Goal: Task Accomplishment & Management: Manage account settings

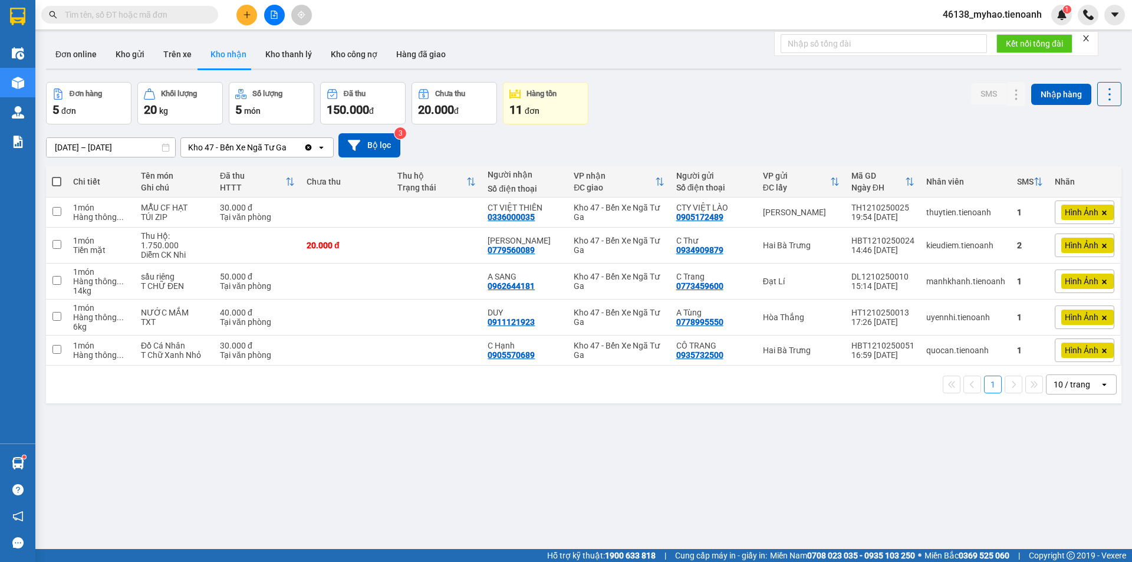
click at [128, 14] on input "text" at bounding box center [134, 14] width 139 height 13
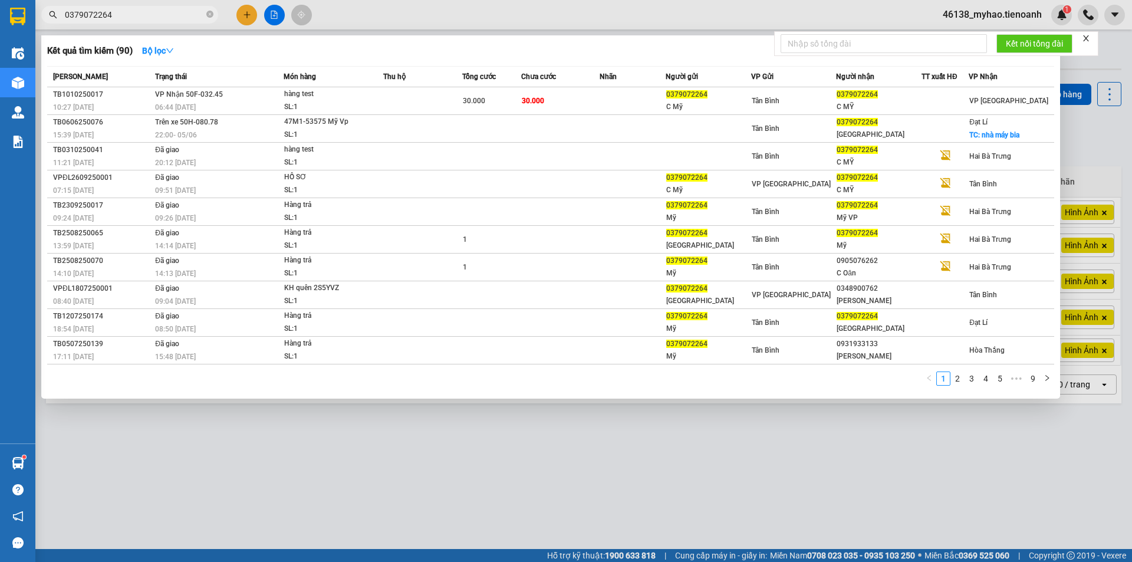
type input "0379072264"
click at [209, 454] on div at bounding box center [566, 281] width 1132 height 562
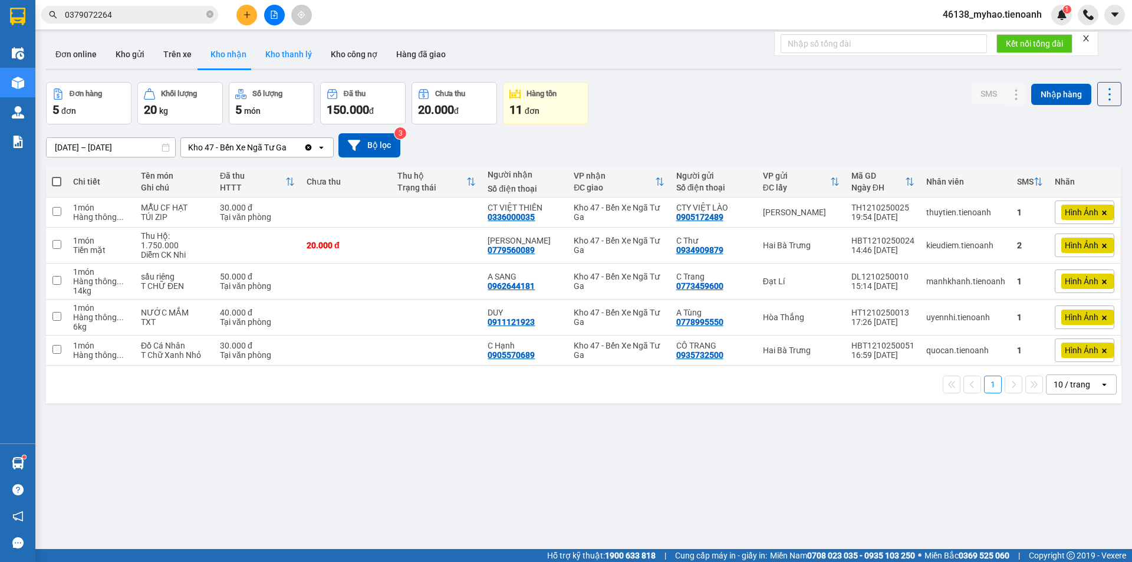
click at [283, 58] on button "Kho thanh lý" at bounding box center [288, 54] width 65 height 28
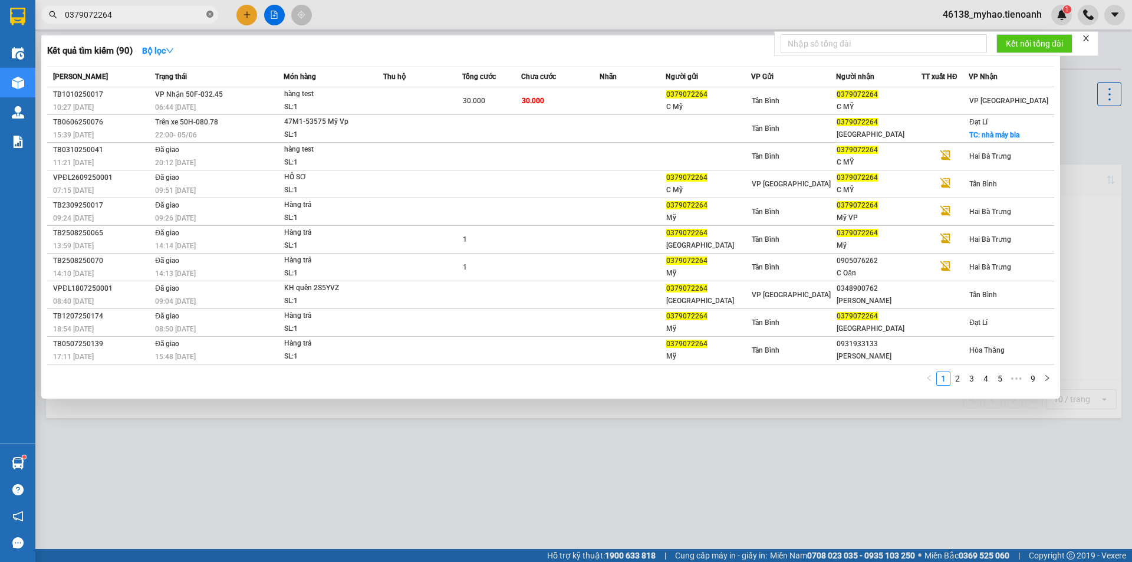
click at [211, 17] on icon "close-circle" at bounding box center [209, 14] width 7 height 7
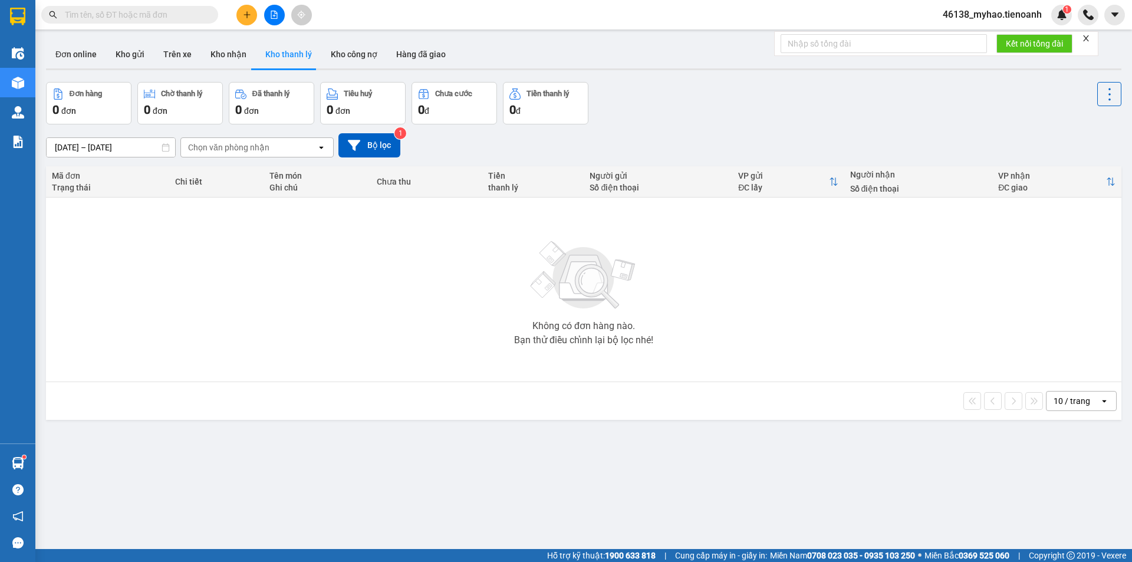
click at [266, 145] on div "Chọn văn phòng nhận" at bounding box center [228, 147] width 81 height 12
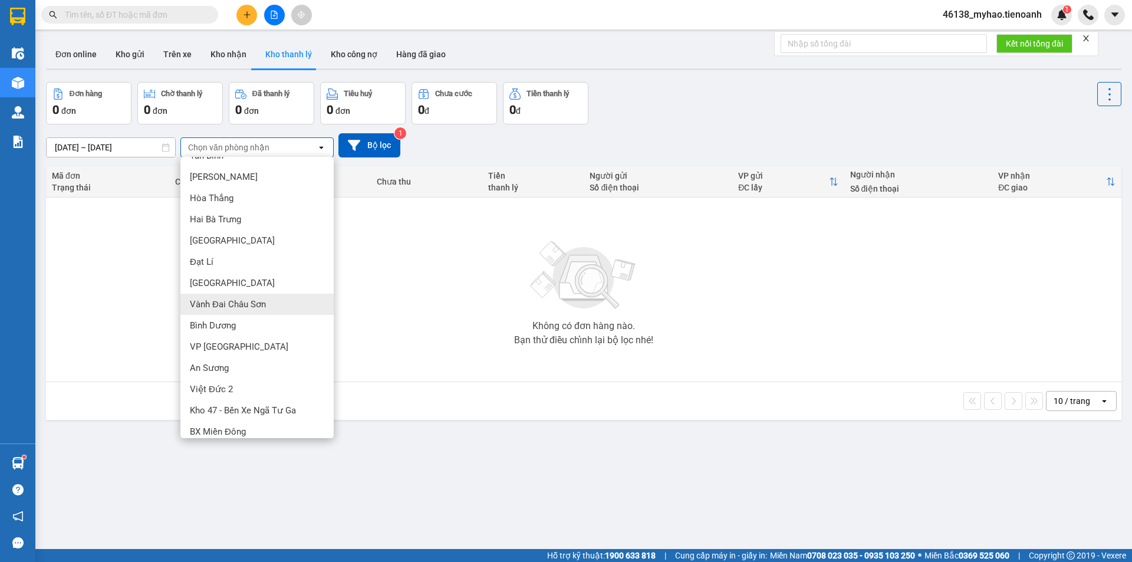
scroll to position [25, 0]
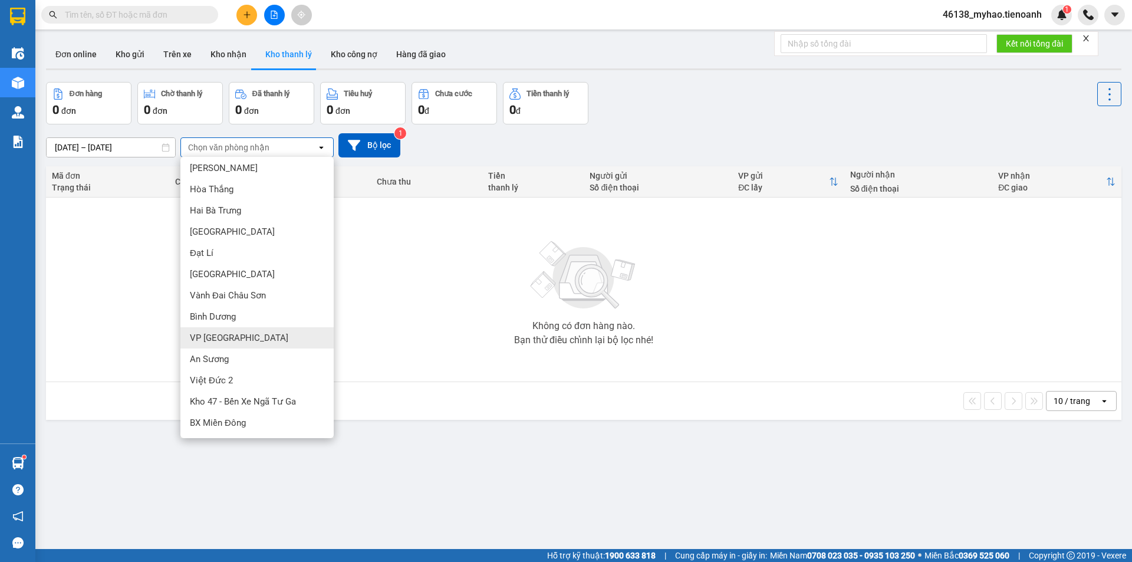
click at [217, 345] on div "VP [GEOGRAPHIC_DATA]" at bounding box center [256, 337] width 153 height 21
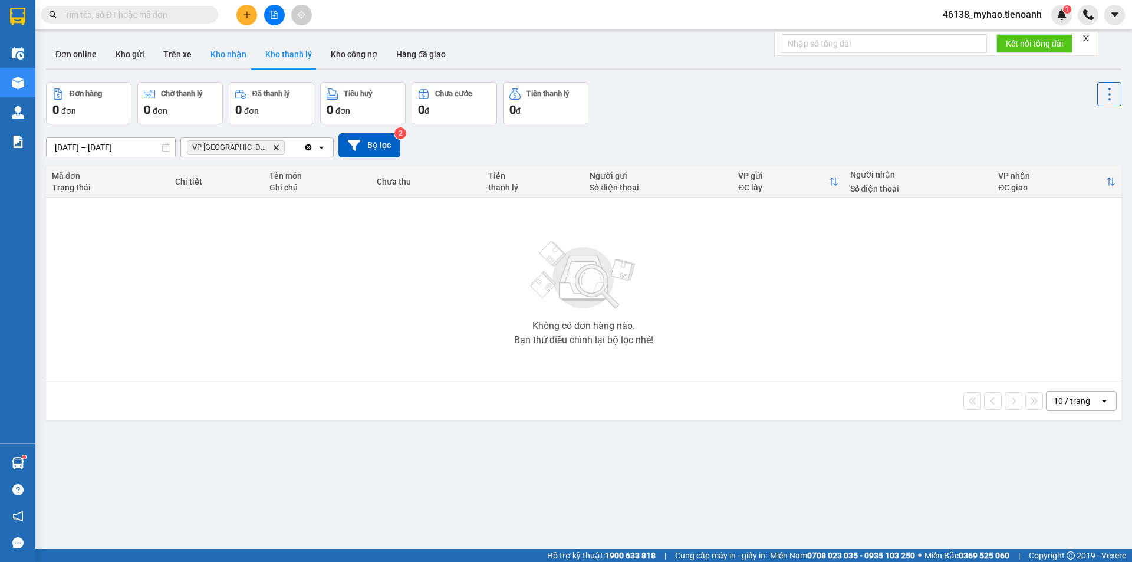
click at [234, 54] on button "Kho nhận" at bounding box center [228, 54] width 55 height 28
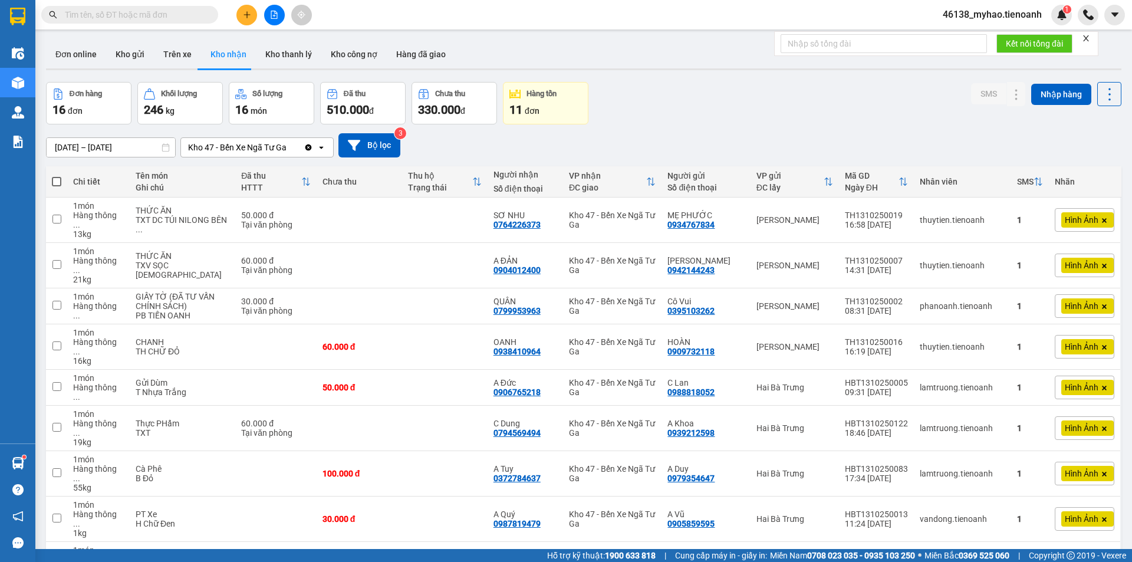
click at [229, 148] on div "Kho 47 - Bến Xe Ngã Tư Ga" at bounding box center [237, 147] width 98 height 12
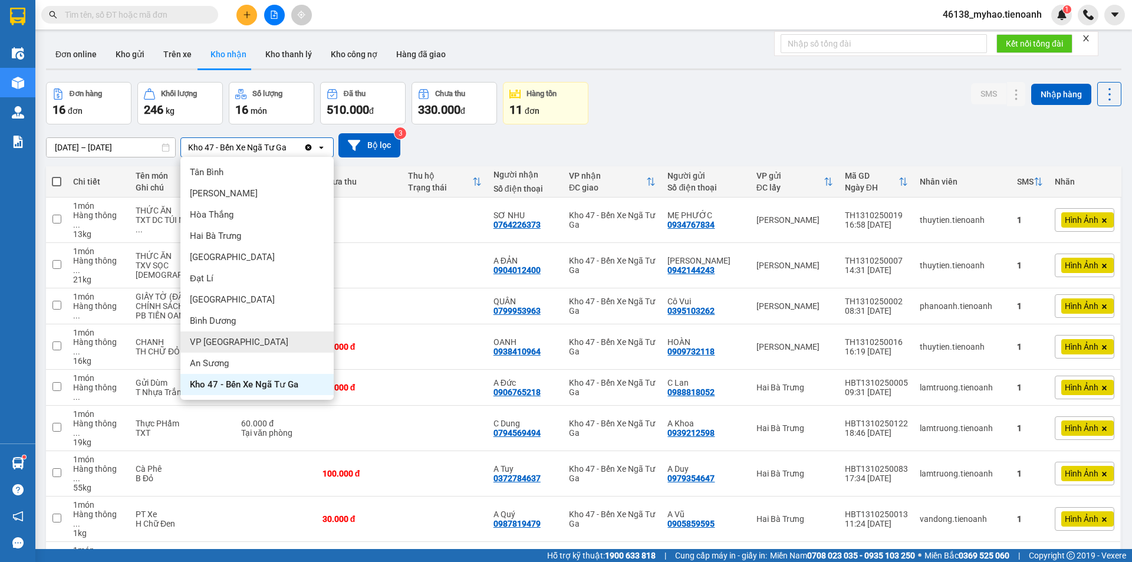
click at [230, 345] on div "VP [GEOGRAPHIC_DATA]" at bounding box center [256, 341] width 153 height 21
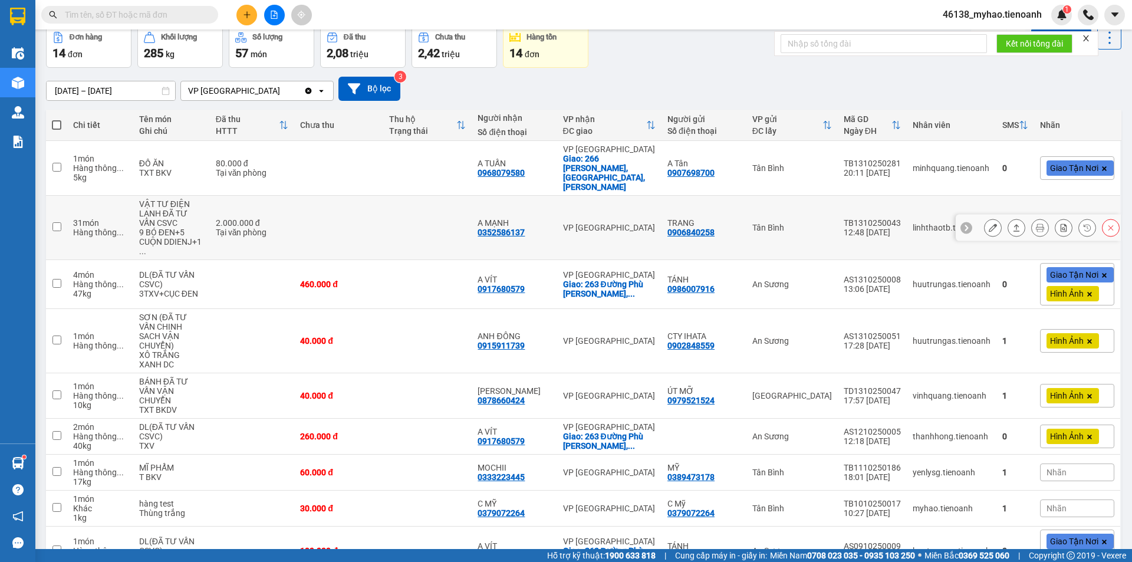
scroll to position [133, 0]
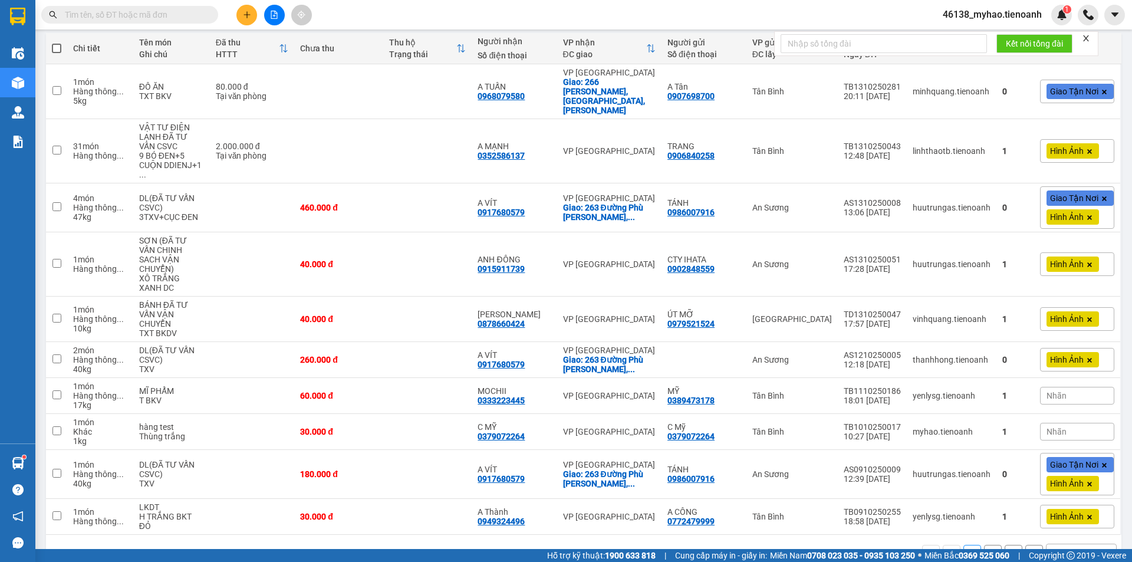
click at [1065, 547] on div "10 / trang" at bounding box center [1071, 553] width 37 height 12
click at [1059, 494] on span "100 / trang" at bounding box center [1067, 493] width 42 height 12
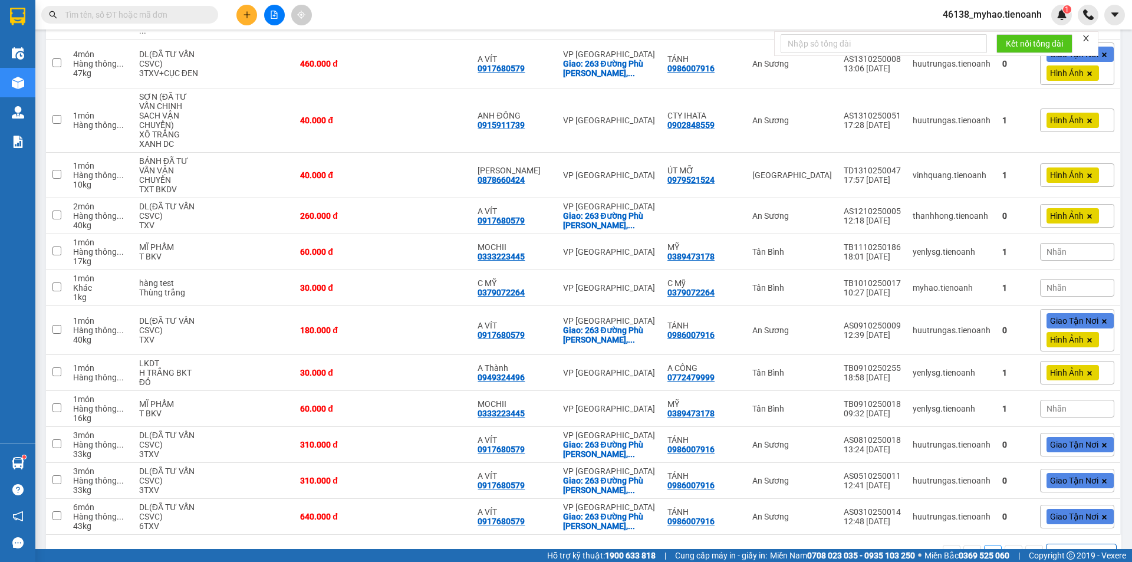
click at [407, 543] on div "1 100 / trang open" at bounding box center [584, 553] width 1066 height 20
click at [1106, 278] on button at bounding box center [1110, 288] width 17 height 21
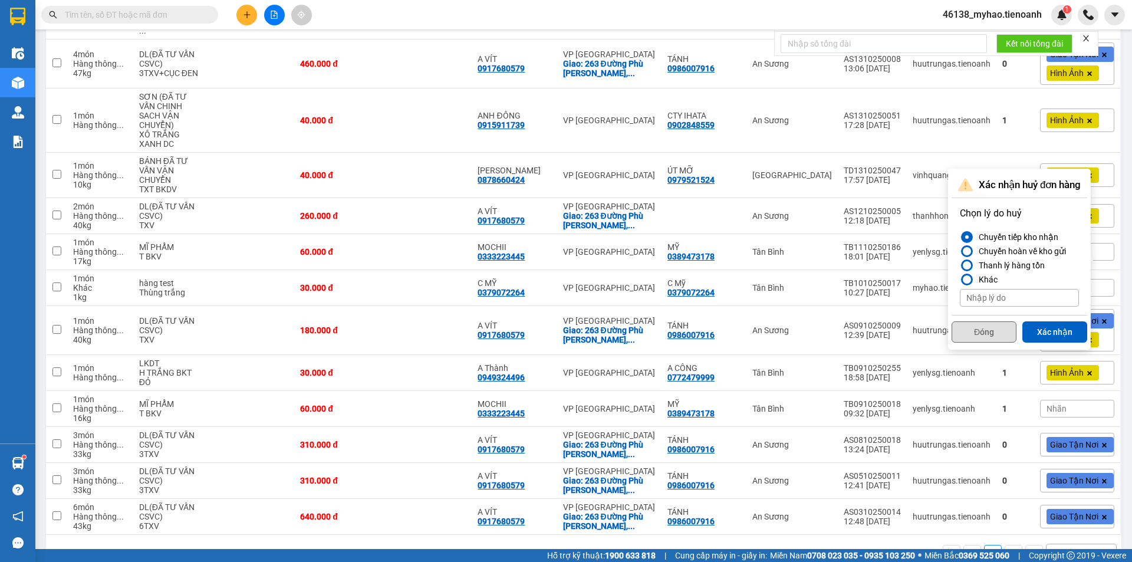
click at [979, 329] on button "Đóng" at bounding box center [983, 331] width 65 height 21
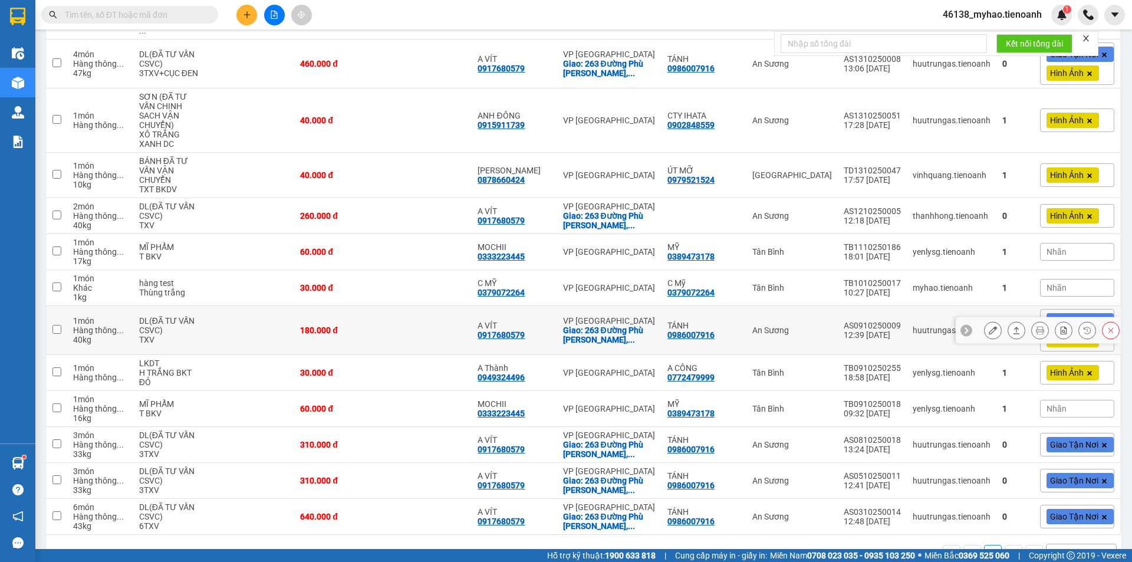
scroll to position [0, 0]
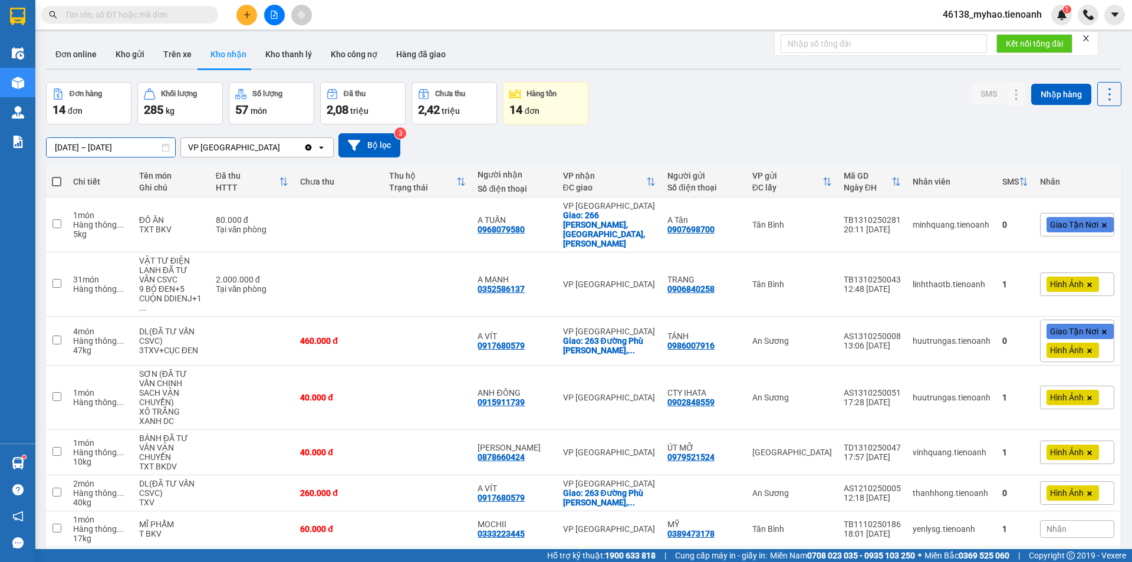
click at [113, 150] on input "[DATE] – [DATE]" at bounding box center [111, 147] width 128 height 19
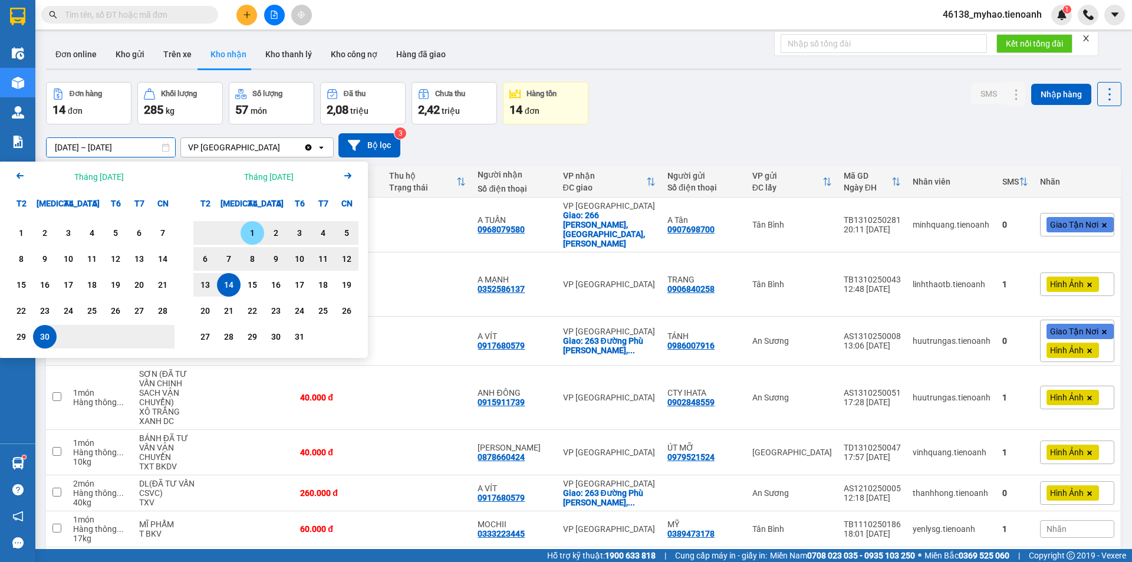
click at [248, 229] on div "1" at bounding box center [252, 233] width 17 height 14
click at [226, 281] on div "14" at bounding box center [228, 285] width 17 height 14
type input "[DATE] – [DATE]"
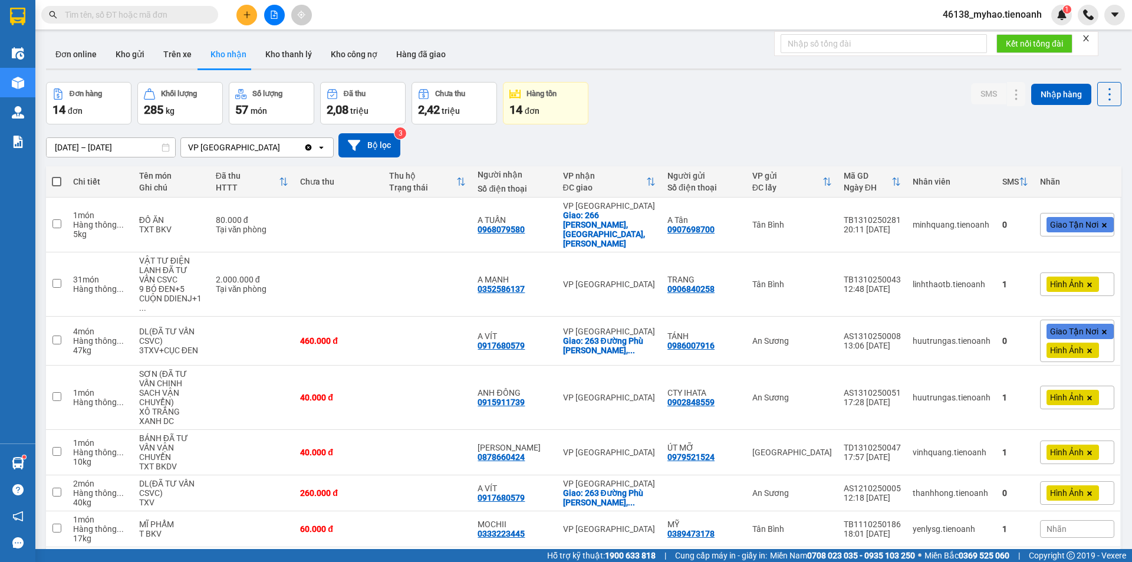
click at [305, 146] on icon "Clear value" at bounding box center [308, 147] width 9 height 9
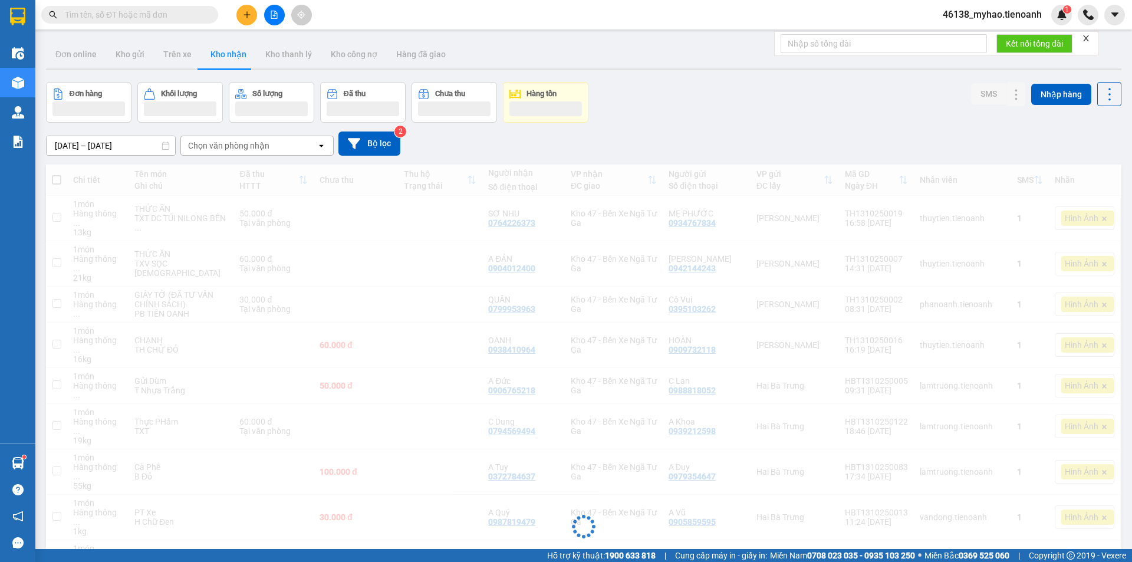
click at [271, 147] on div "Chọn văn phòng nhận" at bounding box center [249, 145] width 136 height 19
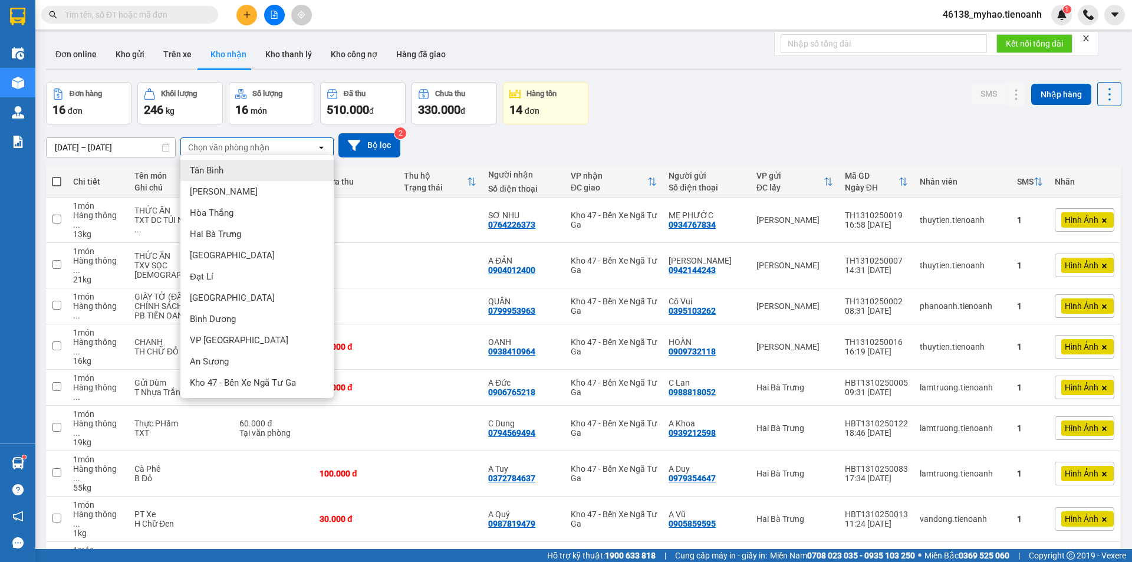
click at [238, 169] on div "Tân Bình" at bounding box center [256, 170] width 153 height 21
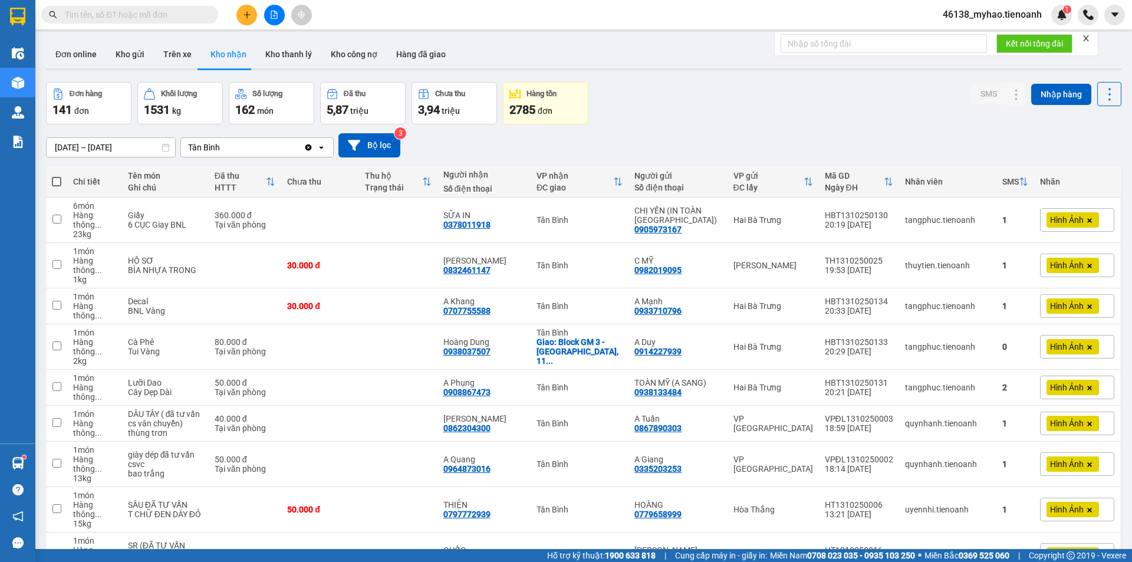
click at [146, 146] on input "[DATE] – [DATE]" at bounding box center [111, 147] width 128 height 19
click at [733, 105] on div "Đơn hàng 141 đơn Khối lượng 1531 kg Số lượng 162 món Đã thu 5,87 triệu Chưa thu…" at bounding box center [583, 103] width 1075 height 42
click at [217, 149] on div "Tân Bình" at bounding box center [204, 147] width 32 height 12
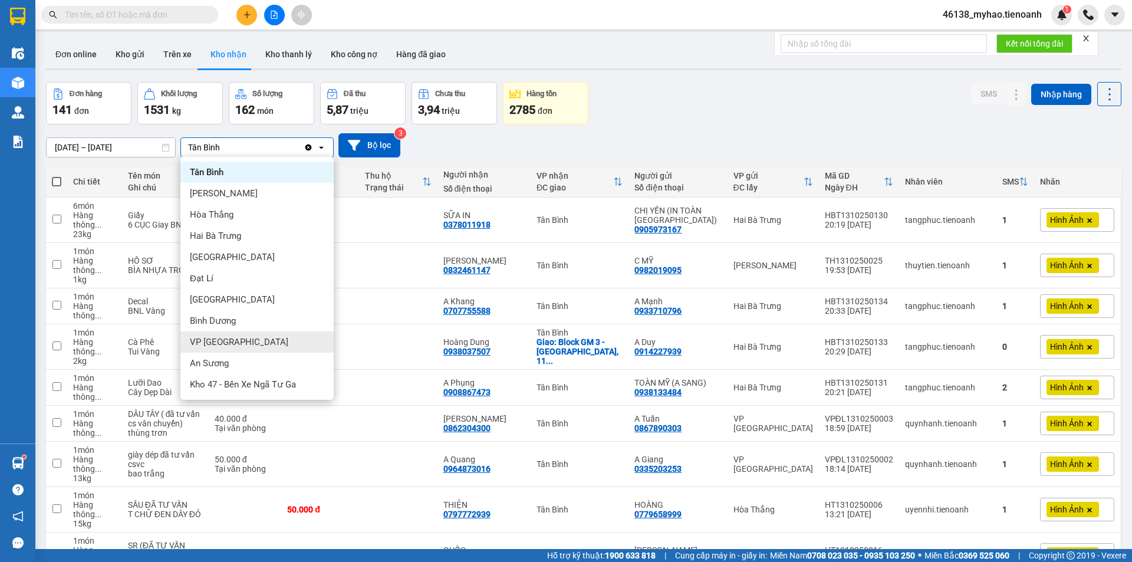
click at [237, 341] on div "VP [GEOGRAPHIC_DATA]" at bounding box center [256, 341] width 153 height 21
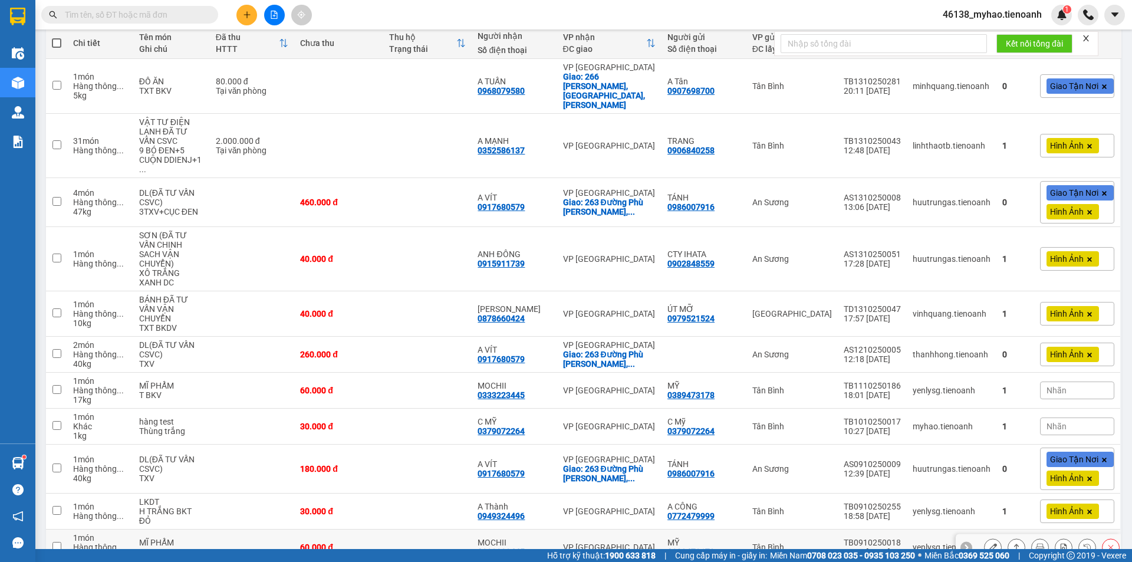
scroll to position [277, 0]
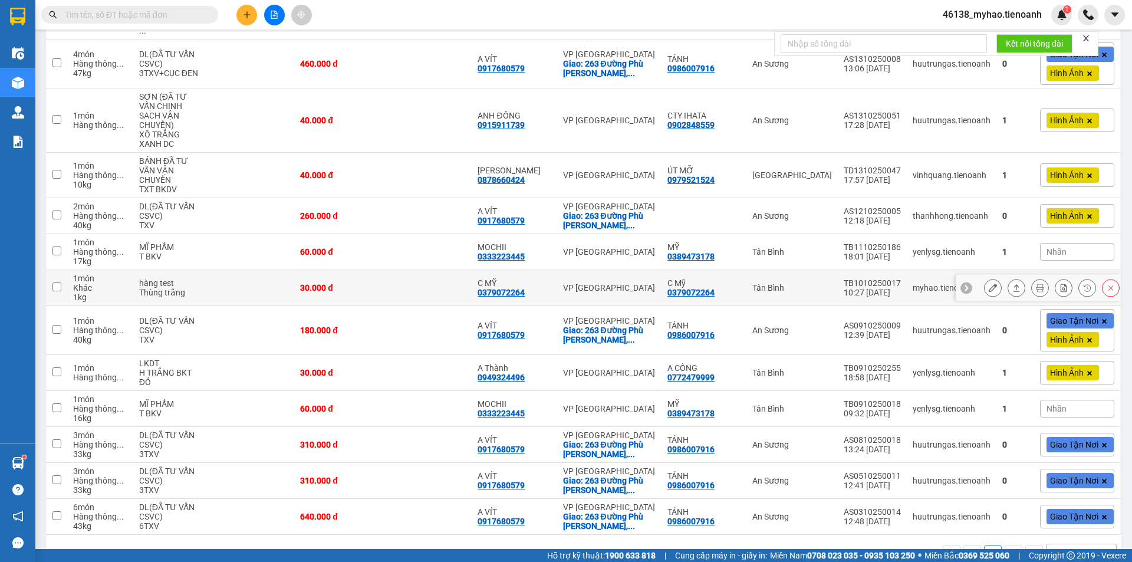
click at [1106, 283] on icon at bounding box center [1110, 287] width 8 height 8
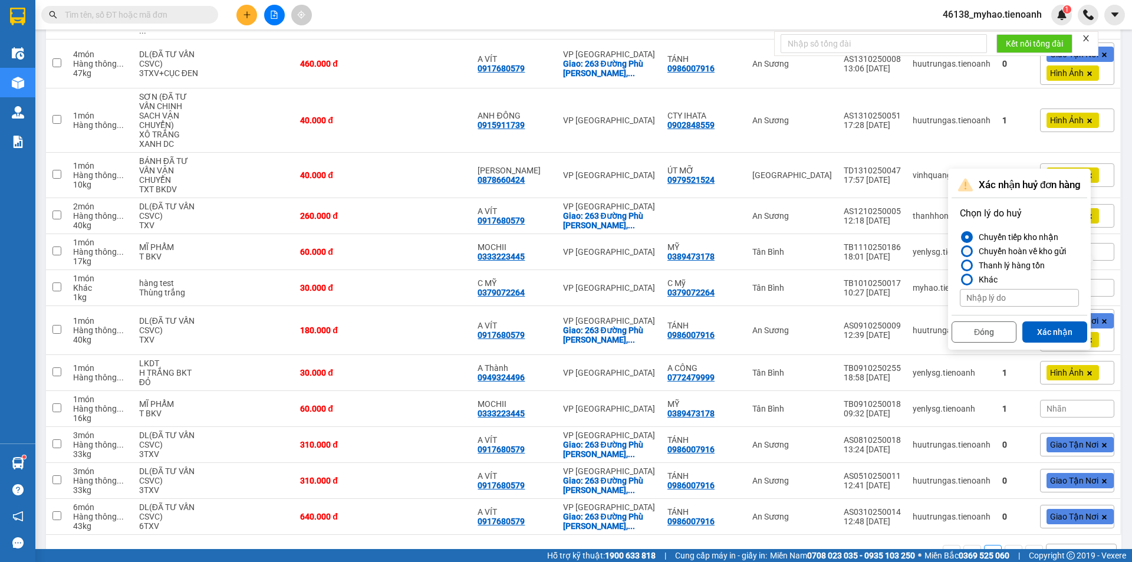
click at [1006, 250] on div "Chuyển hoàn về kho gửi" at bounding box center [1020, 251] width 92 height 14
click at [959, 251] on input "Chuyển hoàn về kho gửi" at bounding box center [959, 251] width 0 height 0
click at [1051, 334] on button "Xác nhận" at bounding box center [1054, 331] width 65 height 21
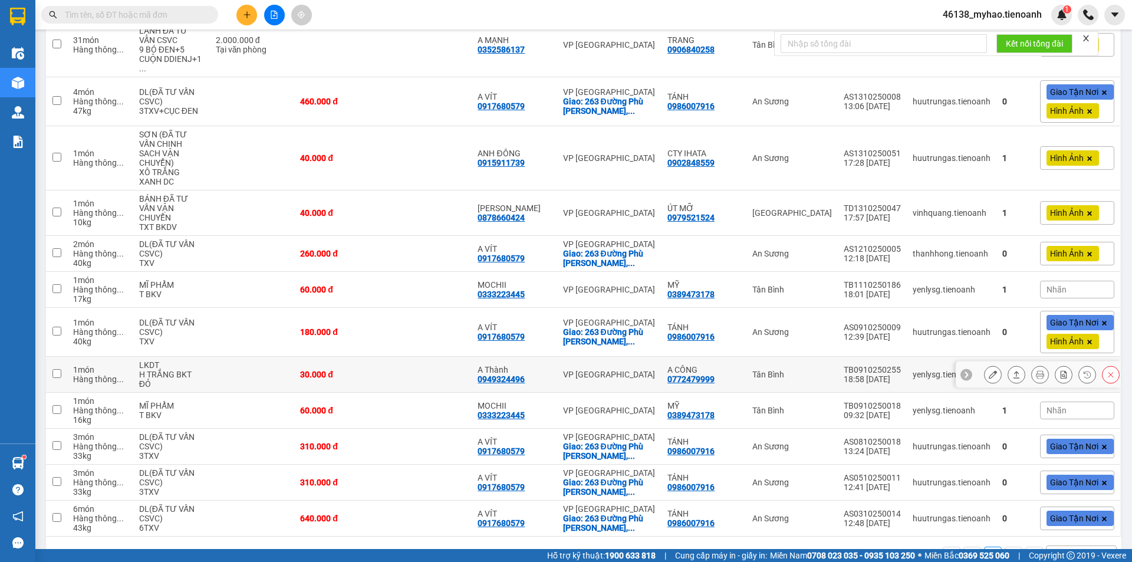
scroll to position [241, 0]
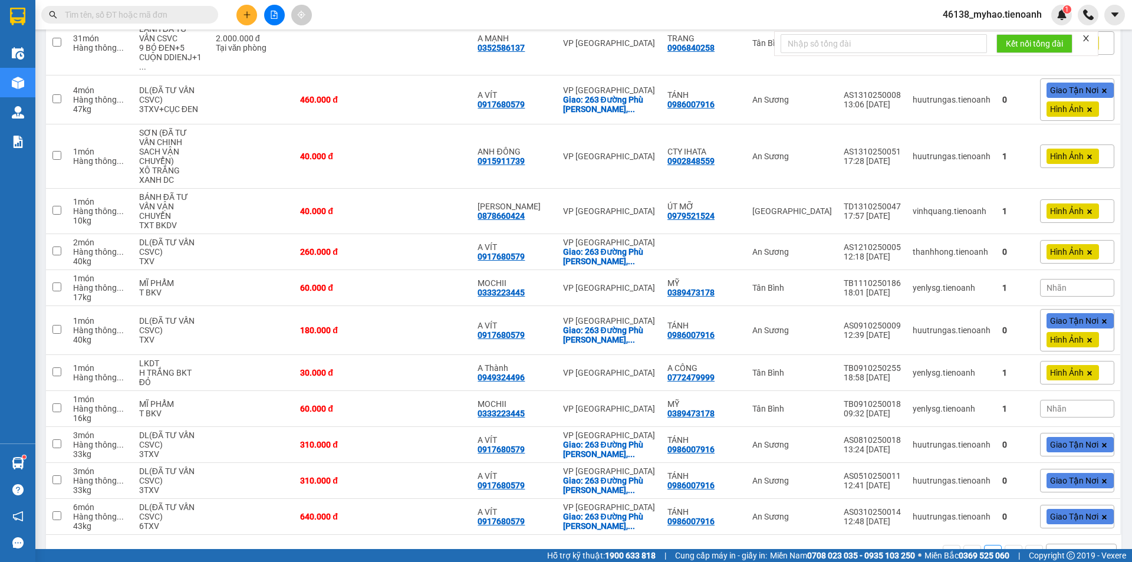
click at [143, 5] on div "Kết quả tìm kiếm ( 90 ) Bộ lọc Mã ĐH Trạng thái Món hàng Thu hộ Tổng cước Chưa …" at bounding box center [115, 15] width 230 height 21
click at [142, 12] on input "text" at bounding box center [134, 14] width 139 height 13
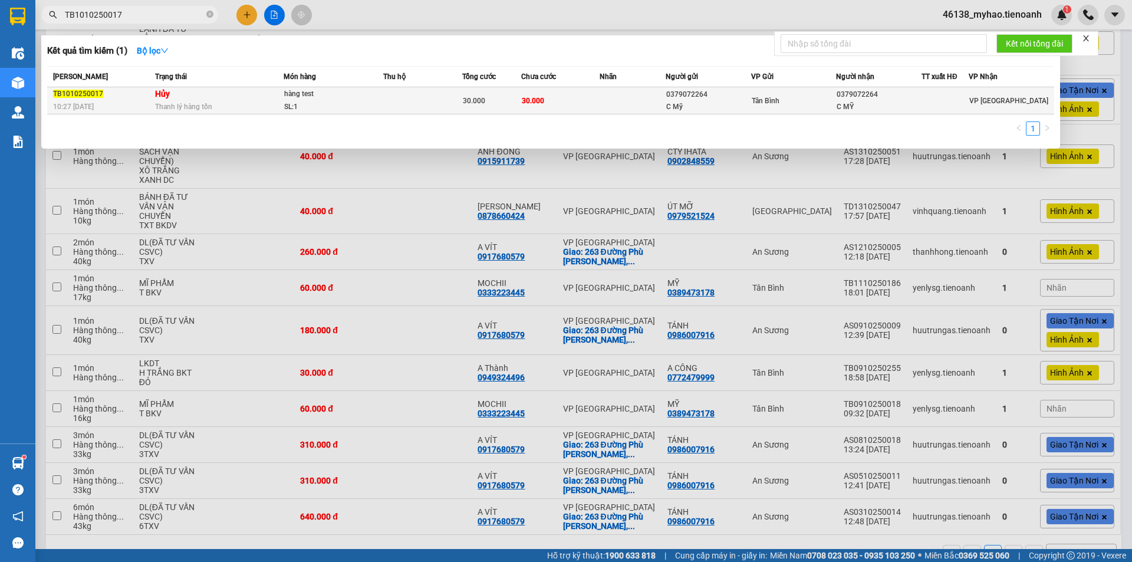
type input "TB1010250017"
click at [260, 97] on td "Hủy Thanh lý hàng tồn" at bounding box center [217, 100] width 131 height 27
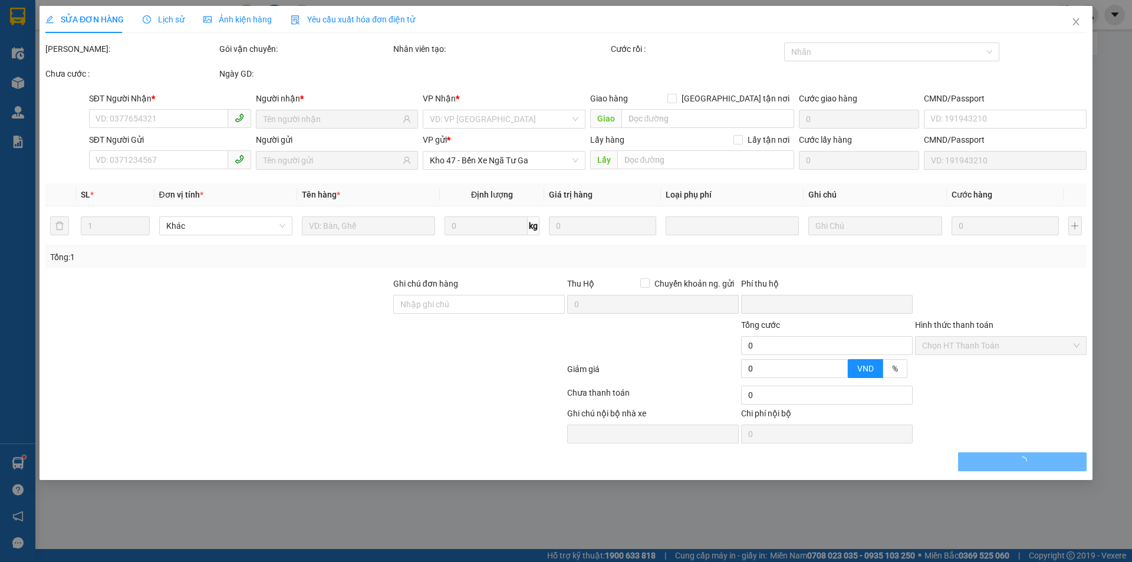
type input "0379072264"
type input "C MỸ"
type input "0379072264"
type input "C Mỹ"
type input "0"
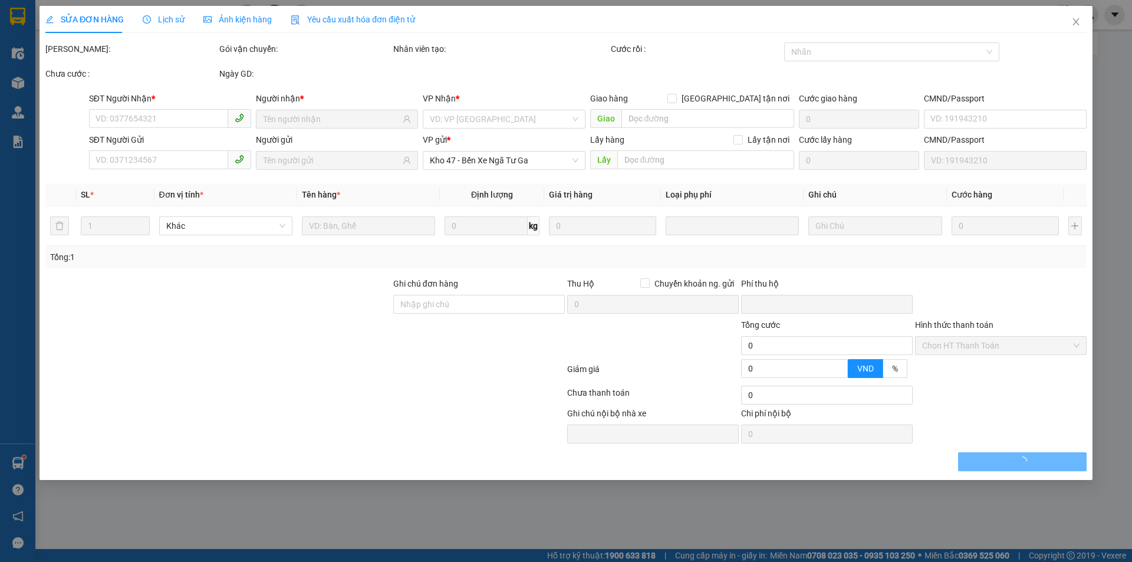
type input "30.000"
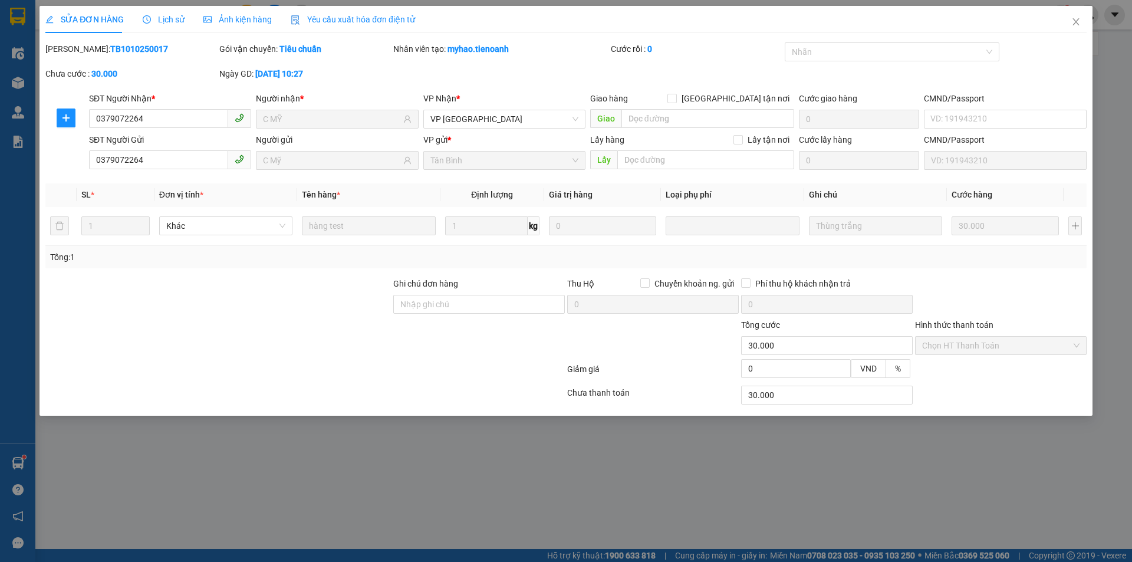
click at [161, 23] on span "Lịch sử" at bounding box center [164, 19] width 42 height 9
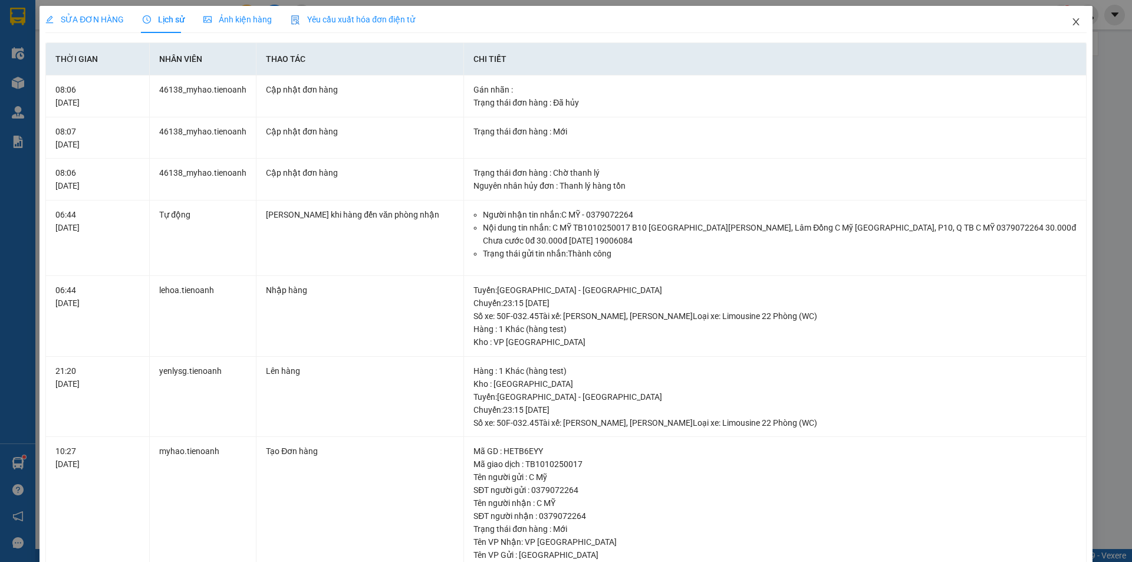
click at [1060, 19] on span "Close" at bounding box center [1075, 22] width 33 height 33
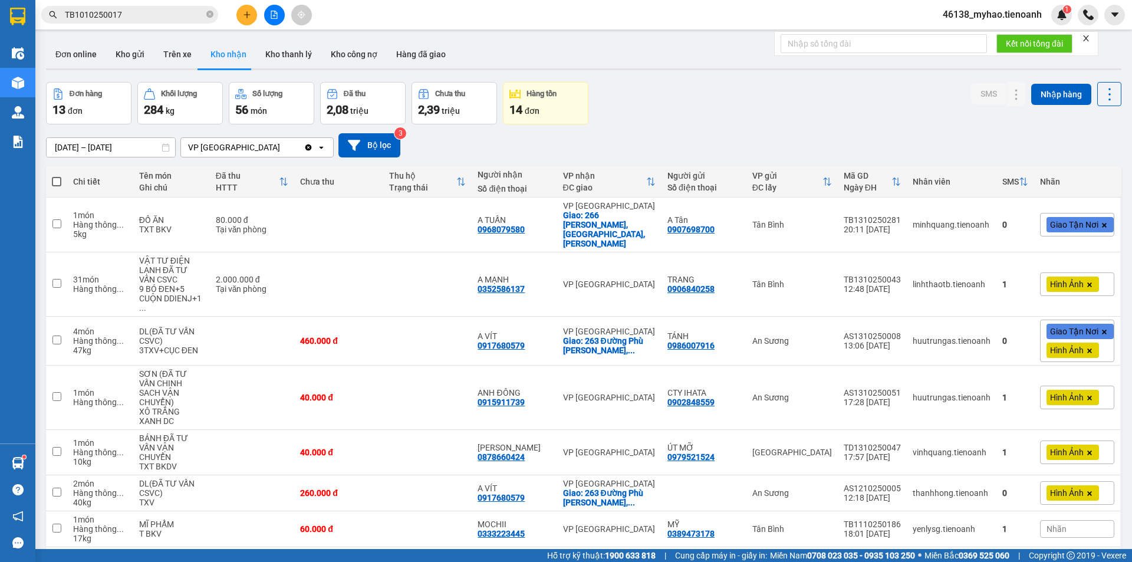
click at [311, 146] on icon "Clear value" at bounding box center [308, 147] width 6 height 6
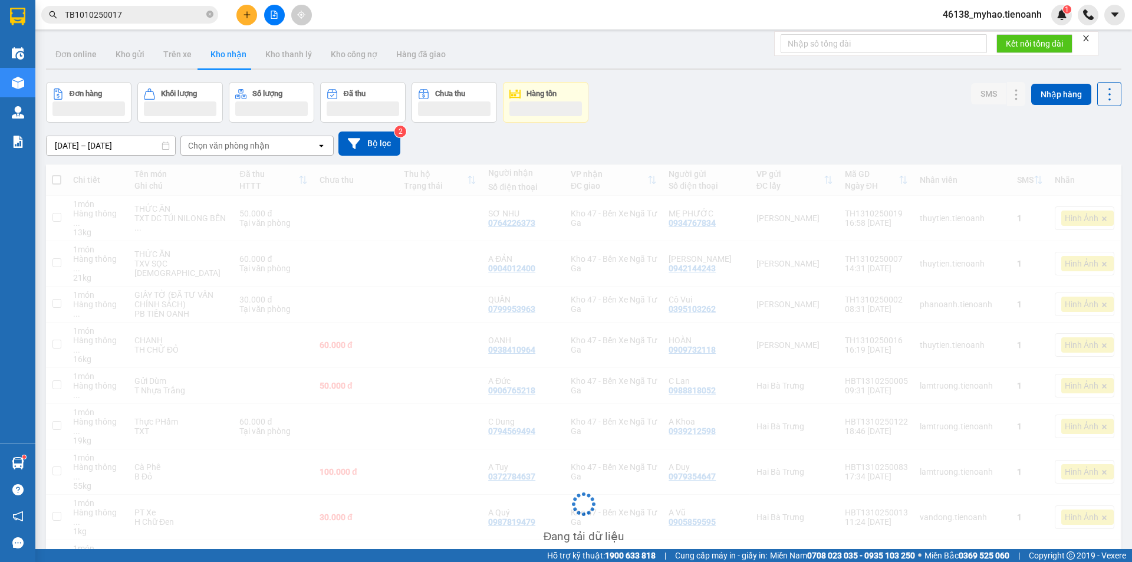
click at [253, 150] on div "Chọn văn phòng nhận" at bounding box center [228, 146] width 81 height 12
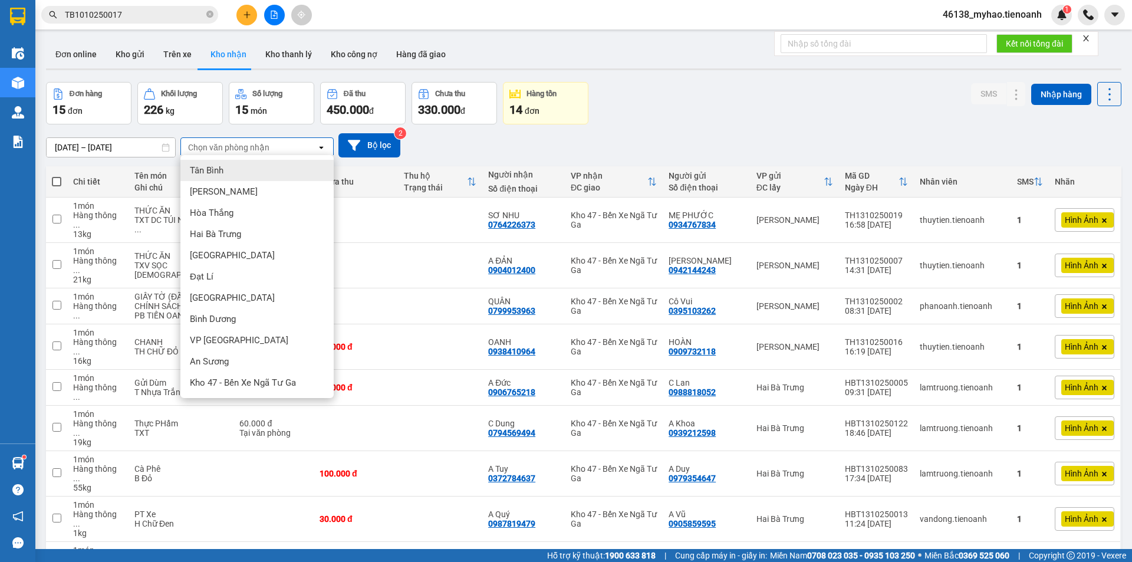
click at [227, 173] on div "Tân Bình" at bounding box center [256, 170] width 153 height 21
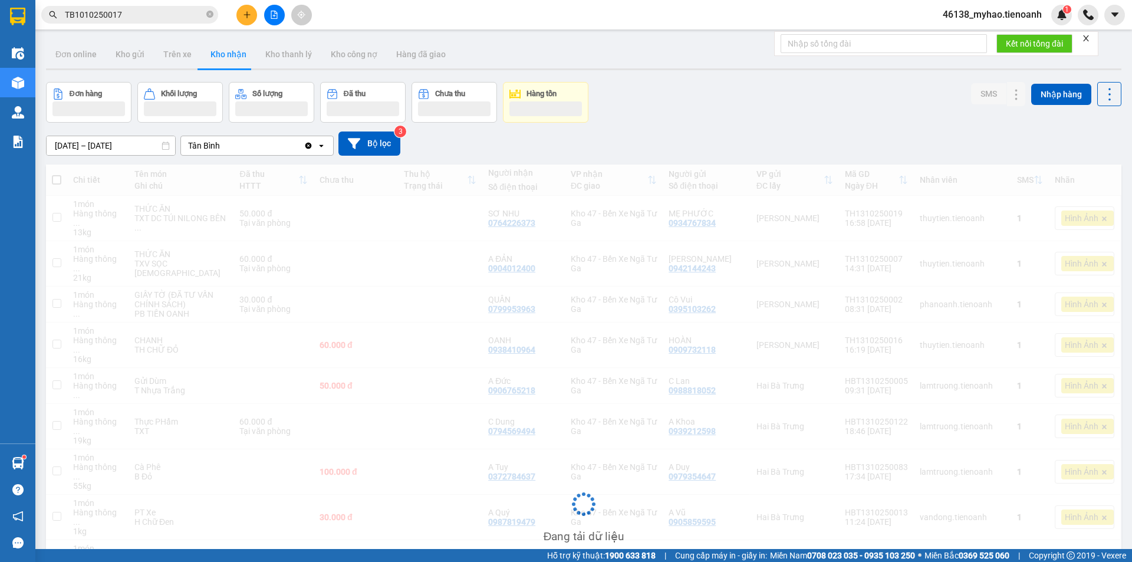
click at [133, 143] on input "[DATE] – [DATE]" at bounding box center [111, 145] width 128 height 19
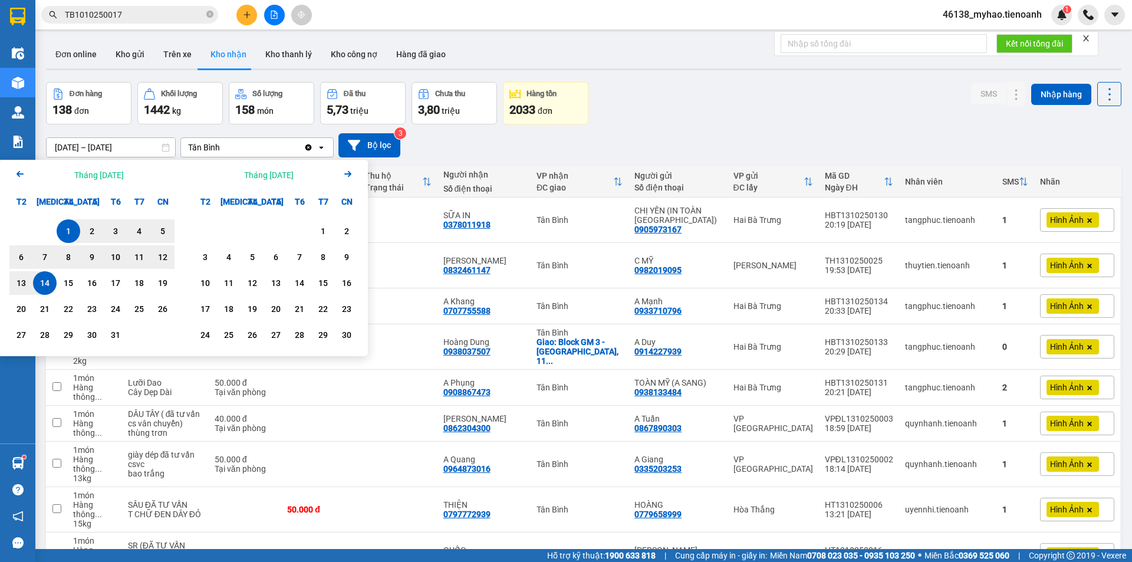
click at [68, 231] on div "1" at bounding box center [68, 231] width 17 height 14
click at [16, 283] on div "13" at bounding box center [21, 283] width 17 height 14
type input "[DATE] – [DATE]"
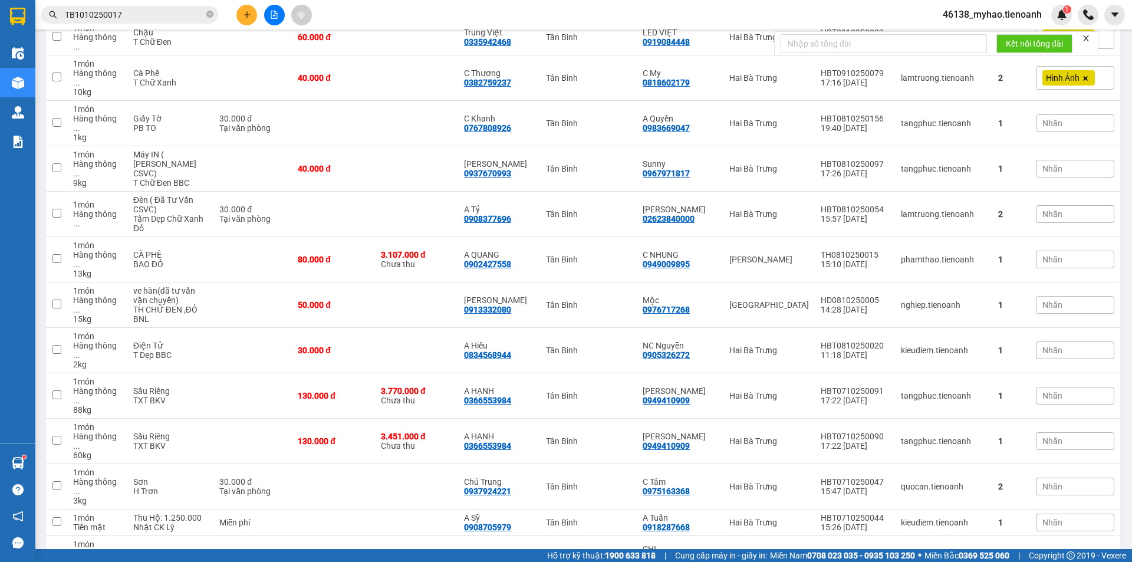
scroll to position [1020, 0]
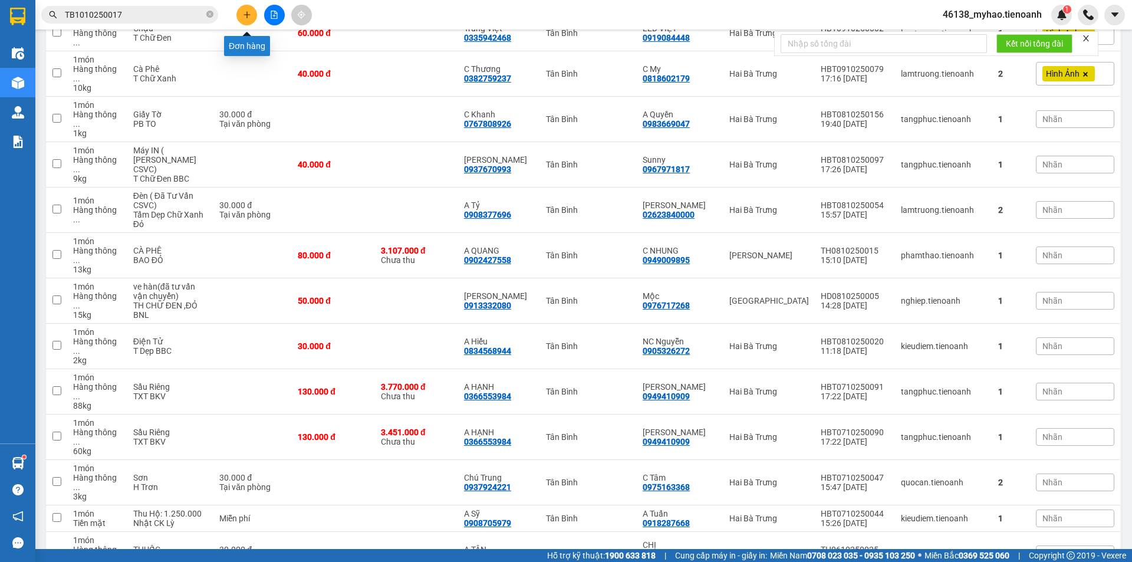
click at [252, 17] on button at bounding box center [246, 15] width 21 height 21
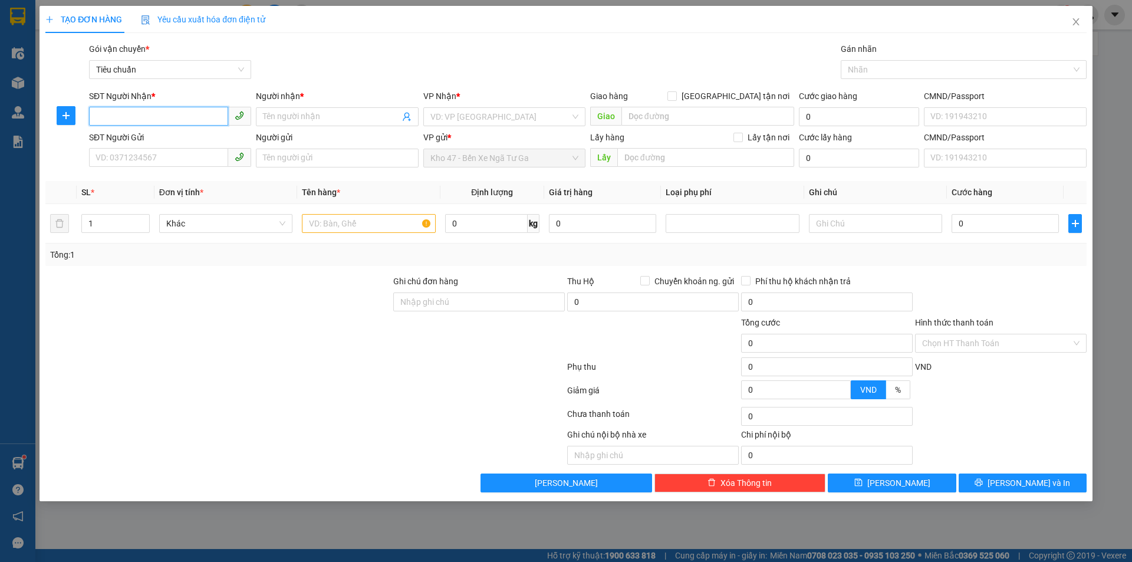
click at [490, 161] on span "Kho 47 - Bến Xe Ngã Tư Ga" at bounding box center [504, 158] width 148 height 18
click at [1071, 21] on icon "close" at bounding box center [1075, 21] width 9 height 9
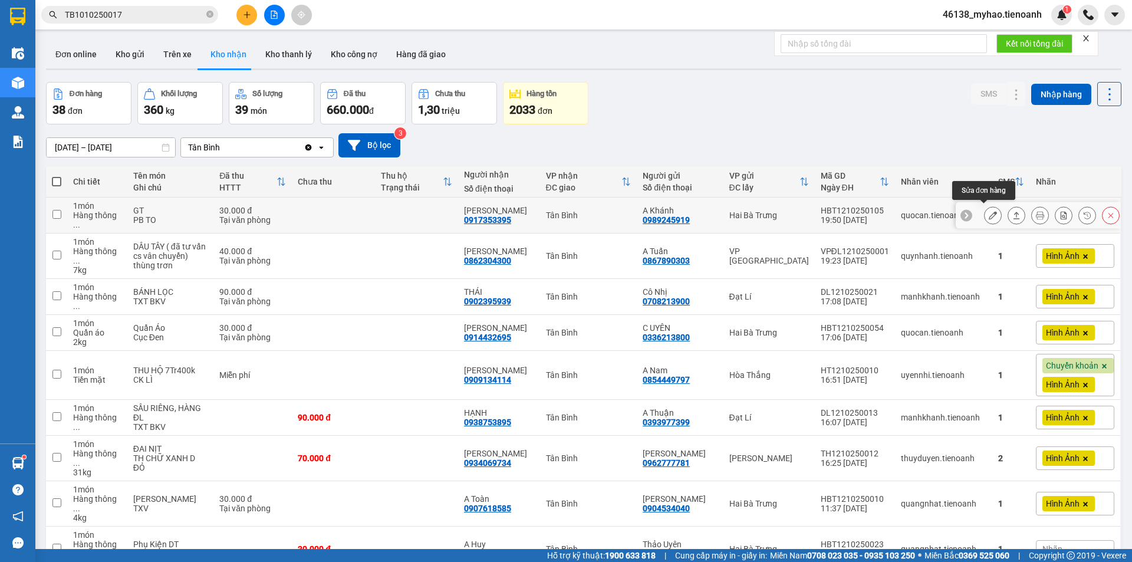
click at [988, 212] on icon at bounding box center [992, 215] width 8 height 8
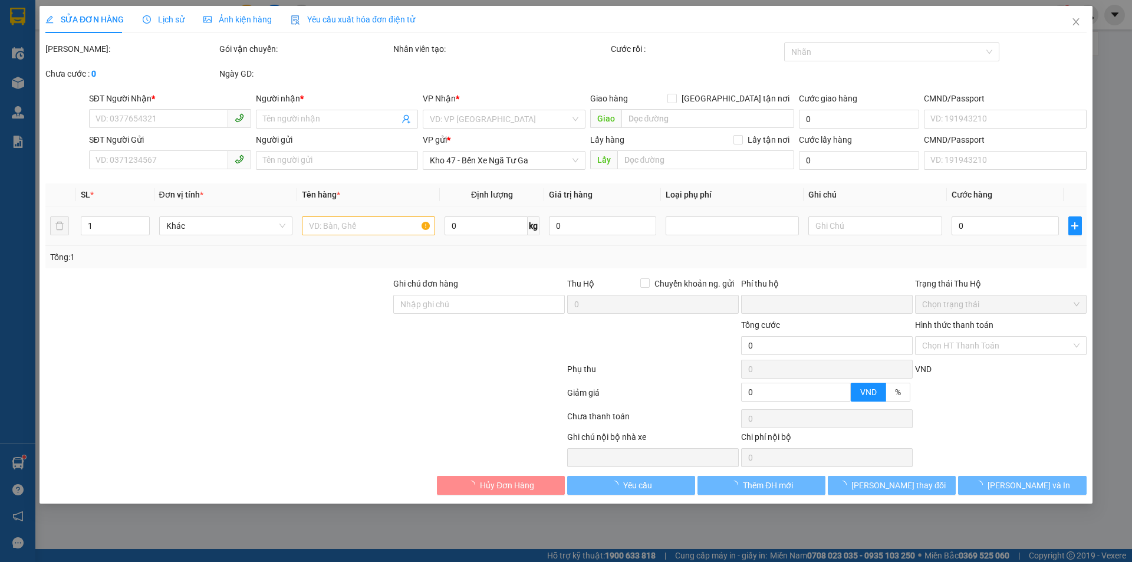
type input "0917353395"
type input "[PERSON_NAME]"
type input "0989245919"
type input "A Khánh"
type input "0"
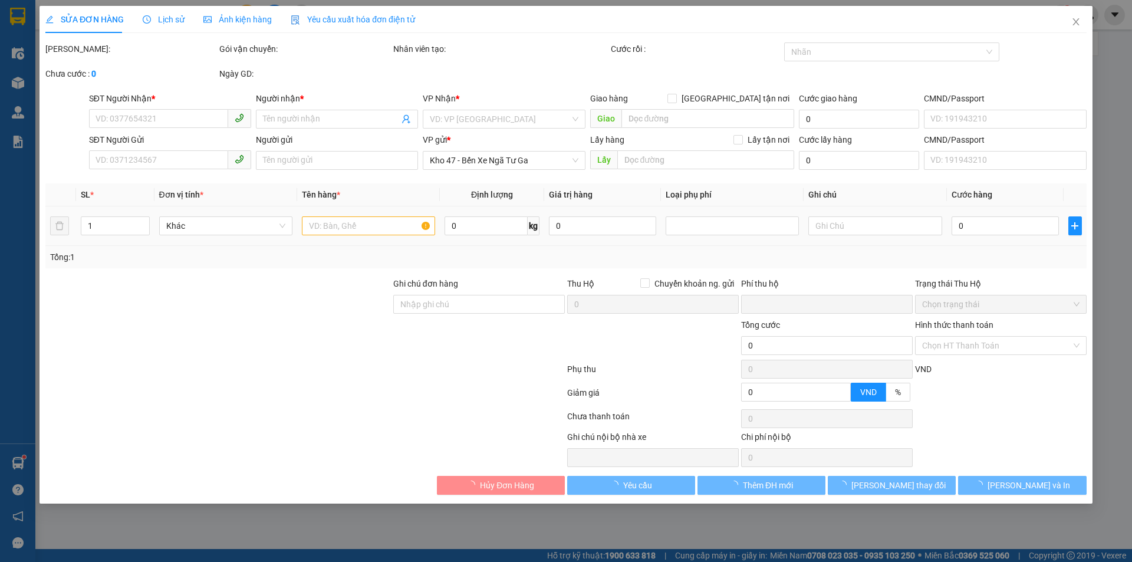
type input "30.000"
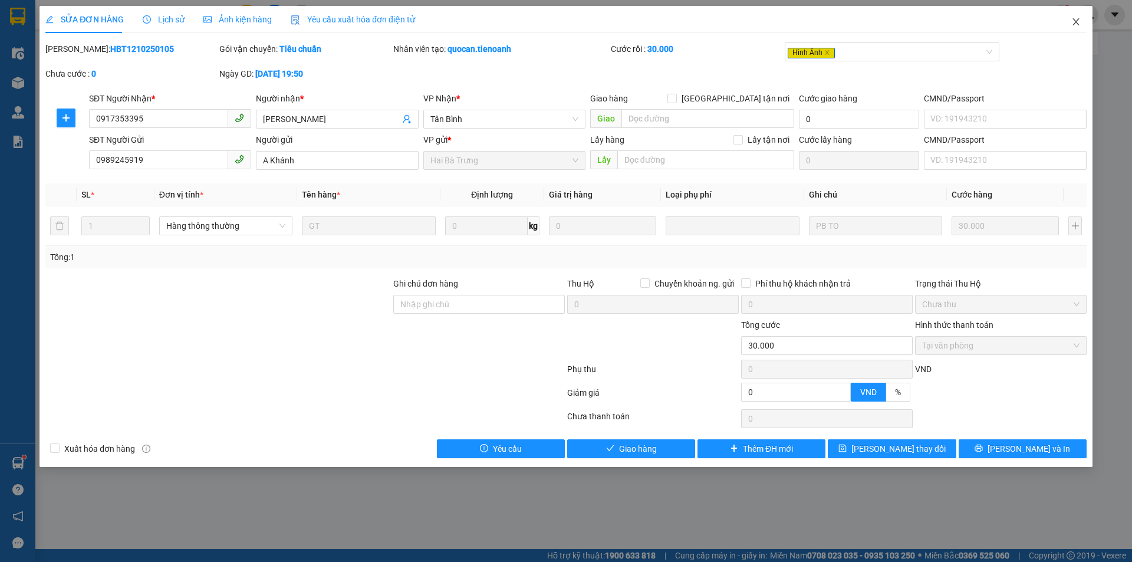
click at [1076, 21] on icon "close" at bounding box center [1075, 21] width 9 height 9
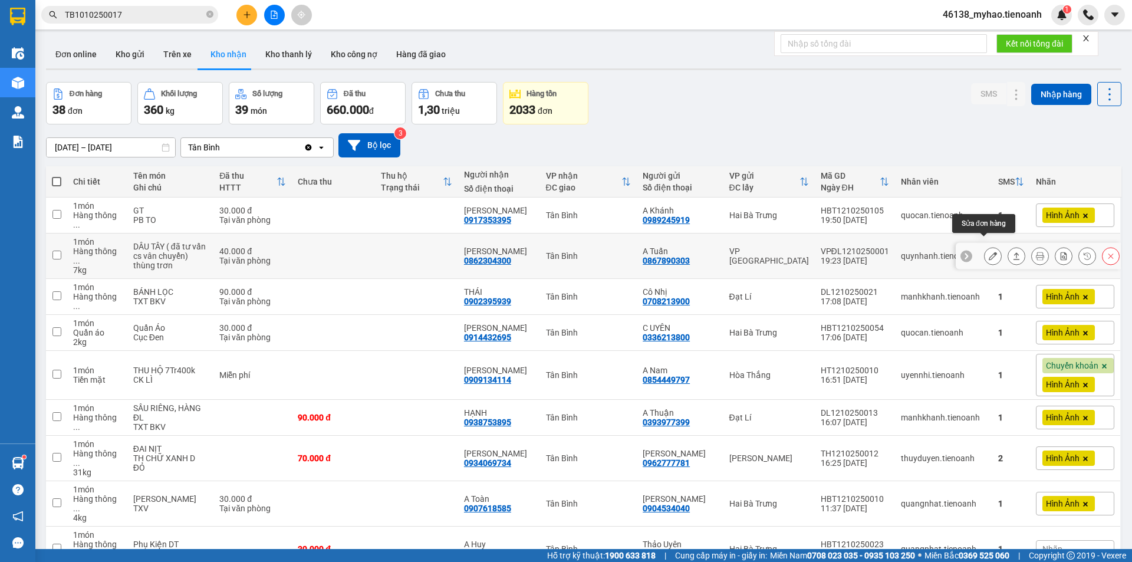
click at [984, 246] on button at bounding box center [992, 256] width 17 height 21
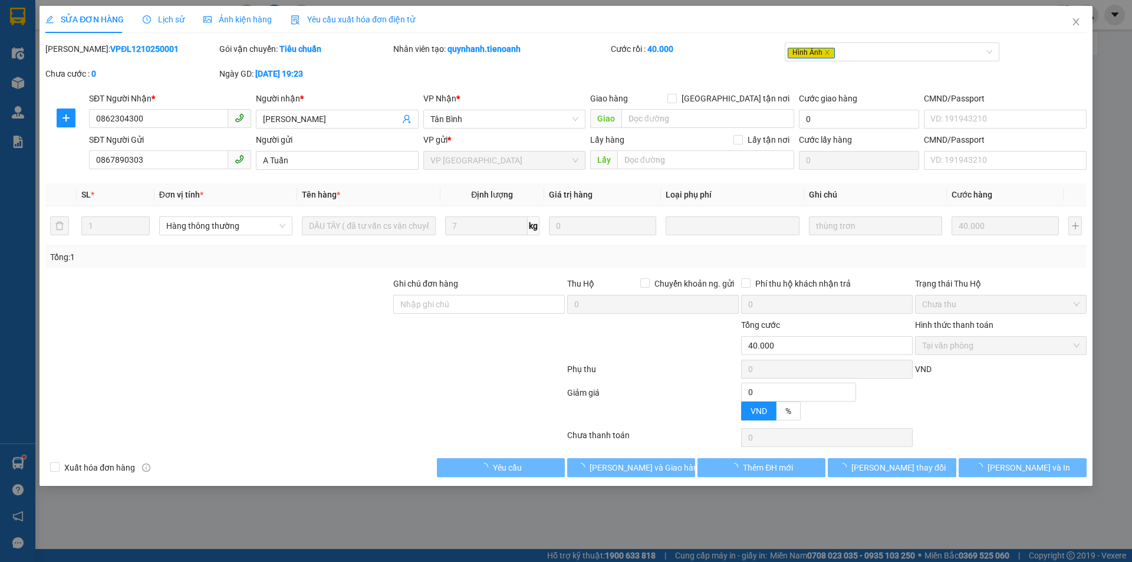
type input "0862304300"
type input "[PERSON_NAME]"
type input "0867890303"
type input "A Tuấn"
type input "0"
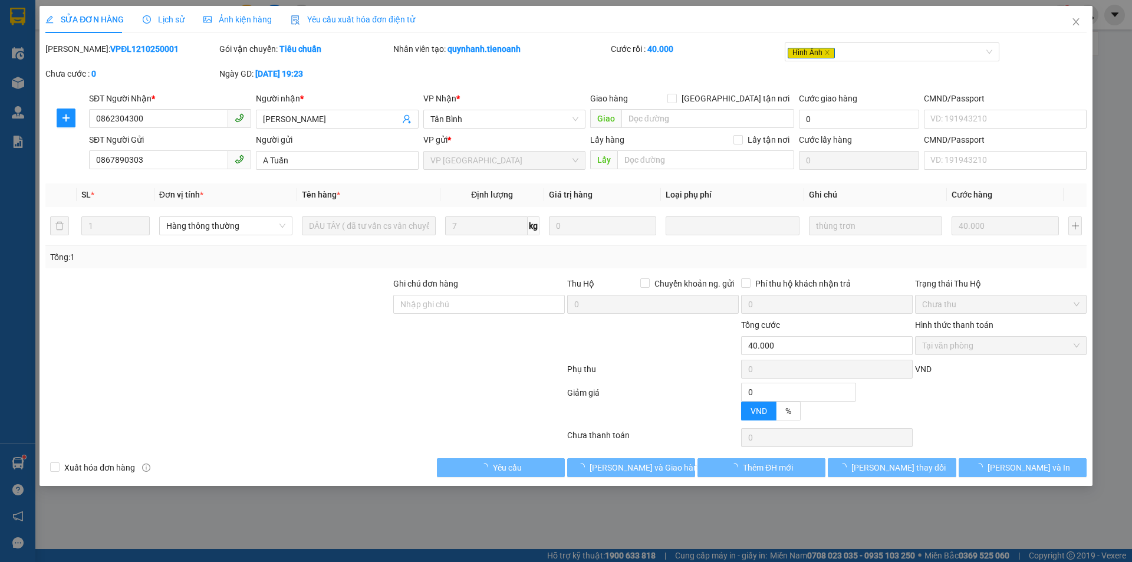
type input "40.000"
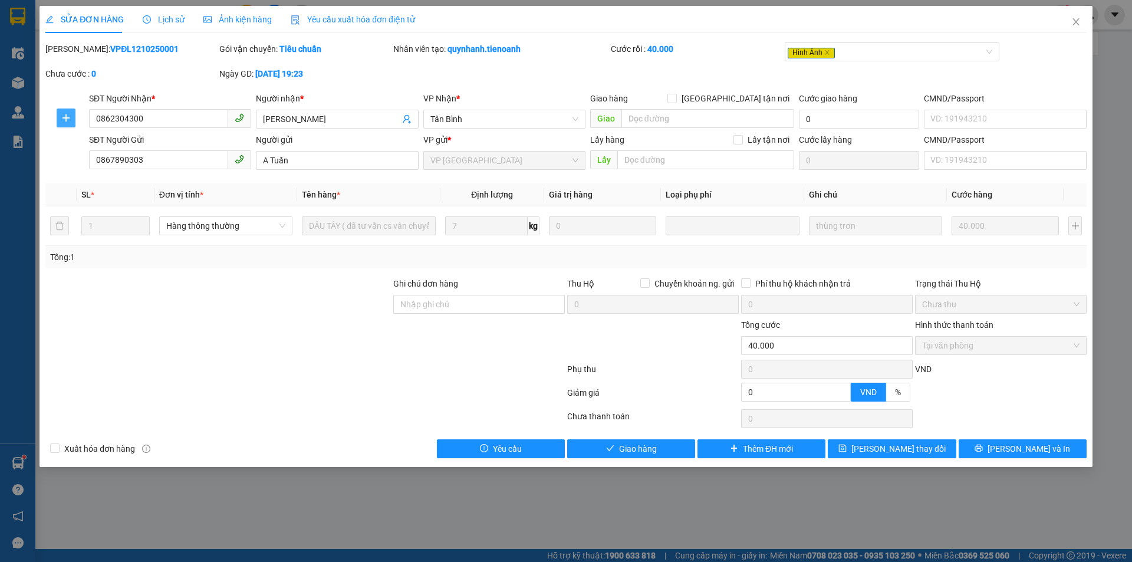
click at [62, 112] on button "button" at bounding box center [66, 117] width 19 height 19
drag, startPoint x: 310, startPoint y: 385, endPoint x: 319, endPoint y: 377, distance: 11.7
click at [310, 385] on div at bounding box center [305, 395] width 522 height 24
click at [1075, 25] on icon "close" at bounding box center [1075, 21] width 9 height 9
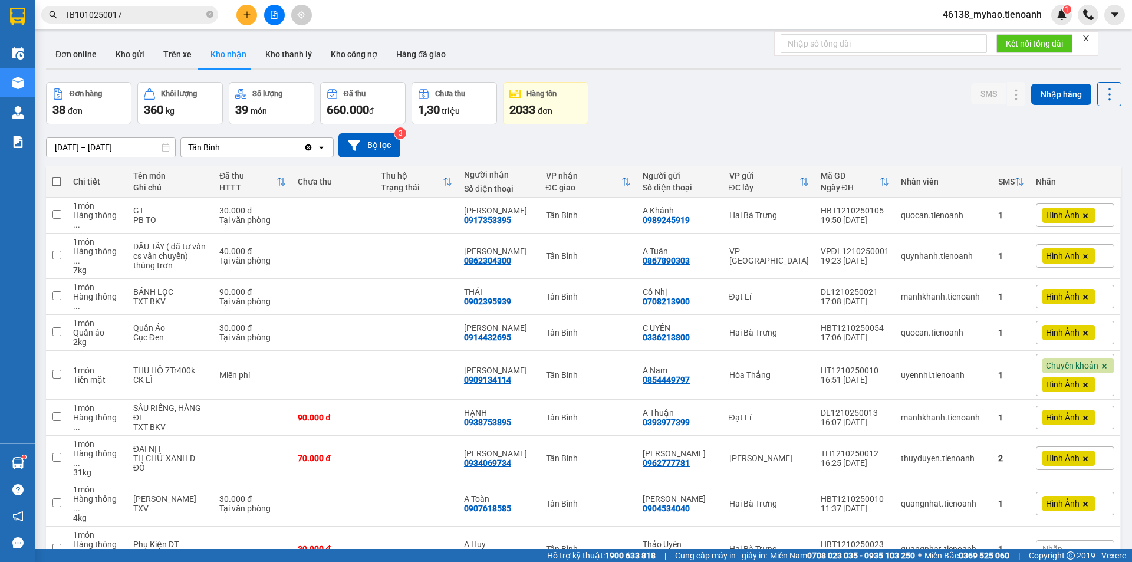
click at [238, 11] on button at bounding box center [246, 15] width 21 height 21
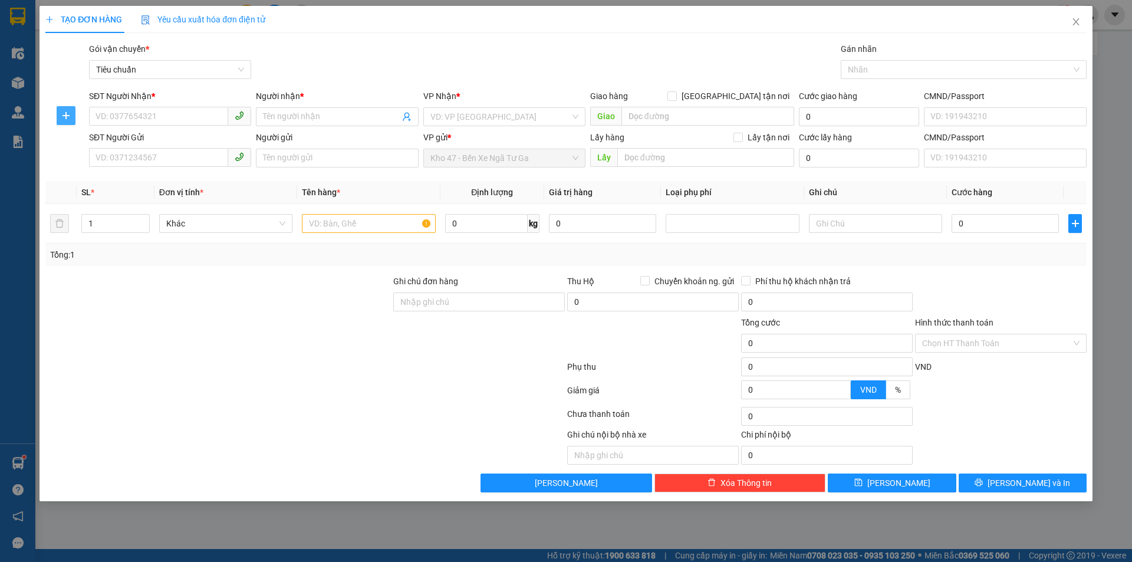
click at [71, 118] on icon "plus" at bounding box center [65, 115] width 9 height 9
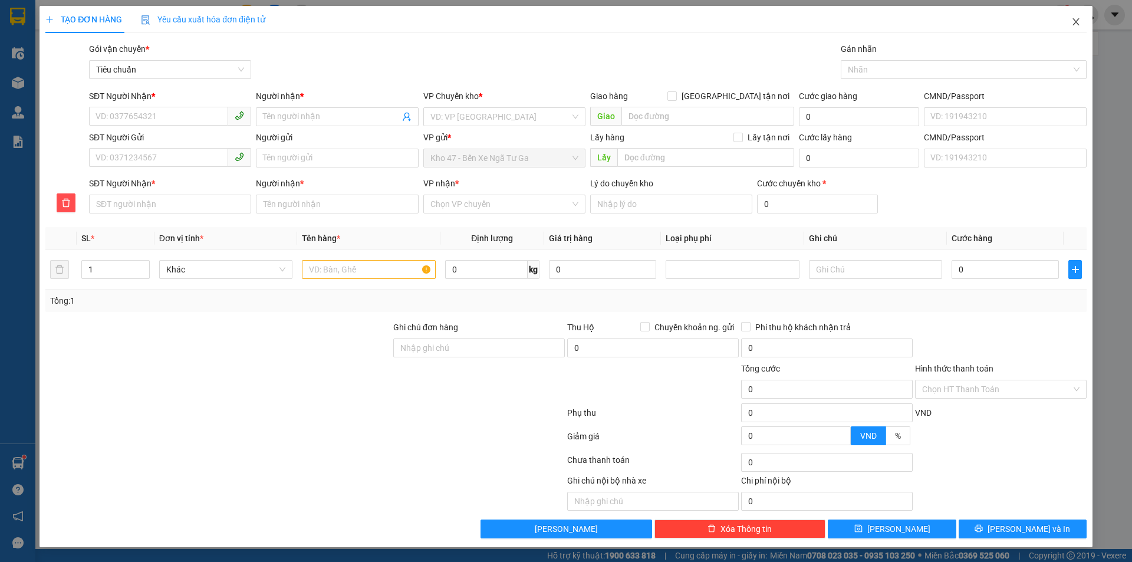
click at [1073, 20] on icon "close" at bounding box center [1075, 21] width 6 height 7
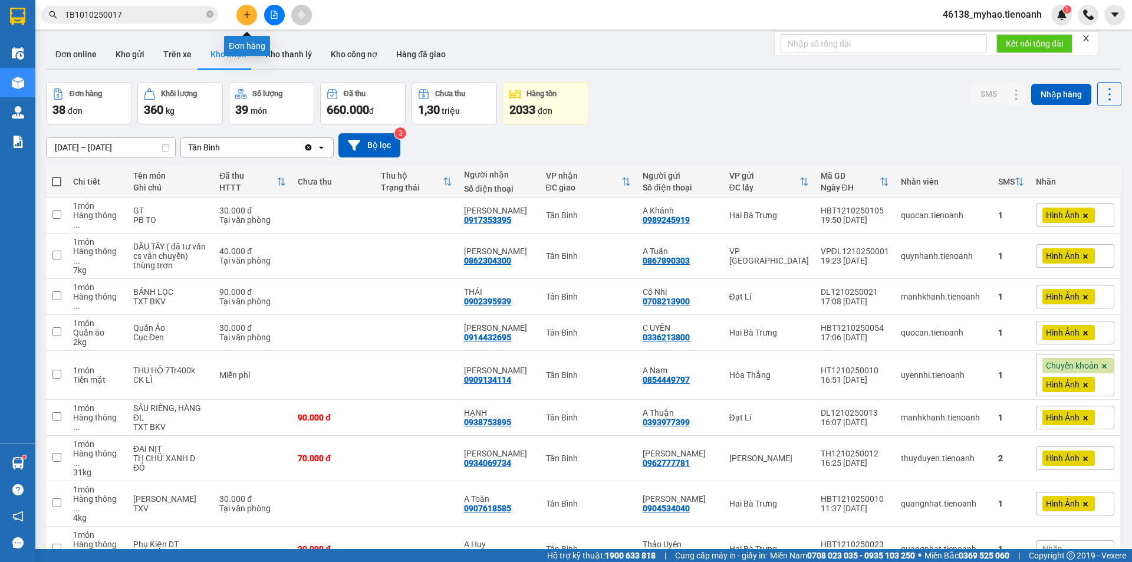
click at [251, 15] on button at bounding box center [246, 15] width 21 height 21
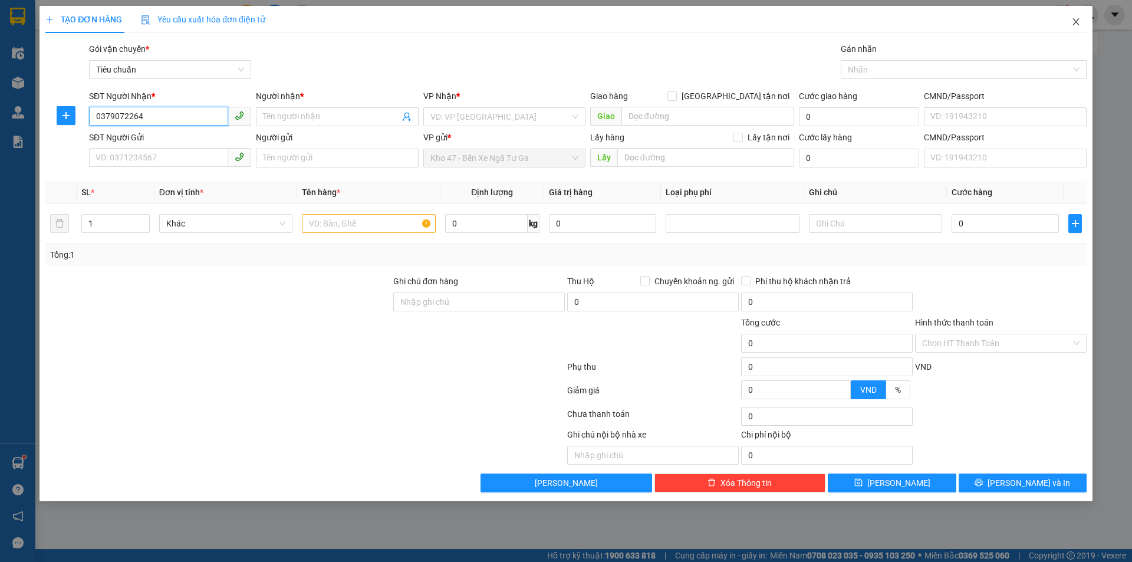
type input "0379072264"
click at [1071, 26] on icon "close" at bounding box center [1075, 21] width 9 height 9
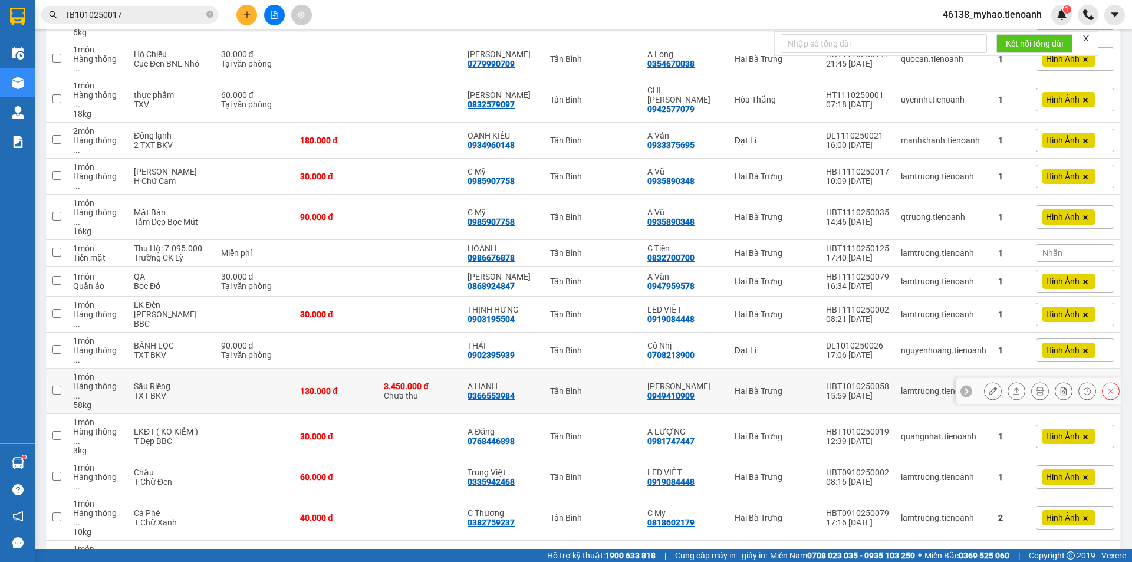
scroll to position [648, 0]
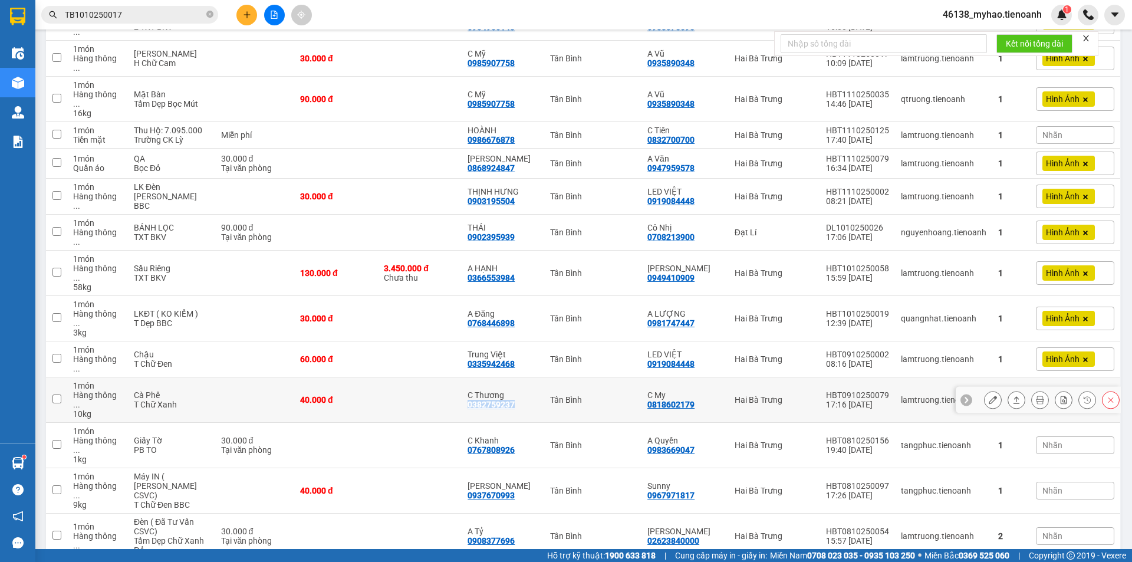
drag, startPoint x: 522, startPoint y: 282, endPoint x: 473, endPoint y: 292, distance: 50.4
click at [473, 377] on td "C Thương 0382759237" at bounding box center [502, 399] width 82 height 45
checkbox input "true"
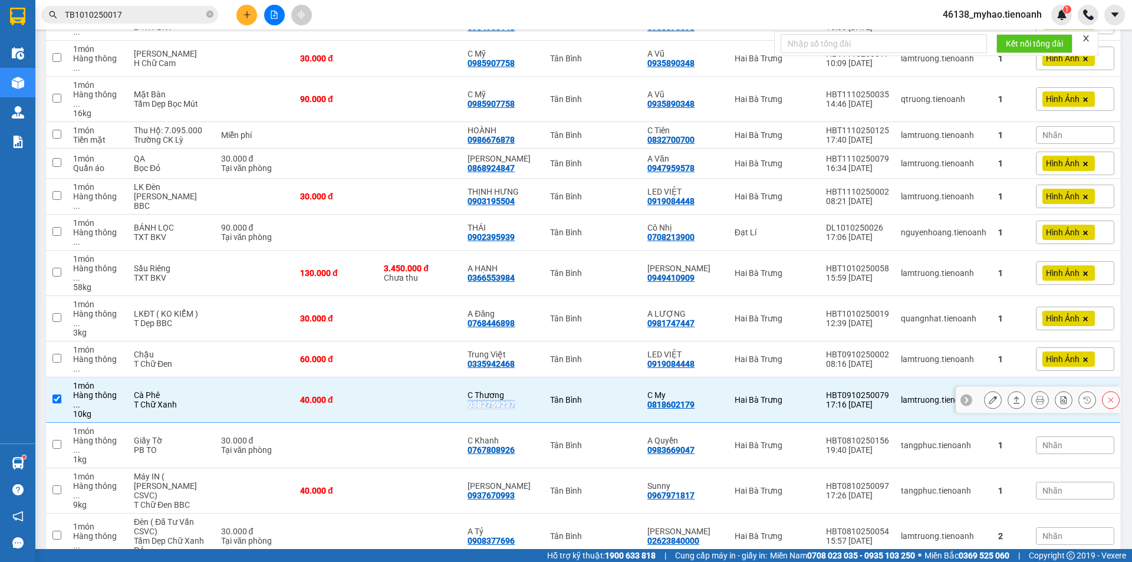
copy div "0382759237"
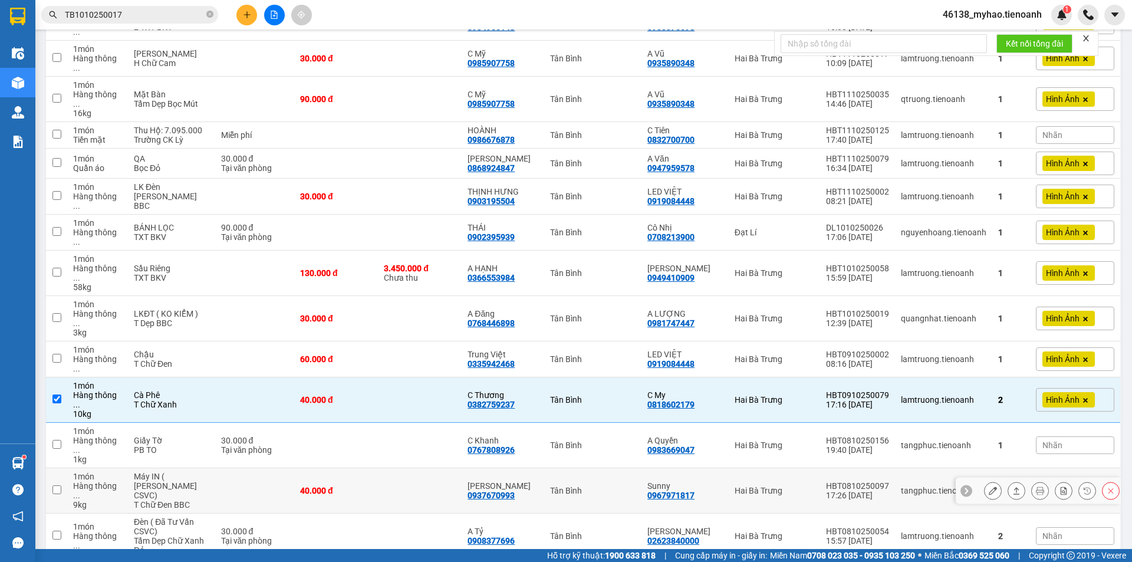
click at [514, 490] on div "0937670993" at bounding box center [490, 494] width 47 height 9
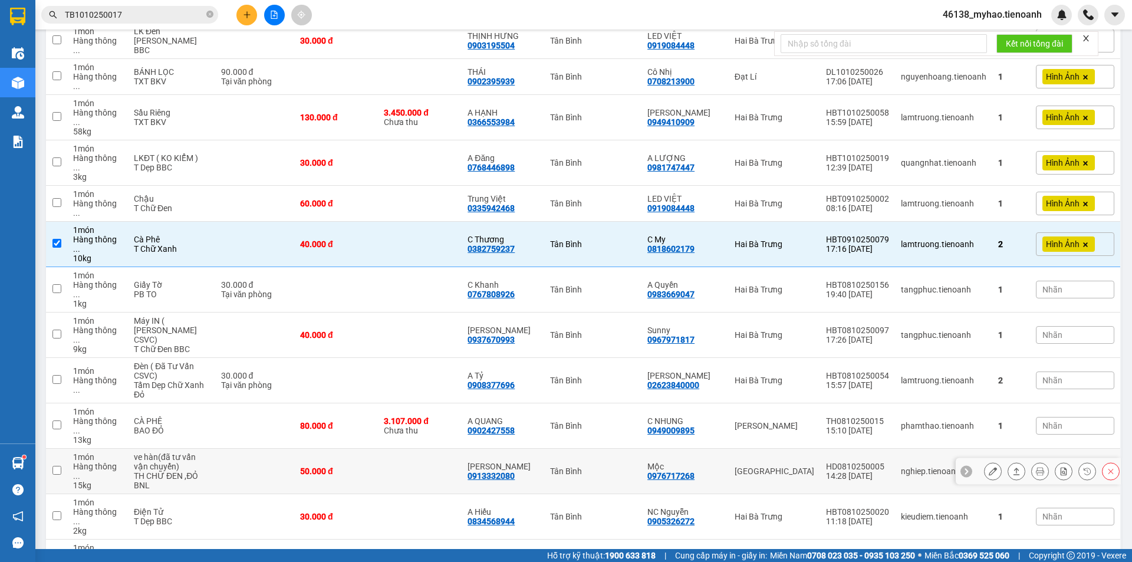
scroll to position [825, 0]
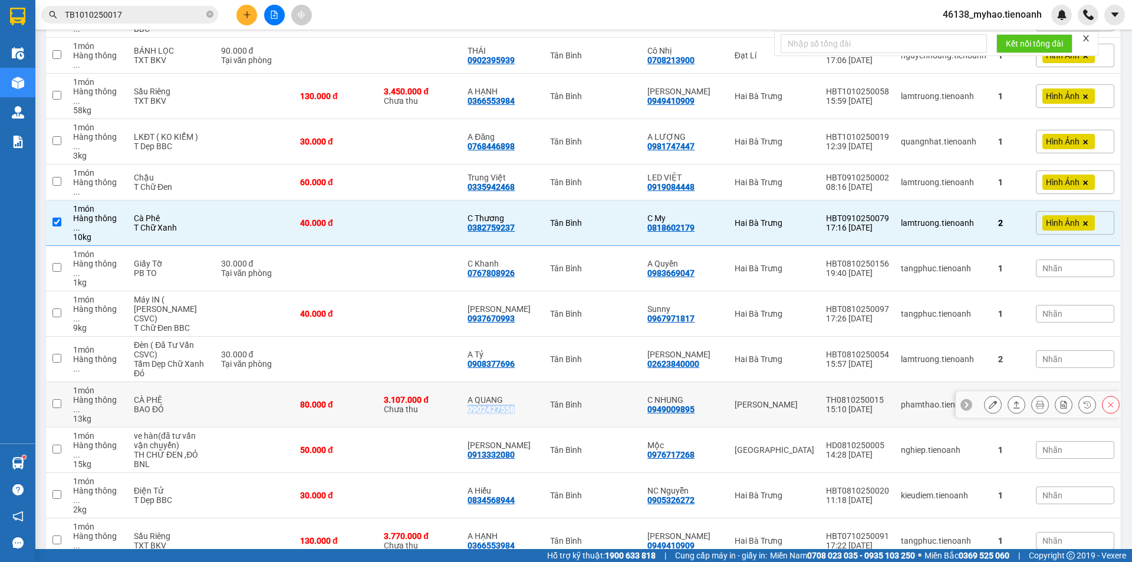
drag, startPoint x: 527, startPoint y: 260, endPoint x: 471, endPoint y: 260, distance: 56.0
click at [471, 382] on td "A QUANG 0902427558" at bounding box center [502, 404] width 82 height 45
checkbox input "true"
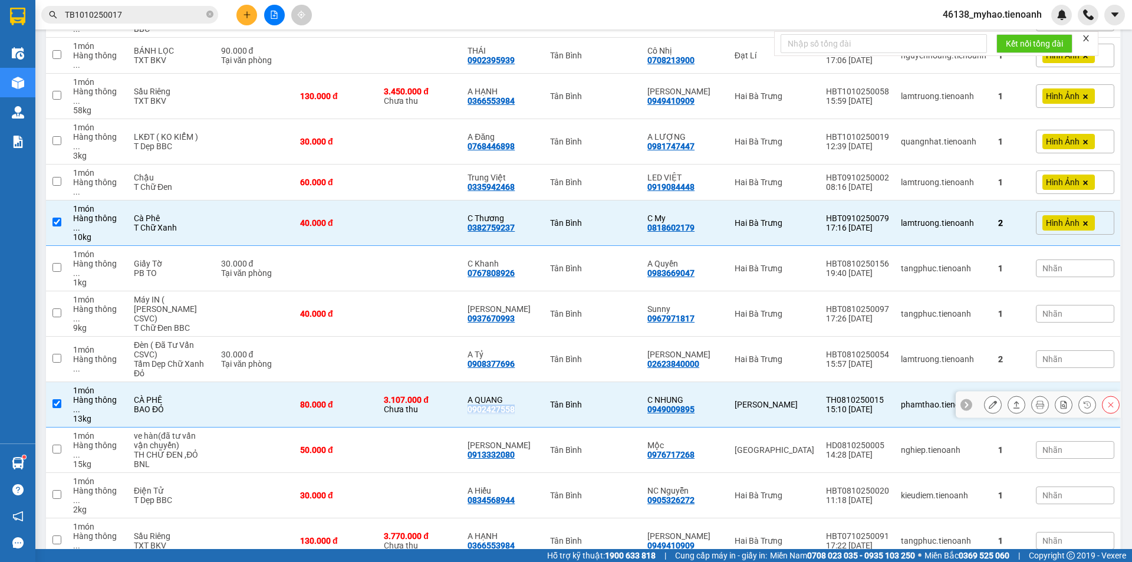
copy div "0902427558"
click at [988, 400] on icon at bounding box center [992, 404] width 8 height 8
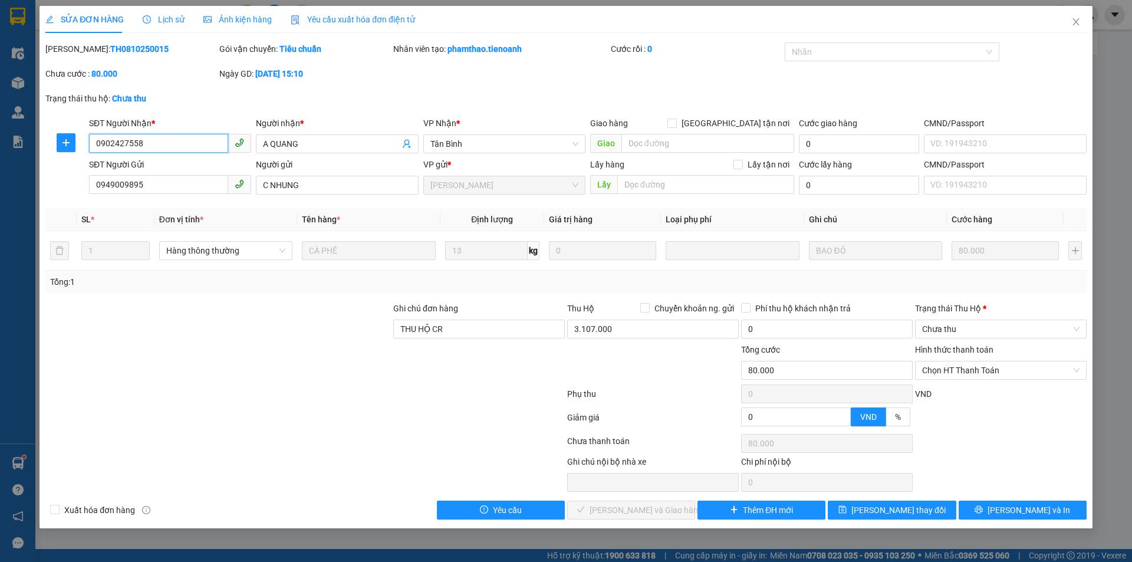
type input "0902427558"
type input "A QUANG"
type input "0949009895"
type input "C NHUNG"
type input "THU HỘ CR"
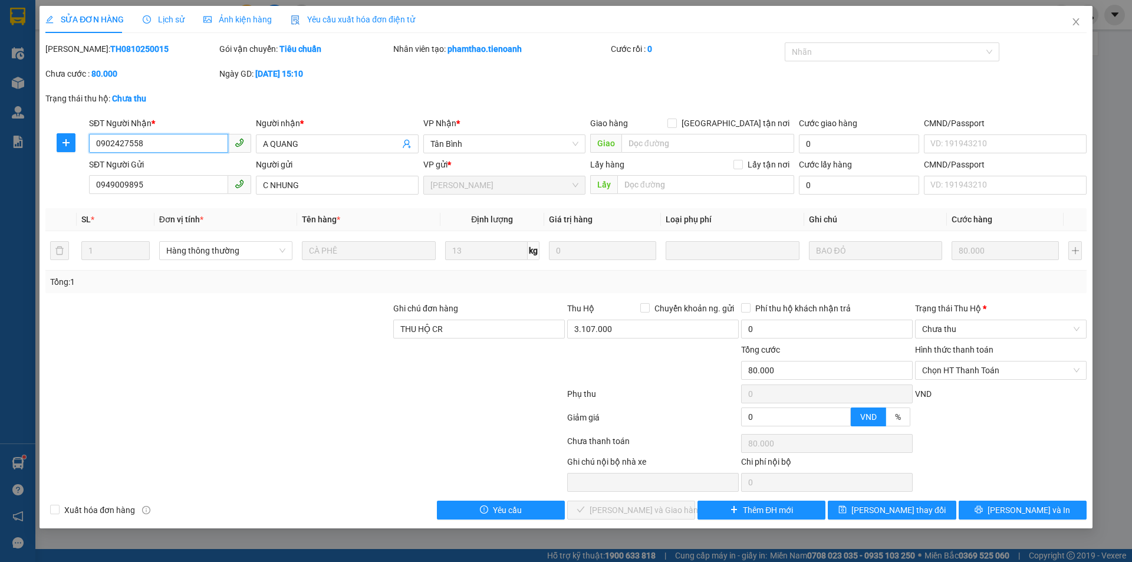
type input "80.000"
drag, startPoint x: 151, startPoint y: 181, endPoint x: 32, endPoint y: 193, distance: 119.6
click at [32, 193] on div "SỬA ĐƠN HÀNG Lịch sử Ảnh kiện hàng Yêu cầu xuất hóa đơn điện tử Total Paid Fee …" at bounding box center [566, 281] width 1132 height 562
drag, startPoint x: 273, startPoint y: 382, endPoint x: 278, endPoint y: 377, distance: 6.3
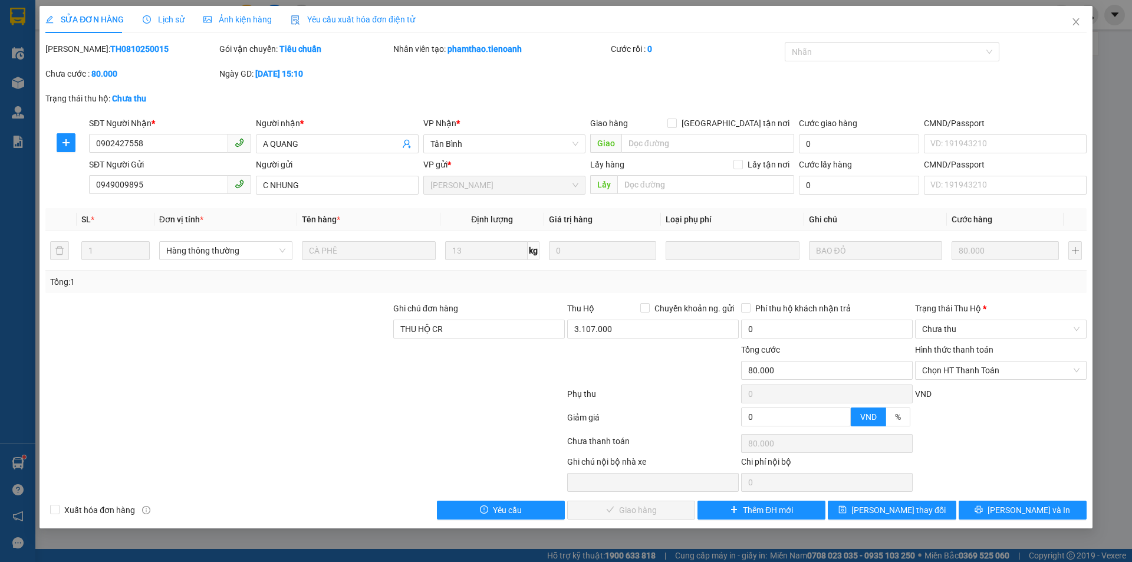
click at [273, 382] on div at bounding box center [218, 363] width 348 height 41
click at [156, 190] on input "0949009895" at bounding box center [158, 184] width 139 height 19
click at [430, 418] on div at bounding box center [305, 420] width 522 height 24
click at [1070, 24] on span "Close" at bounding box center [1075, 22] width 33 height 33
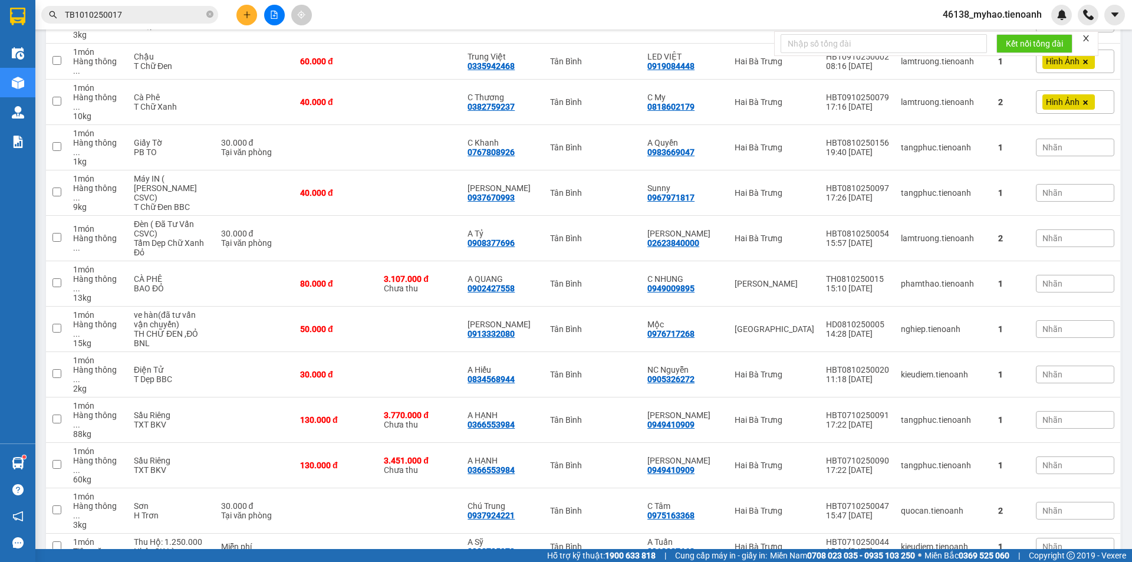
scroll to position [925, 0]
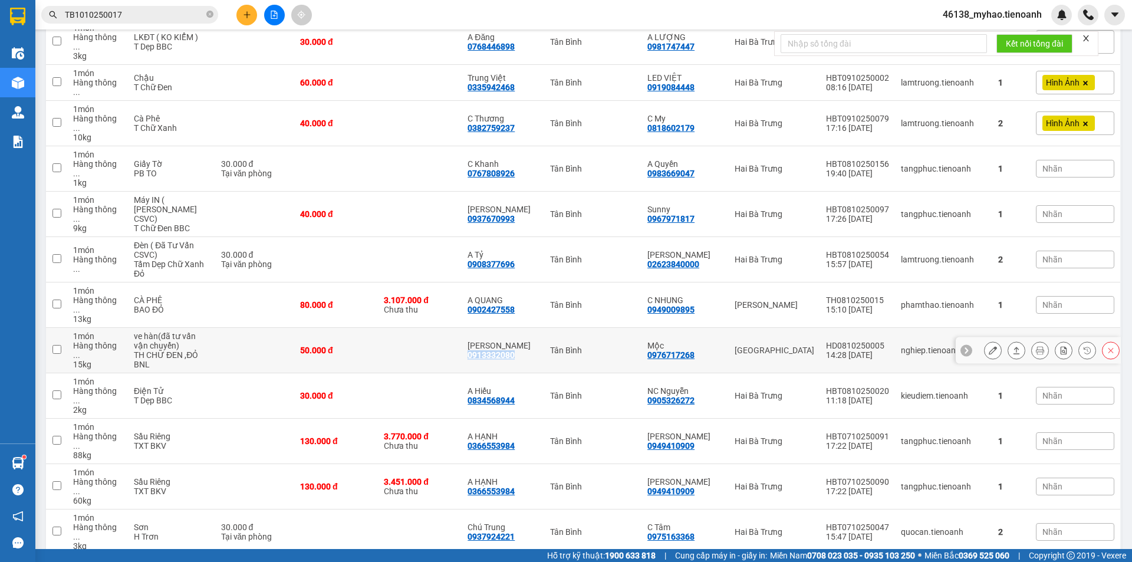
drag, startPoint x: 532, startPoint y: 201, endPoint x: 474, endPoint y: 203, distance: 58.4
click at [474, 328] on td "[PERSON_NAME] 0913332080" at bounding box center [502, 350] width 82 height 45
checkbox input "true"
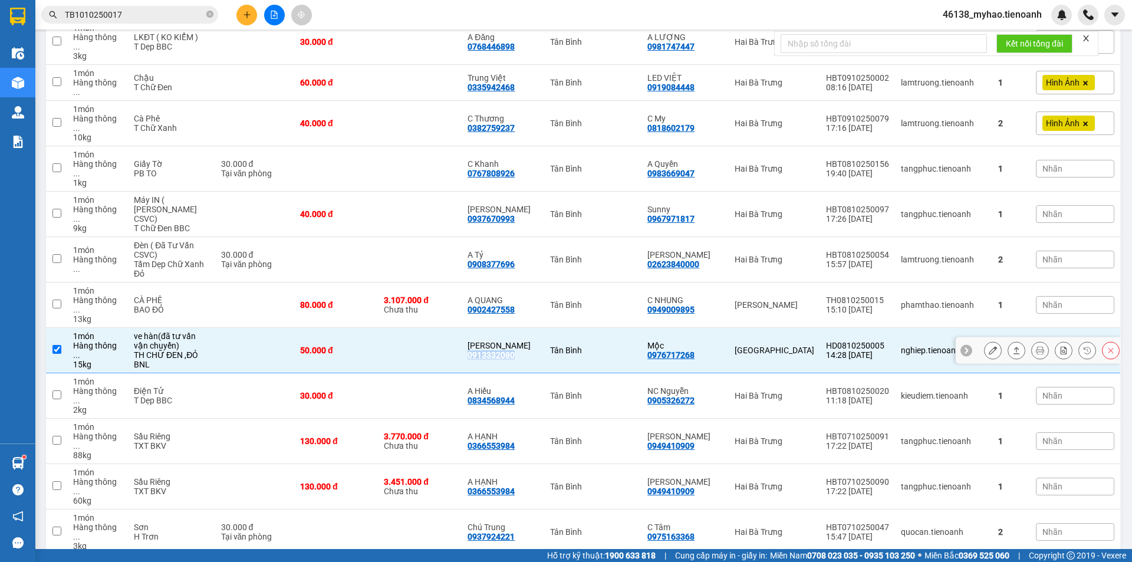
copy div "0913332080"
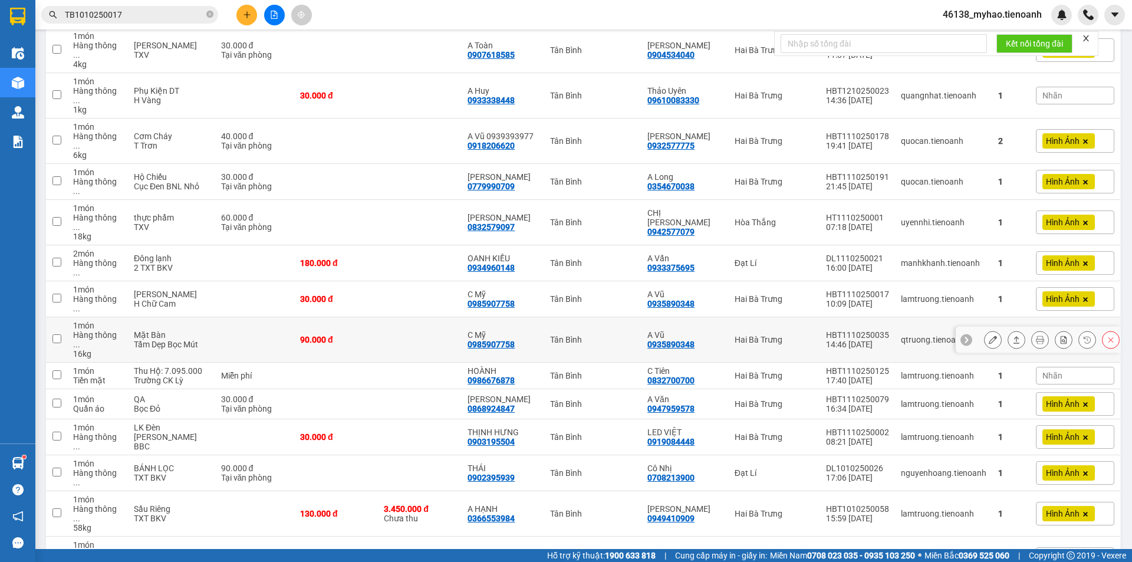
scroll to position [394, 0]
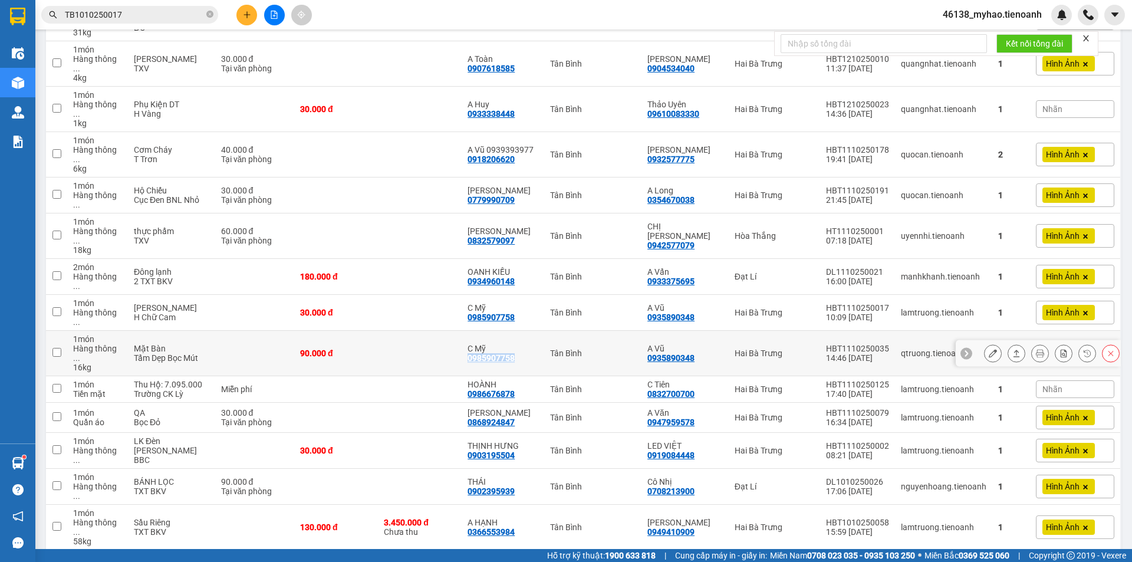
drag, startPoint x: 523, startPoint y: 278, endPoint x: 475, endPoint y: 276, distance: 48.4
click at [475, 344] on div "C Mỹ 0985907758" at bounding box center [502, 353] width 70 height 19
checkbox input "true"
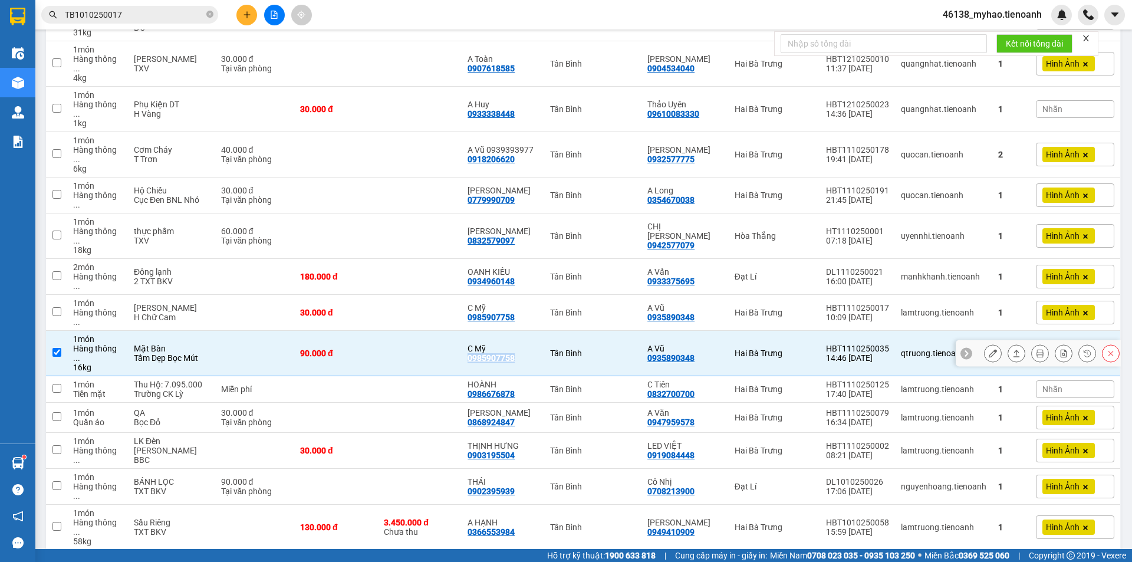
copy div "0985907758"
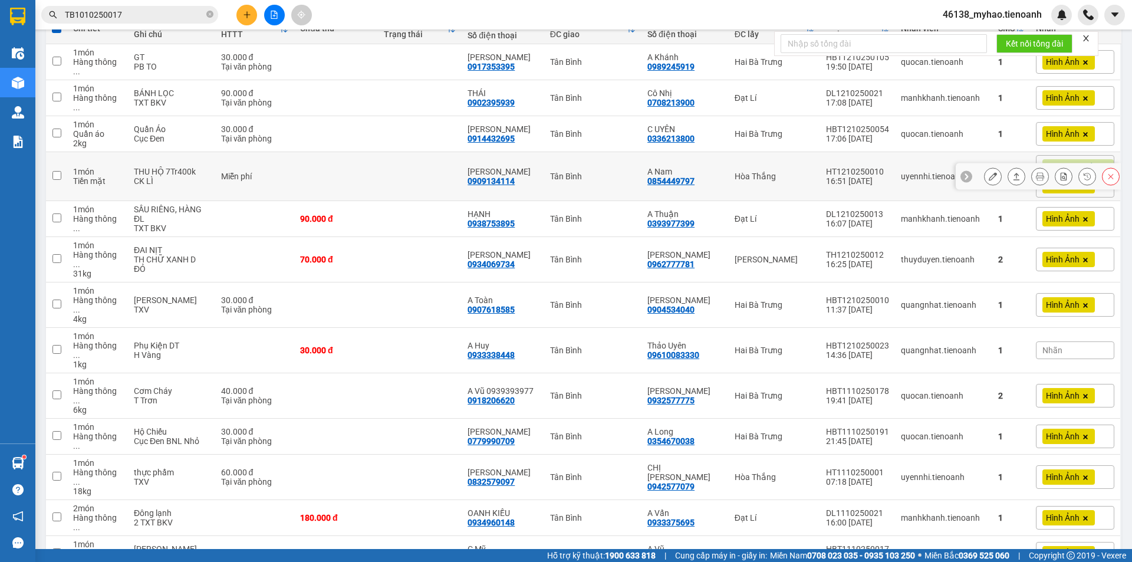
scroll to position [295, 0]
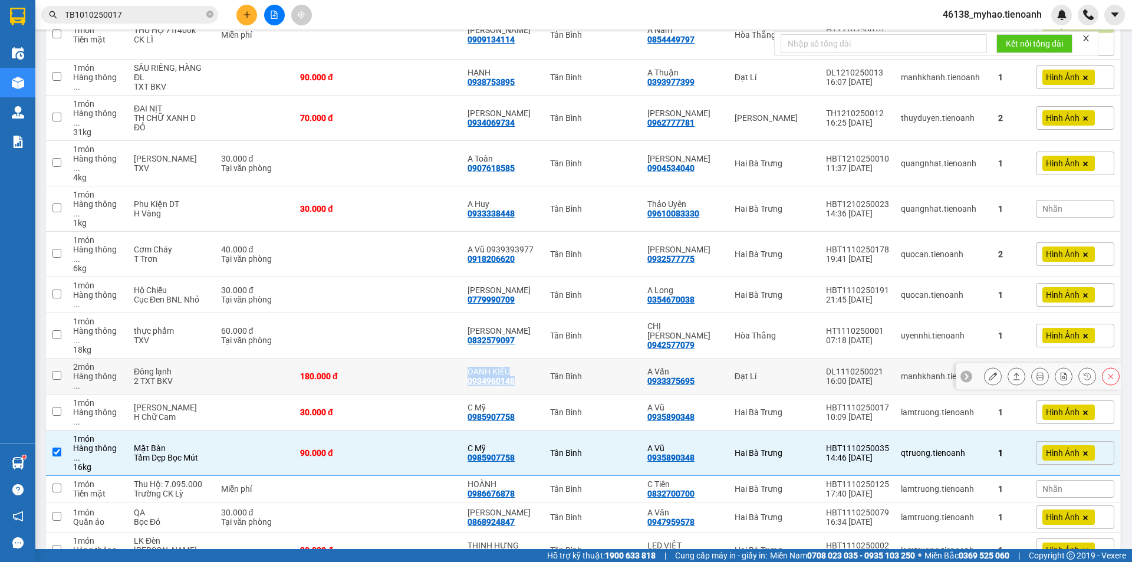
drag, startPoint x: 528, startPoint y: 315, endPoint x: 464, endPoint y: 315, distance: 64.2
click at [464, 358] on tr "2 món Hàng thông ... Đông lạnh 2 TXT BKV 180.000 đ OANH KIỀU 0934960148 [GEOGRA…" at bounding box center [583, 376] width 1075 height 36
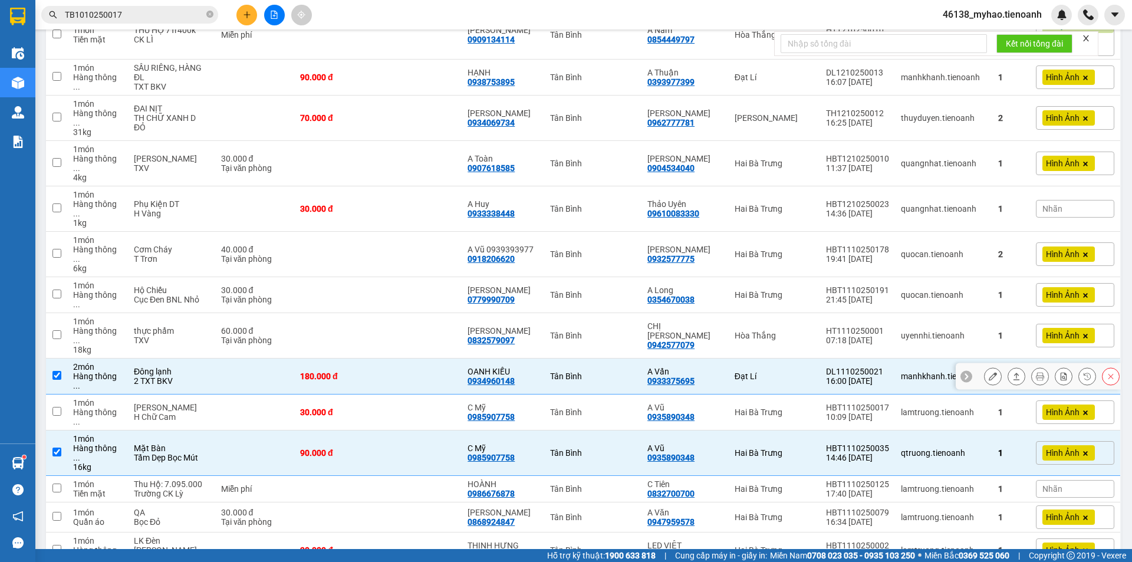
click at [542, 358] on td "OANH KIỀU 0934960148" at bounding box center [502, 376] width 82 height 36
checkbox input "false"
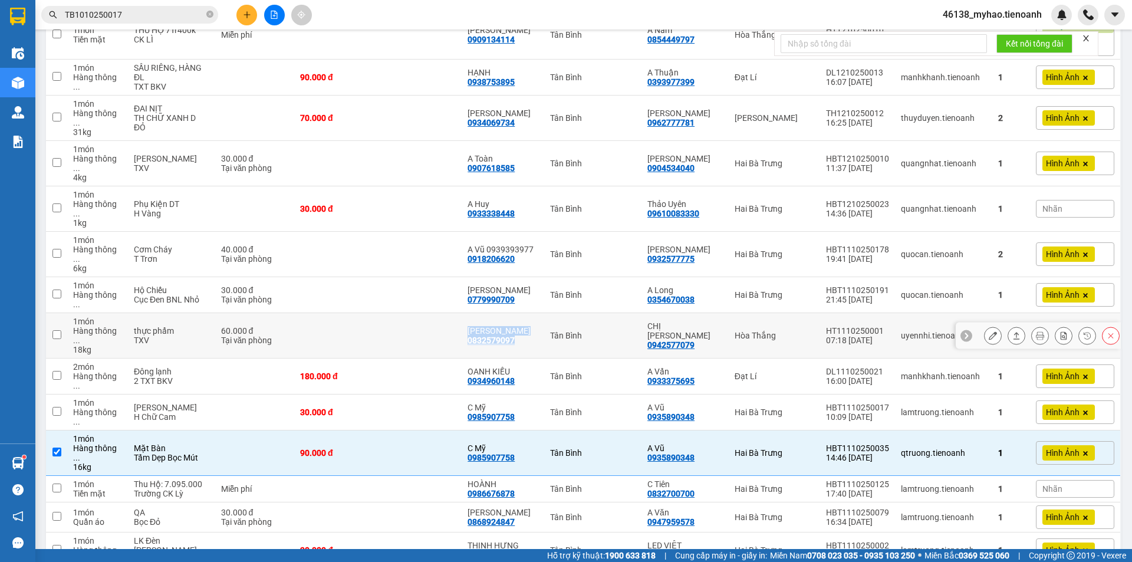
drag, startPoint x: 534, startPoint y: 280, endPoint x: 468, endPoint y: 280, distance: 66.0
click at [468, 313] on tr "1 món Hàng thông ... 18 kg thực phẩm TXV 60.000 đ Tại văn phòng HOÀNG ANH 08325…" at bounding box center [583, 335] width 1075 height 45
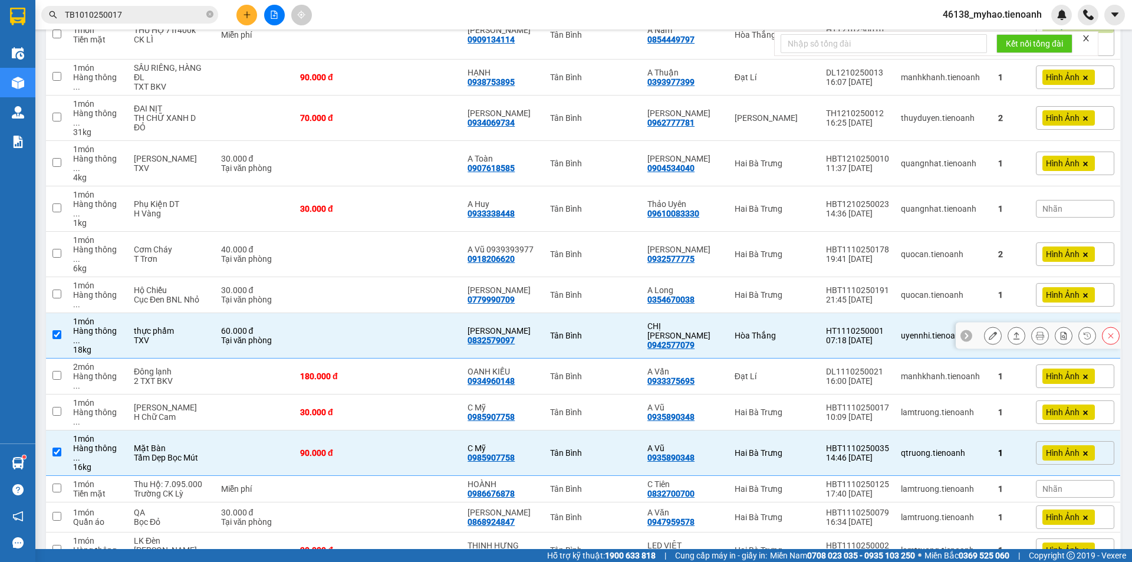
click at [532, 326] on div "HOÀNG ANH 0832579097" at bounding box center [502, 335] width 70 height 19
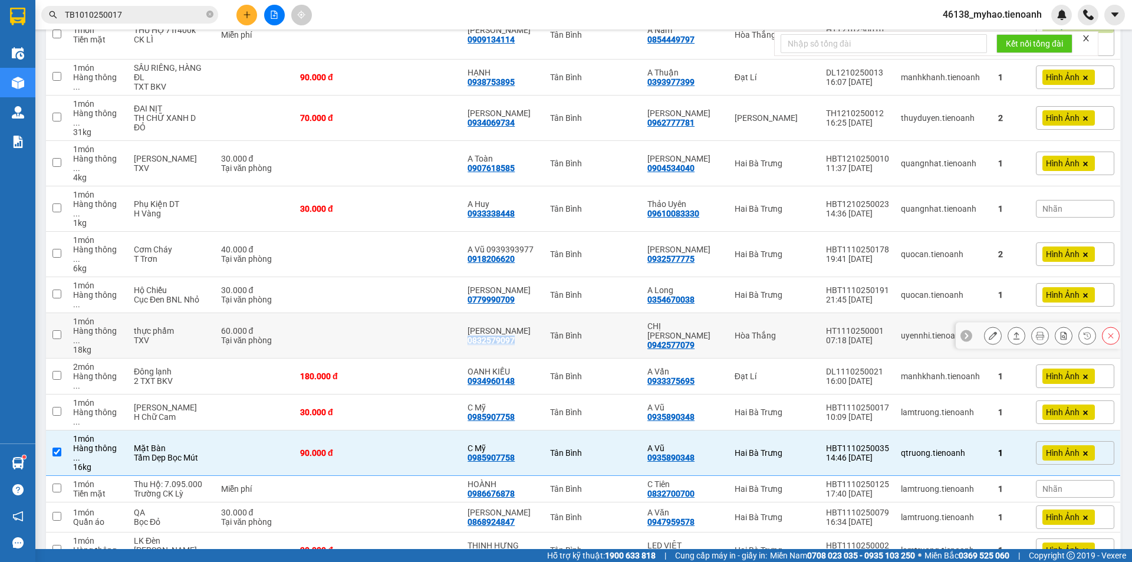
drag, startPoint x: 518, startPoint y: 279, endPoint x: 473, endPoint y: 279, distance: 44.8
click at [473, 313] on td "HOÀNG ANH 0832579097" at bounding box center [502, 335] width 82 height 45
checkbox input "true"
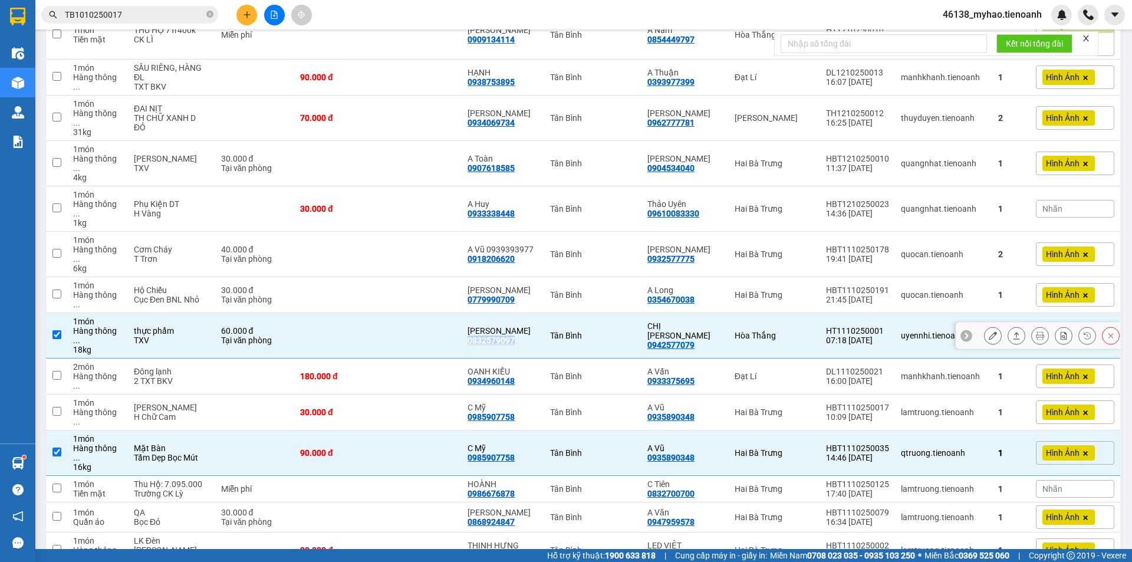
copy div "0832579097"
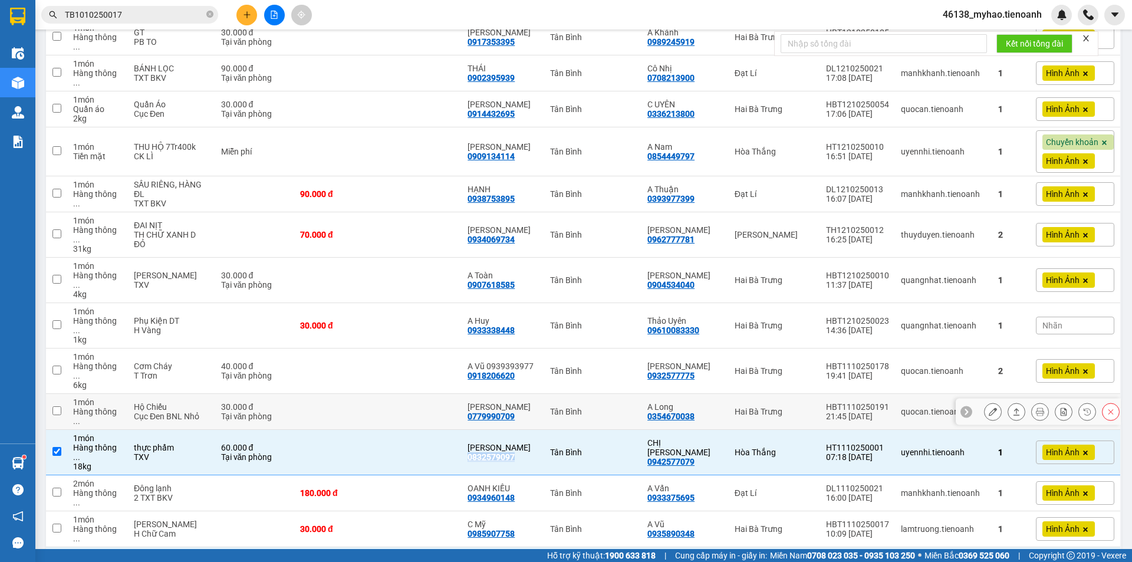
scroll to position [177, 0]
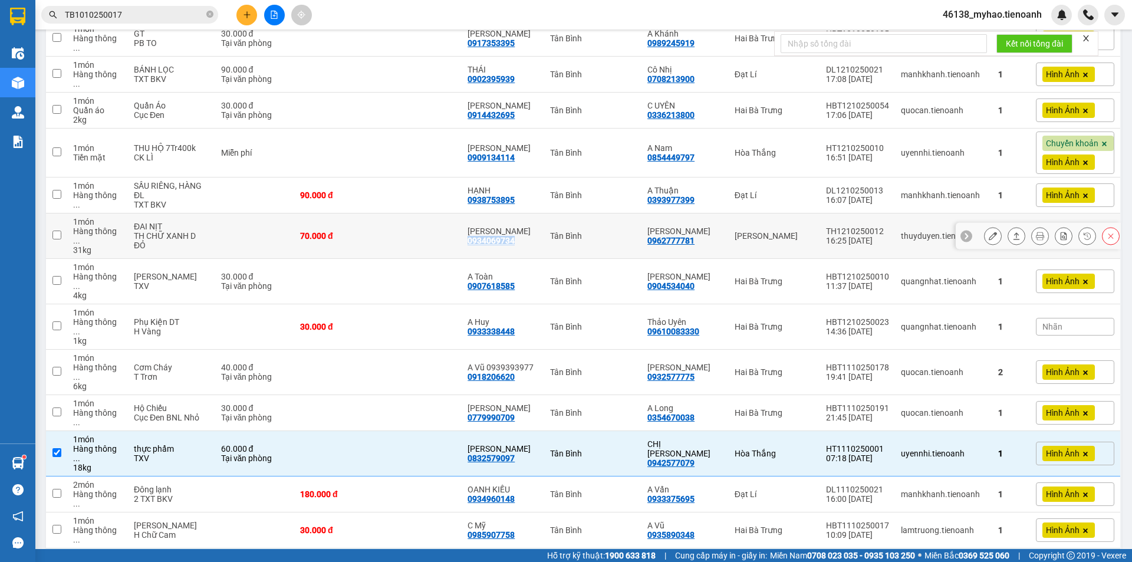
drag, startPoint x: 527, startPoint y: 225, endPoint x: 476, endPoint y: 226, distance: 51.9
click at [476, 226] on div "C VÂN 0934069734" at bounding box center [502, 235] width 70 height 19
checkbox input "true"
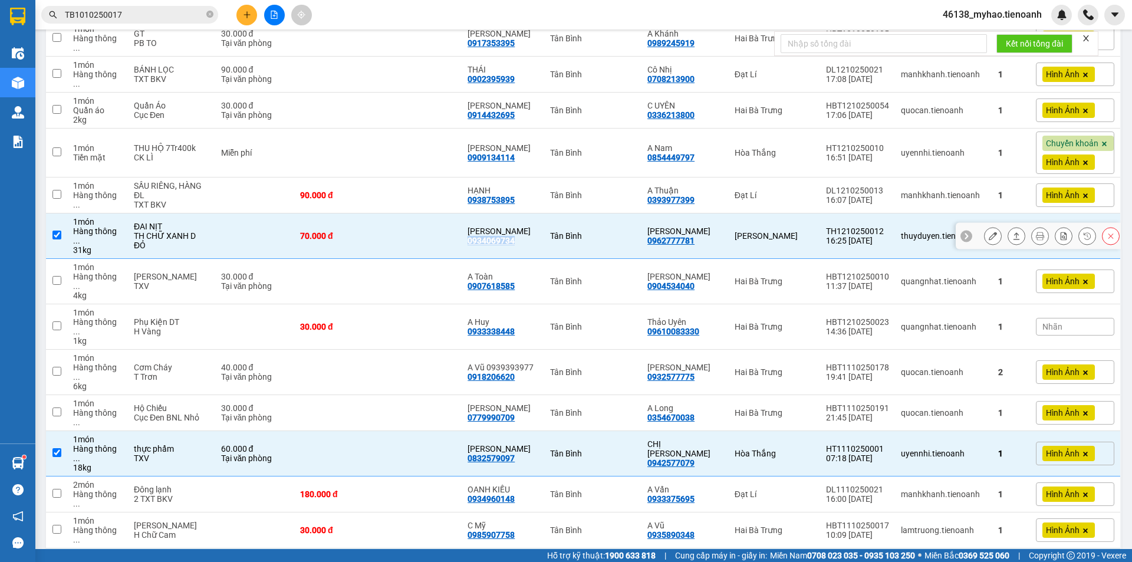
copy div "0934069734"
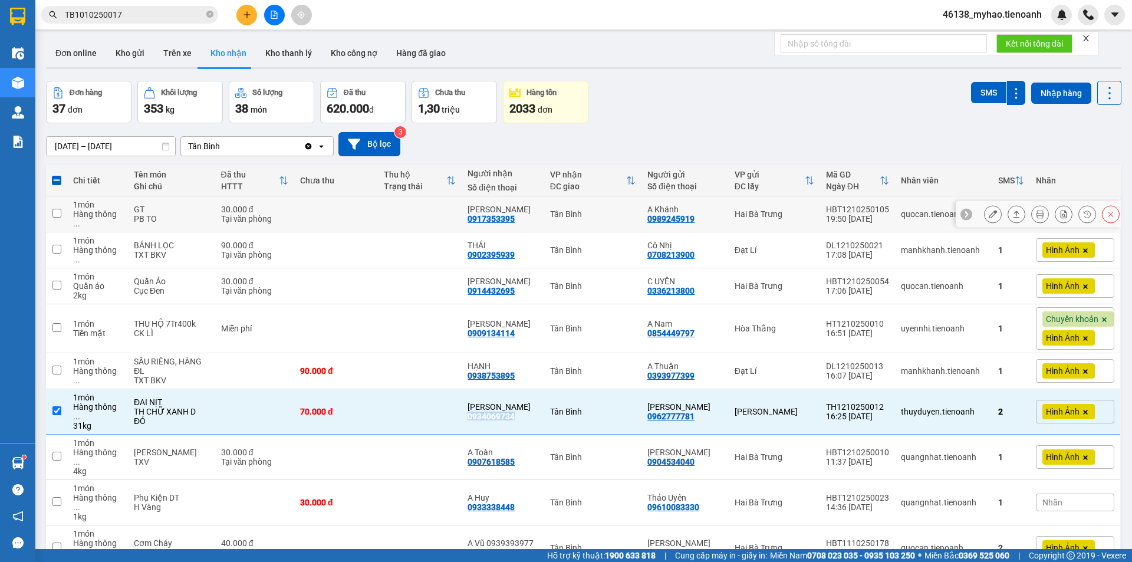
scroll to position [0, 0]
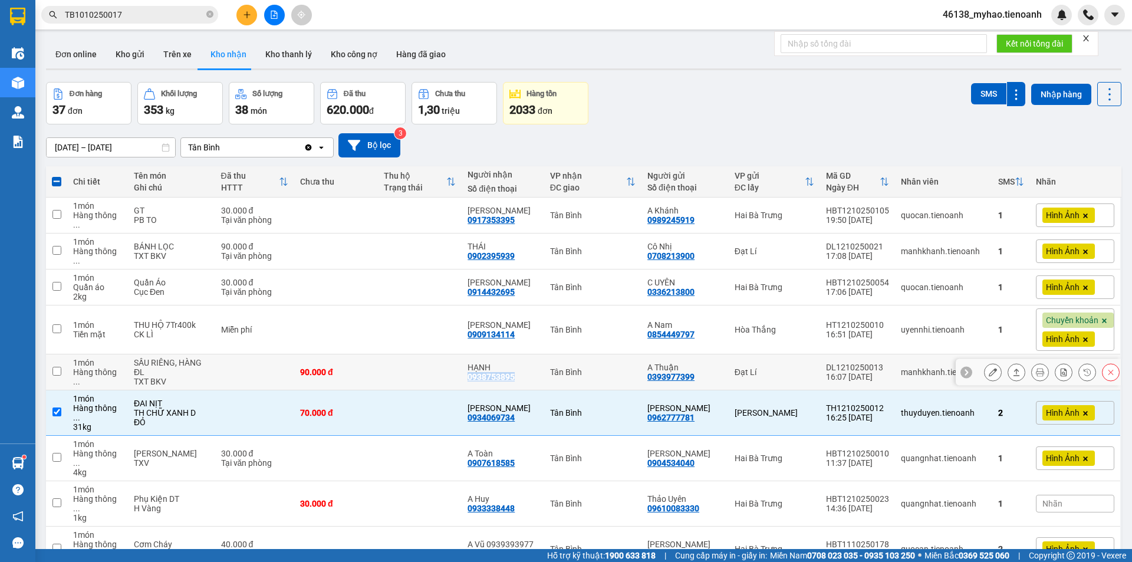
drag, startPoint x: 527, startPoint y: 370, endPoint x: 476, endPoint y: 368, distance: 51.3
click at [476, 368] on td "HẠNH 0938753895" at bounding box center [502, 372] width 82 height 36
checkbox input "true"
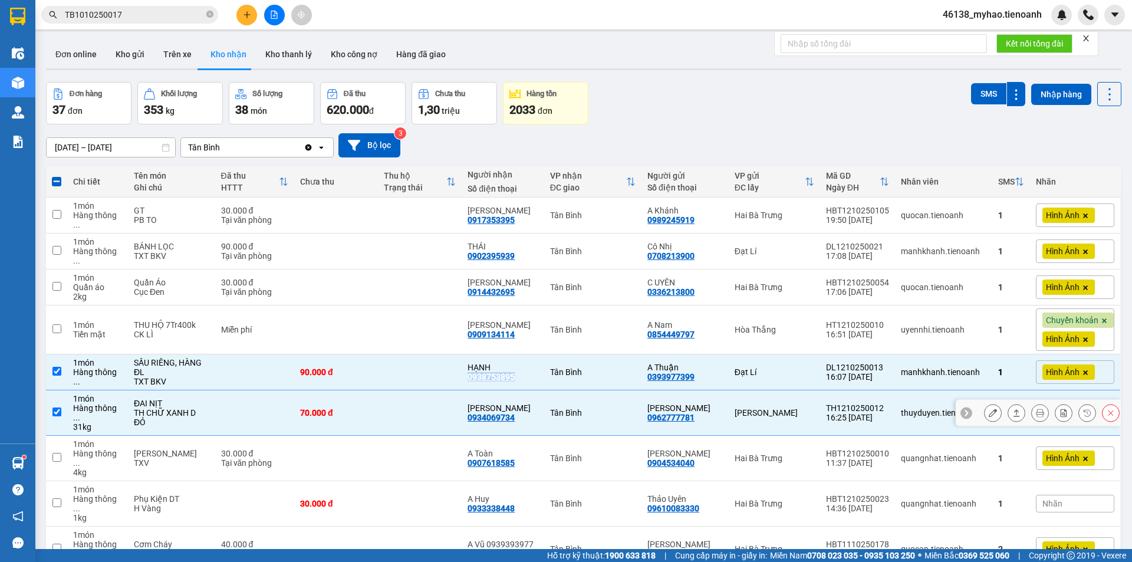
copy div "0938753895"
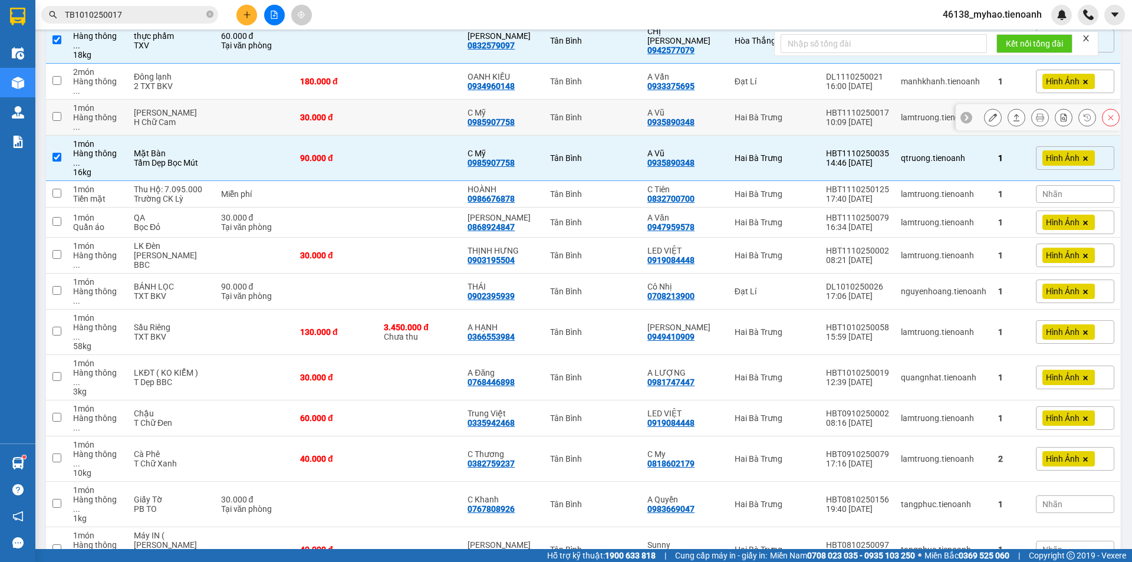
scroll to position [413, 0]
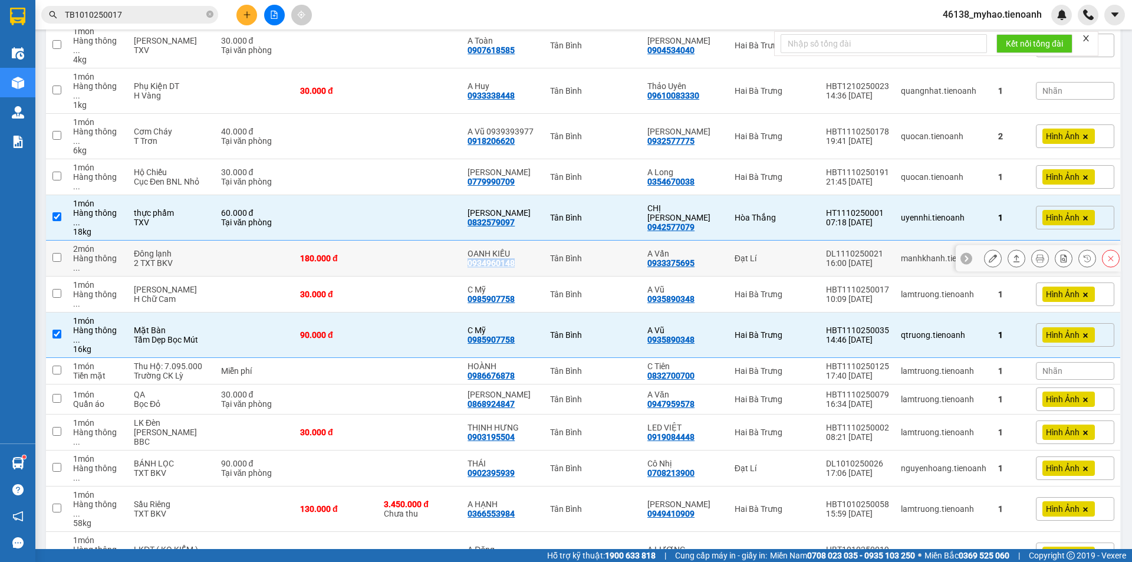
drag, startPoint x: 525, startPoint y: 195, endPoint x: 473, endPoint y: 196, distance: 51.9
click at [473, 240] on td "OANH KIỀU 0934960148" at bounding box center [502, 258] width 82 height 36
checkbox input "true"
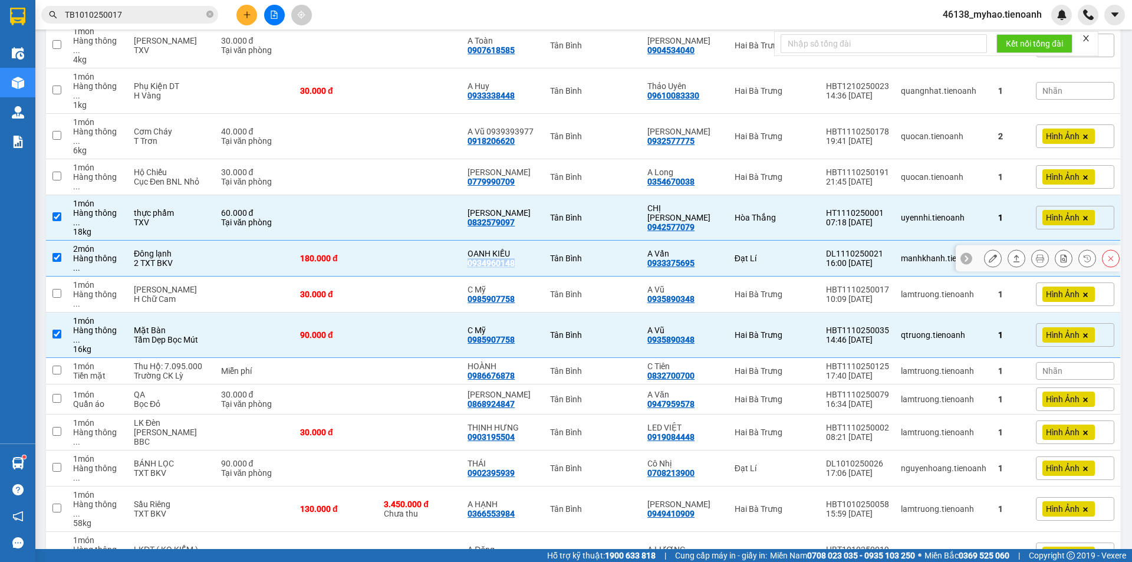
copy div "0934960148"
click at [988, 248] on button at bounding box center [992, 258] width 17 height 21
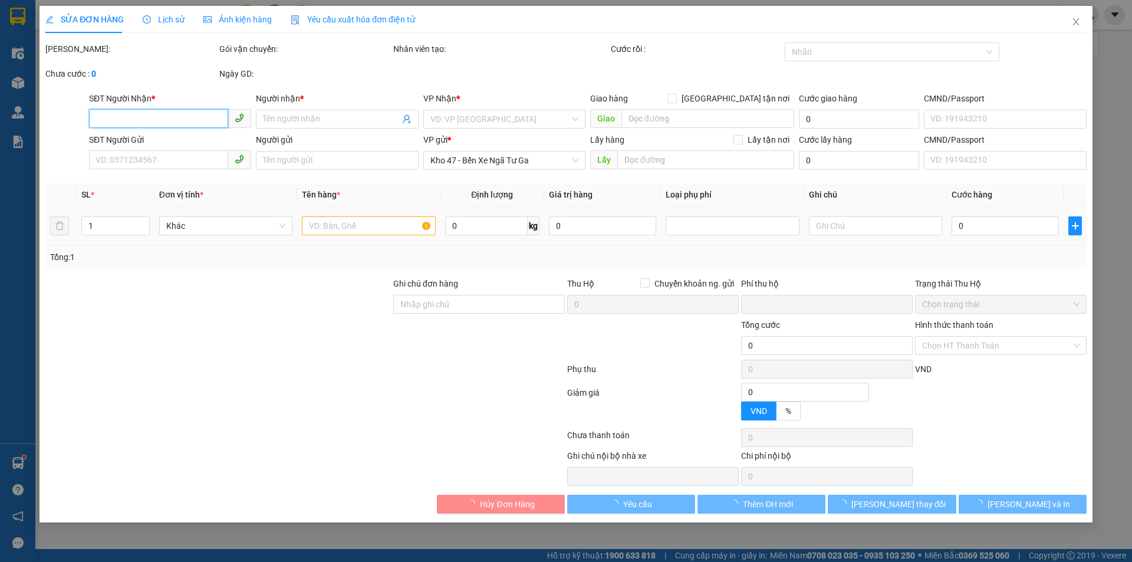
type input "0934960148"
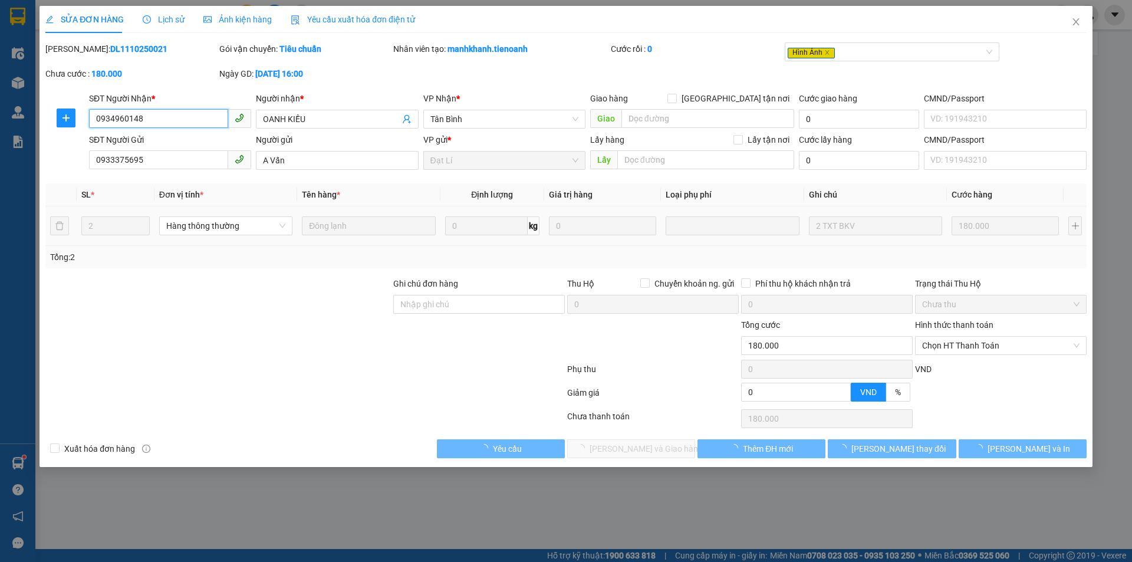
type input "OANH KIỀU"
type input "0933375695"
type input "A Vấn"
type input "0"
type input "180.000"
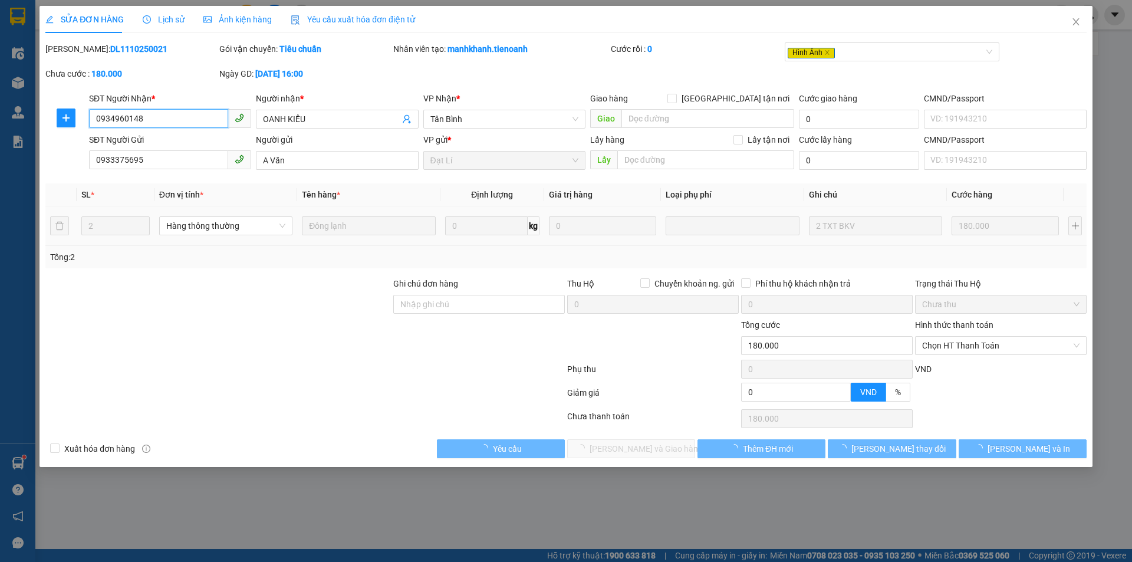
type input "180.000"
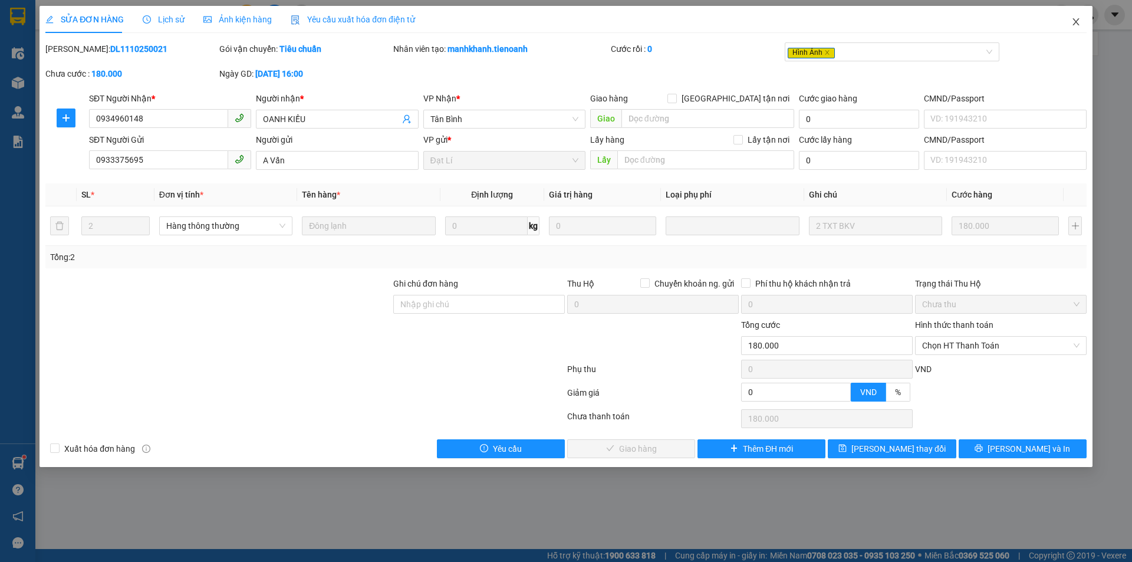
click at [1076, 22] on icon "close" at bounding box center [1075, 21] width 6 height 7
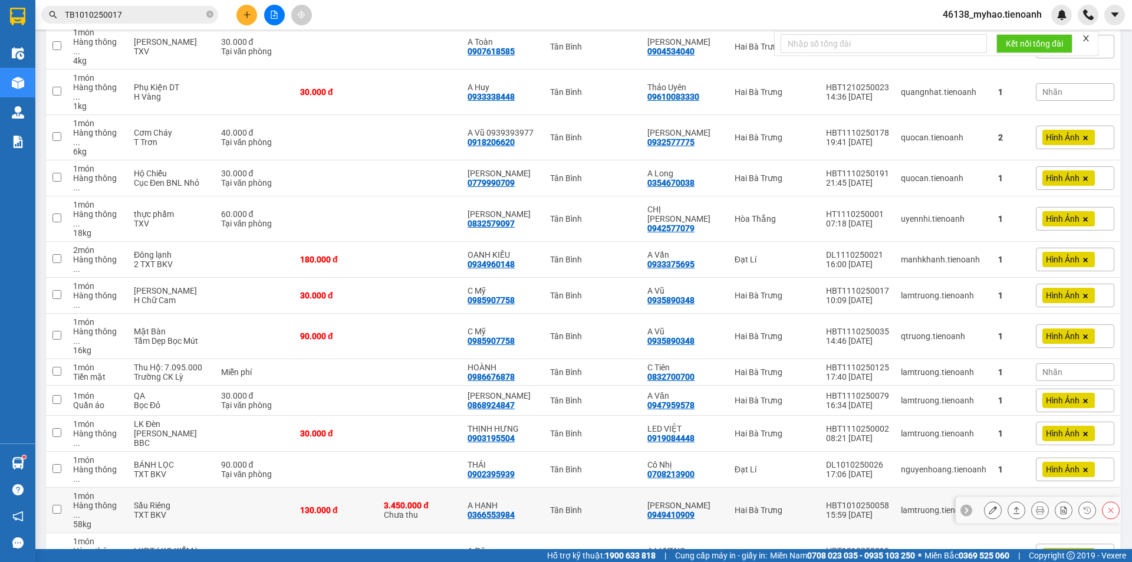
scroll to position [530, 0]
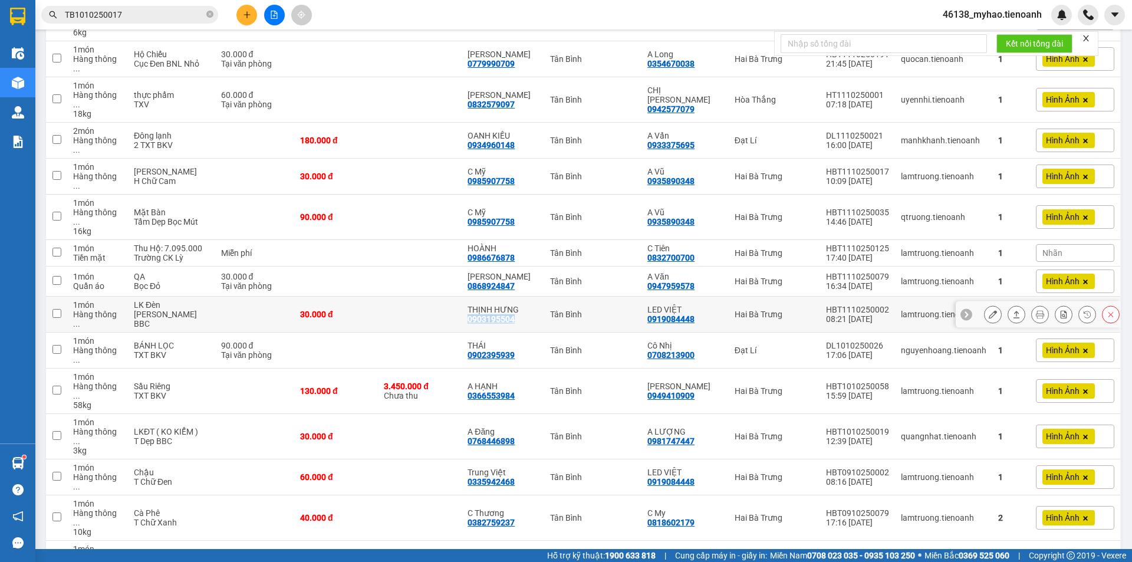
drag, startPoint x: 526, startPoint y: 229, endPoint x: 471, endPoint y: 237, distance: 55.9
click at [471, 296] on td "THỊNH HƯNG 0903195504" at bounding box center [502, 314] width 82 height 36
checkbox input "true"
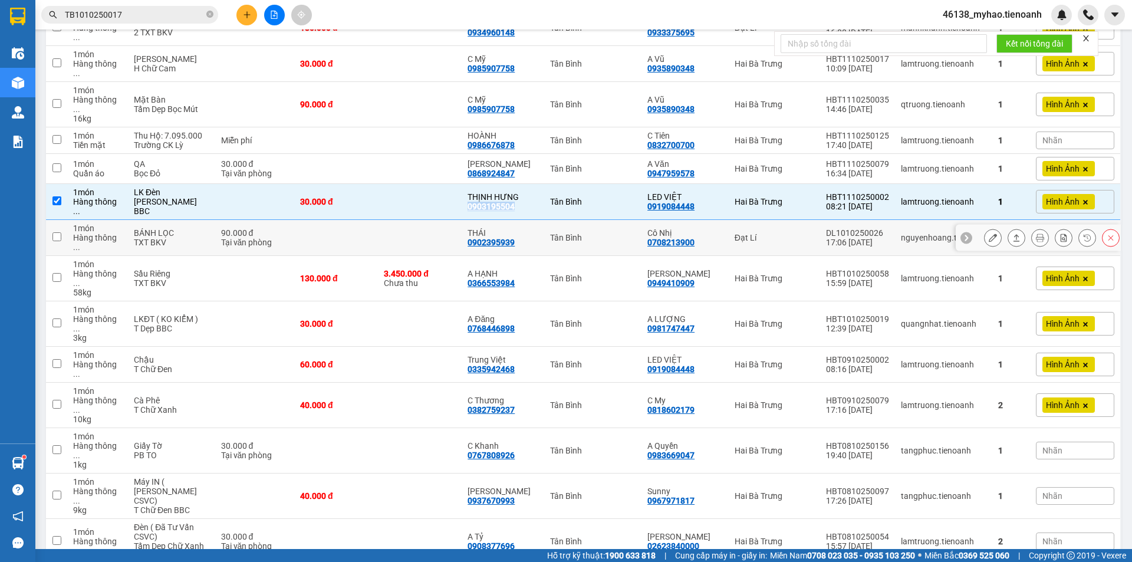
scroll to position [648, 0]
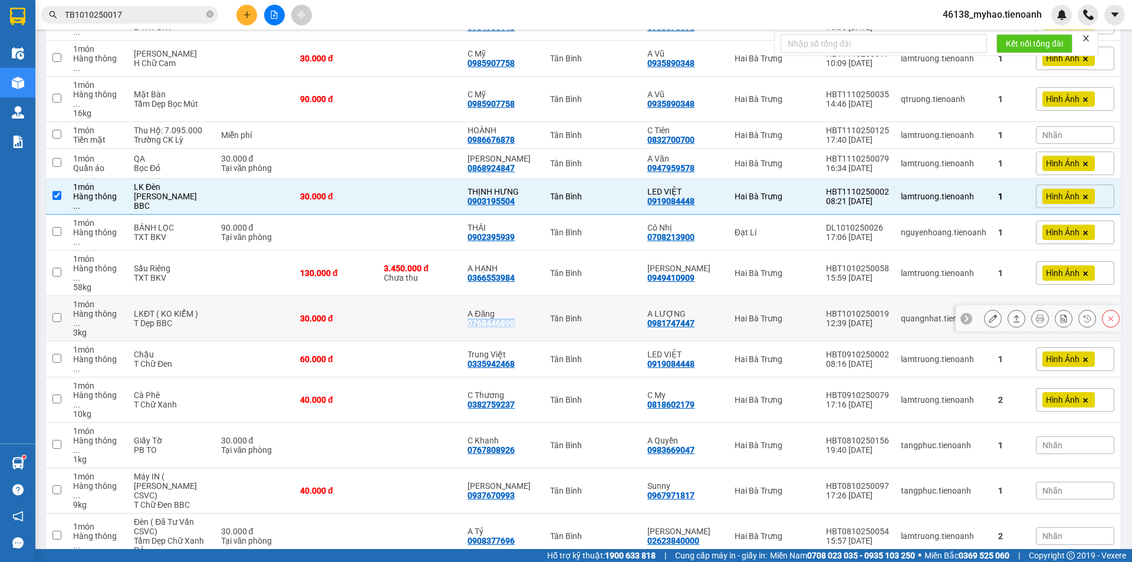
drag, startPoint x: 536, startPoint y: 219, endPoint x: 474, endPoint y: 217, distance: 62.5
click at [474, 296] on td "A Đăng 0768446898" at bounding box center [502, 318] width 82 height 45
checkbox input "true"
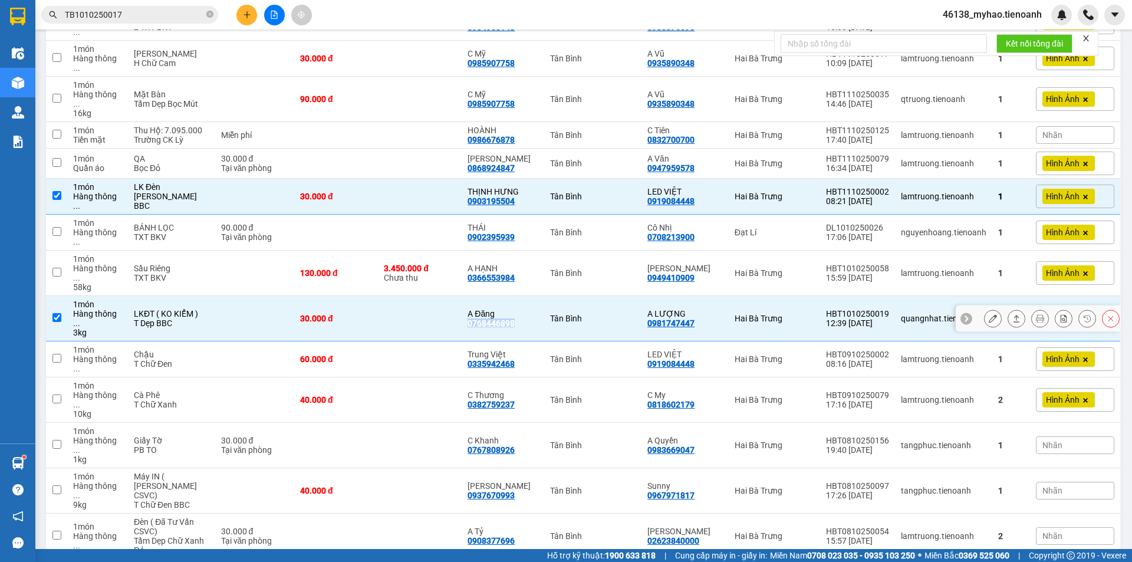
copy div "0768446898"
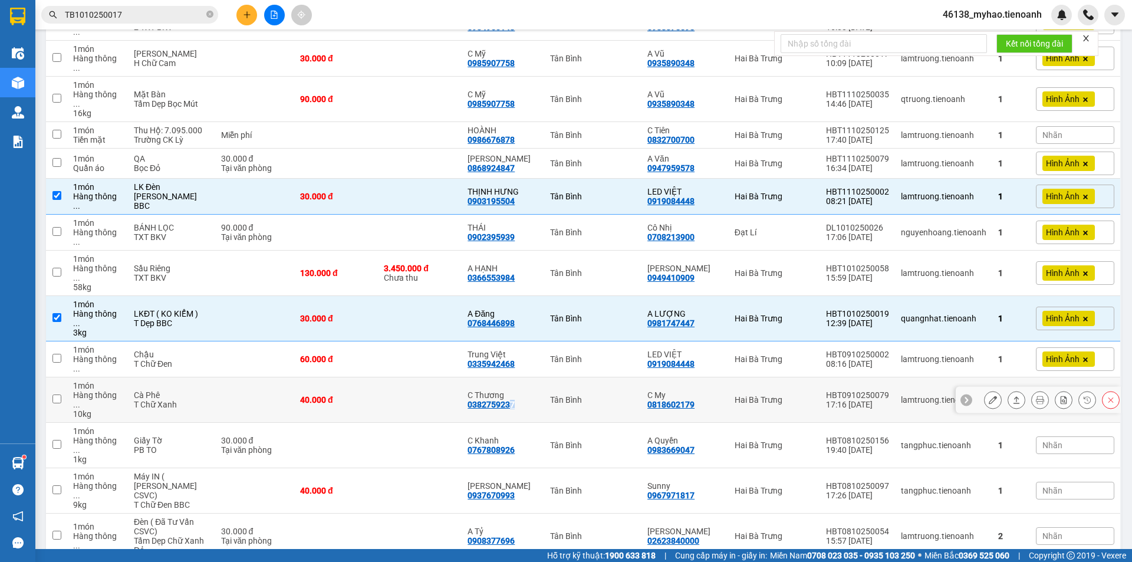
drag, startPoint x: 526, startPoint y: 284, endPoint x: 517, endPoint y: 284, distance: 8.8
click at [517, 390] on div "C Thương 0382759237" at bounding box center [502, 399] width 70 height 19
checkbox input "true"
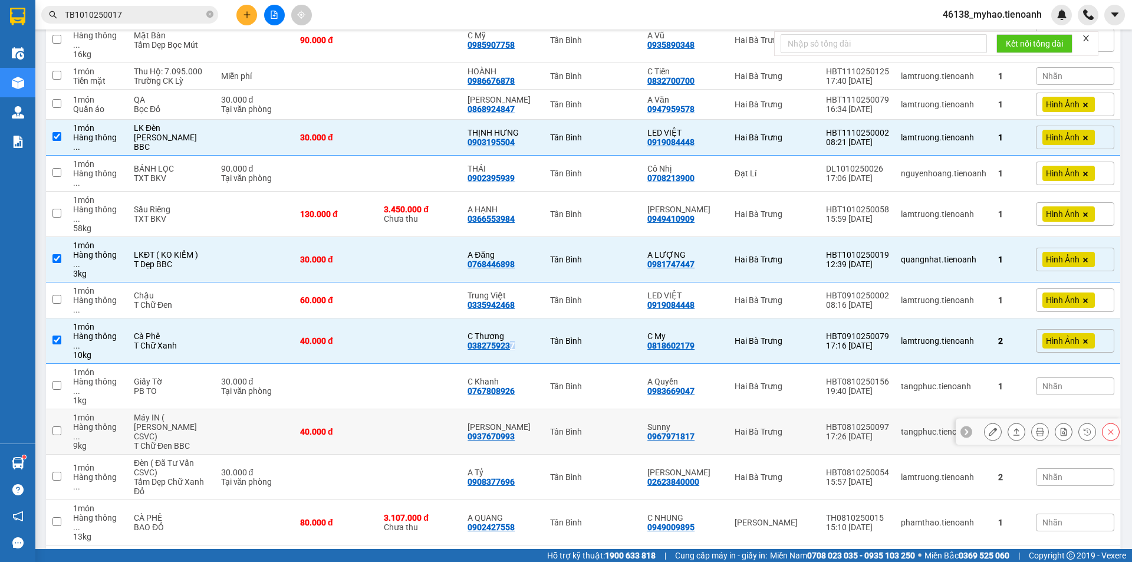
scroll to position [825, 0]
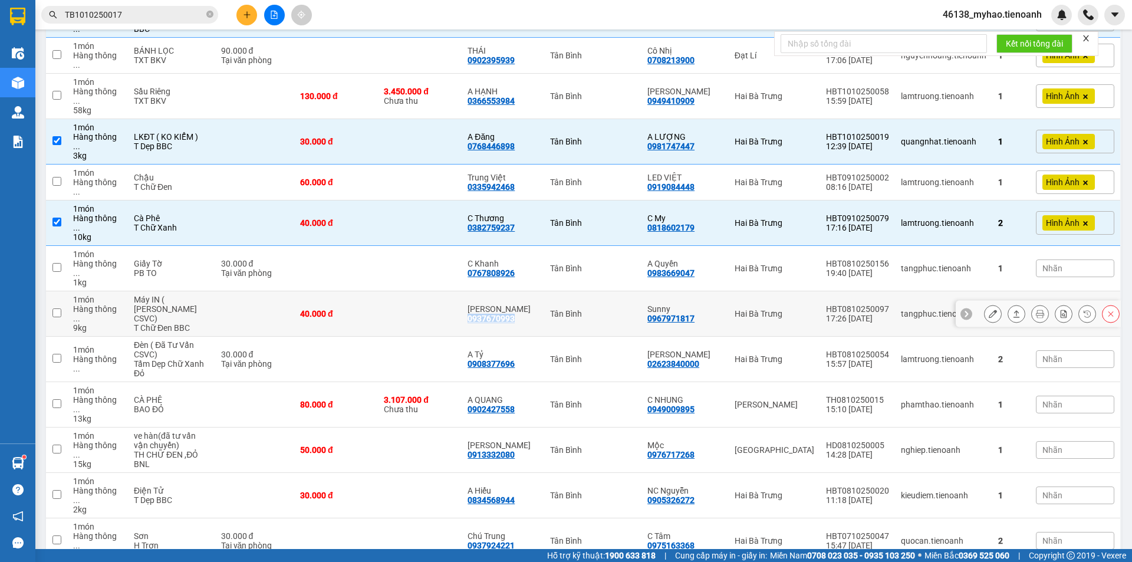
drag, startPoint x: 525, startPoint y: 180, endPoint x: 475, endPoint y: 180, distance: 50.1
click at [475, 304] on div "[PERSON_NAME] 0937670993" at bounding box center [502, 313] width 70 height 19
checkbox input "true"
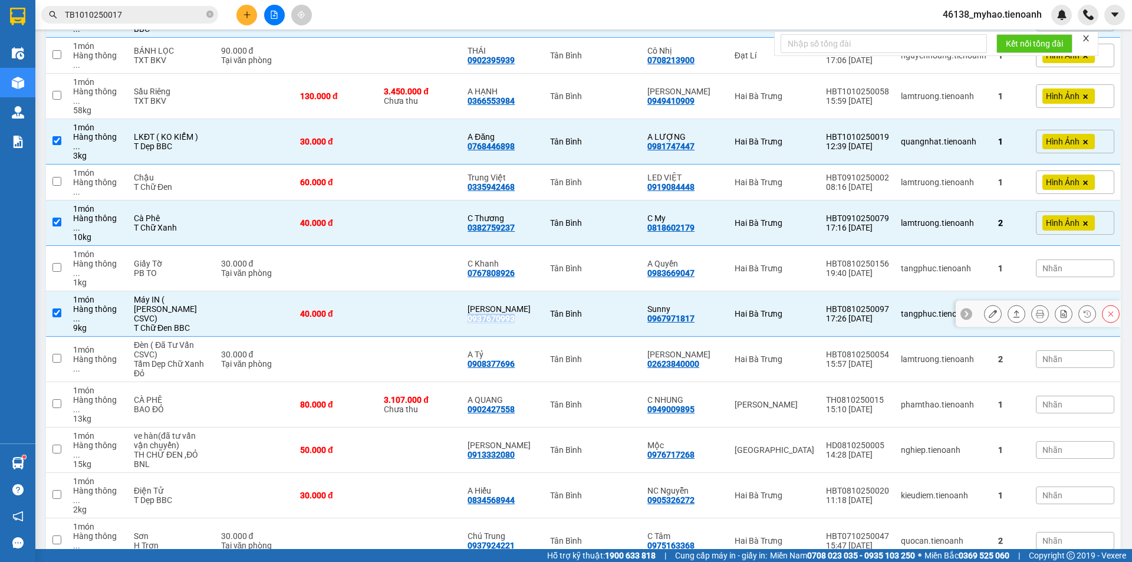
copy div "0937670993"
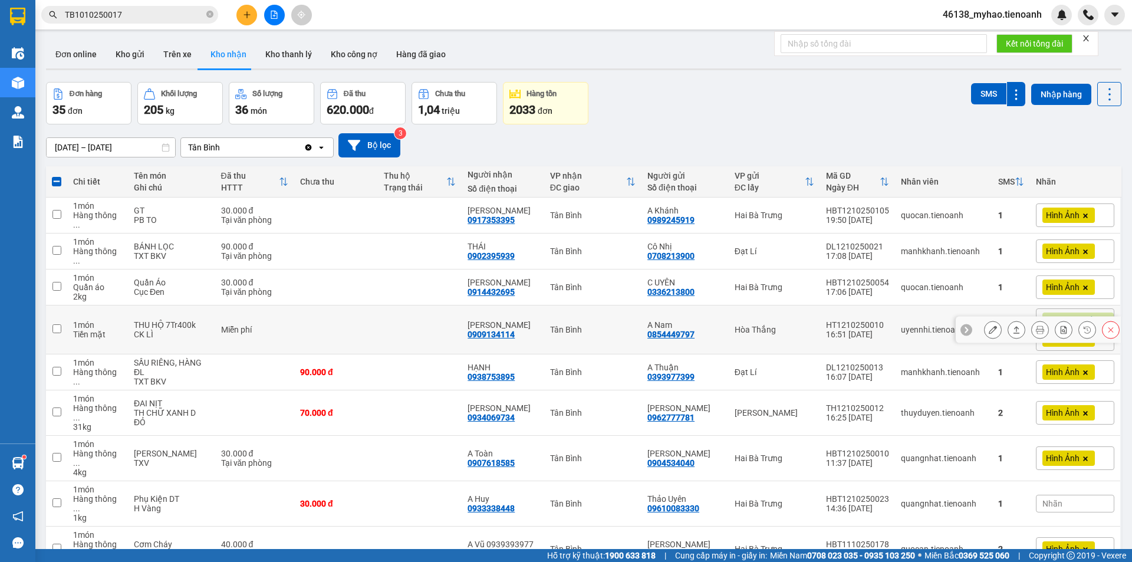
scroll to position [295, 0]
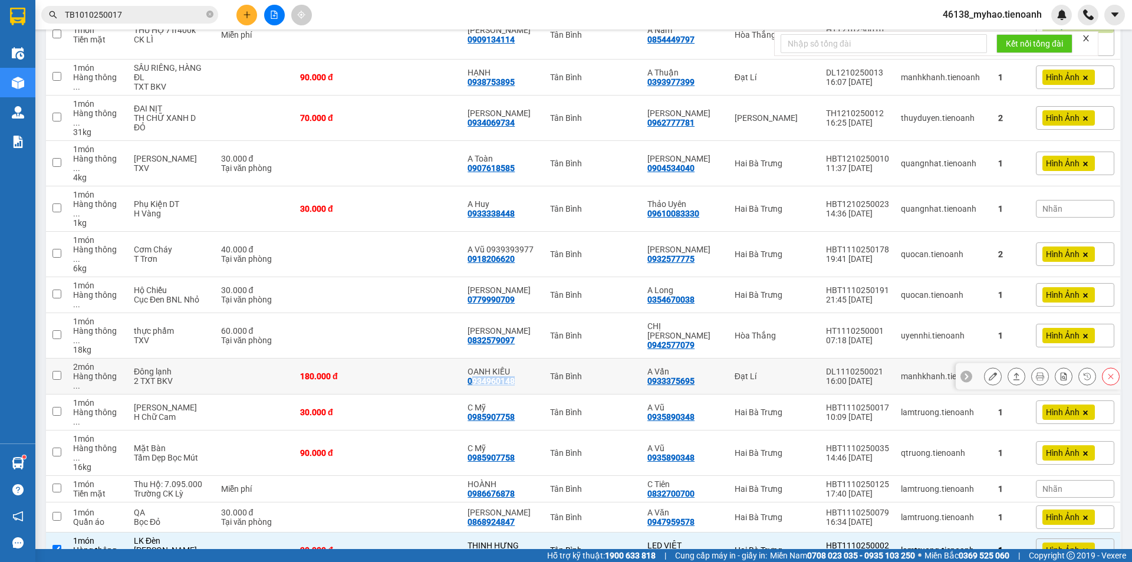
drag, startPoint x: 533, startPoint y: 315, endPoint x: 479, endPoint y: 316, distance: 54.2
click at [479, 367] on div "OANH KIỀU 0934960148" at bounding box center [502, 376] width 70 height 19
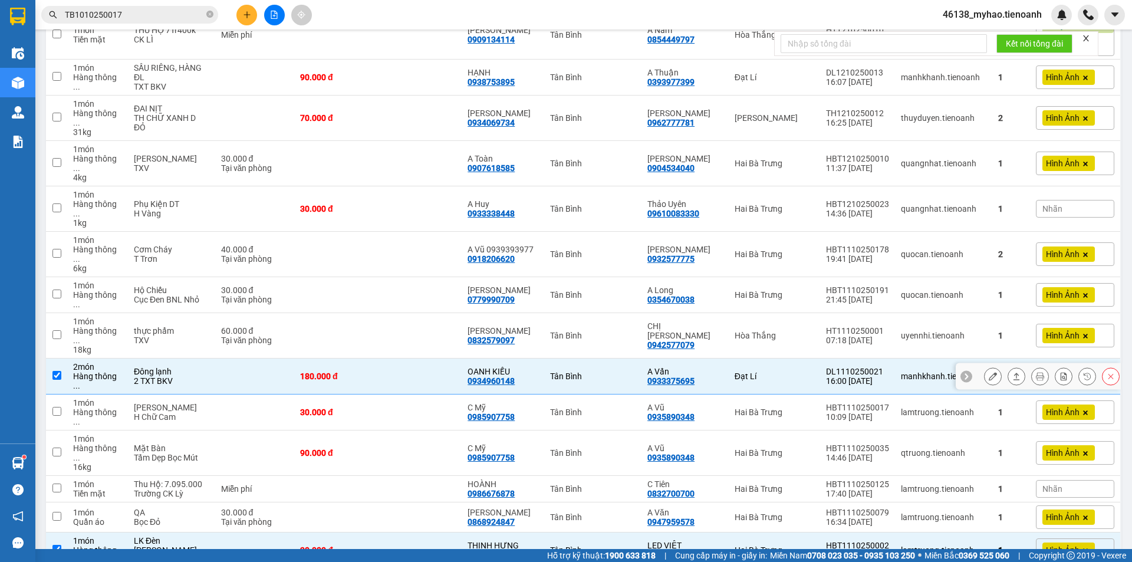
click at [529, 367] on div "OANH KIỀU 0934960148" at bounding box center [502, 376] width 70 height 19
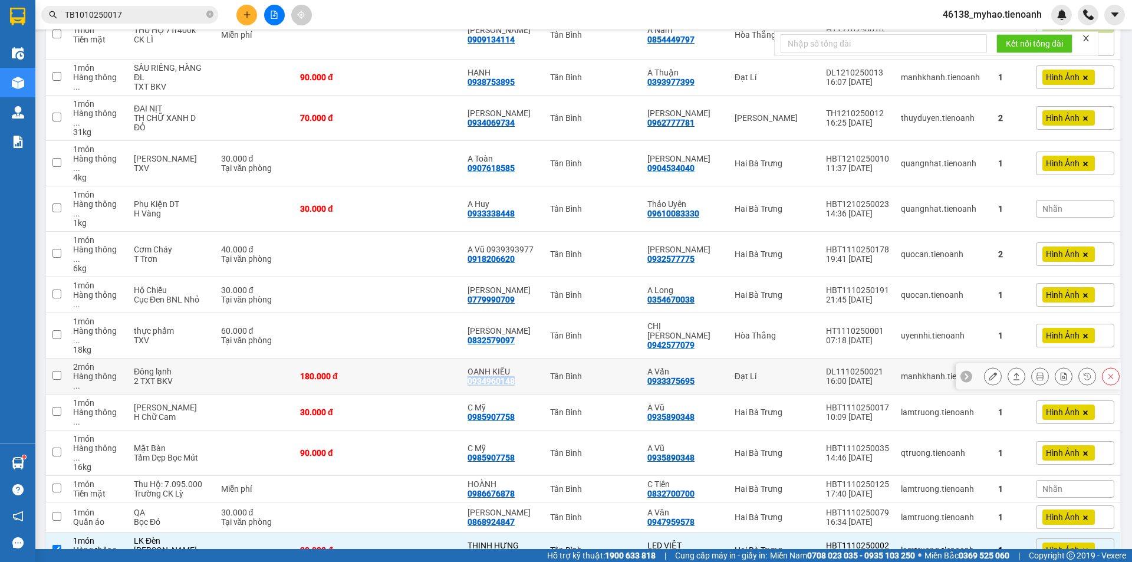
drag, startPoint x: 530, startPoint y: 317, endPoint x: 471, endPoint y: 315, distance: 59.0
click at [471, 358] on td "OANH KIỀU 0934960148" at bounding box center [502, 376] width 82 height 36
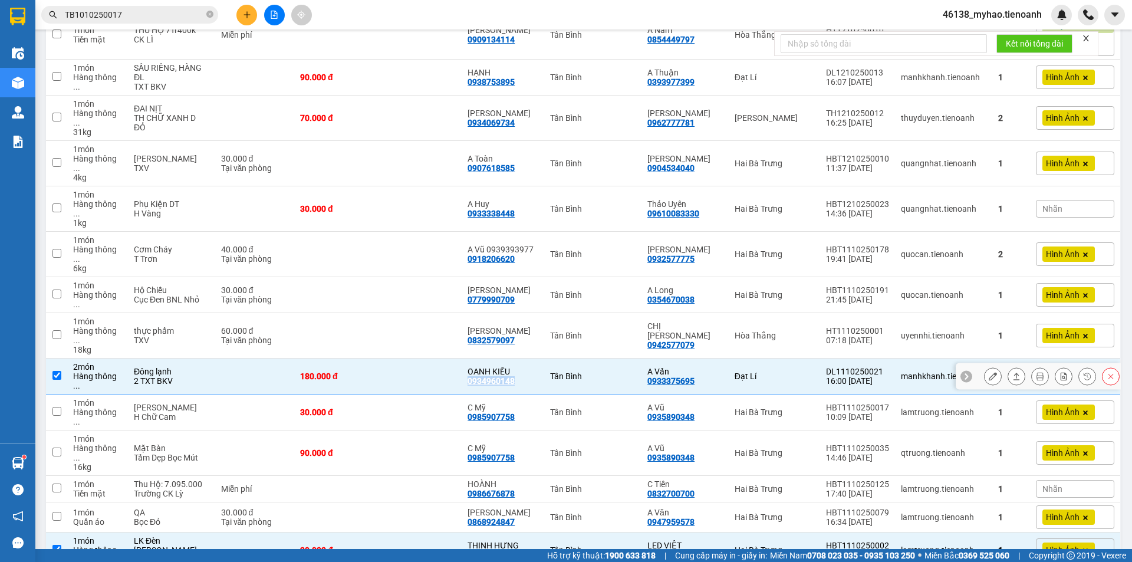
click at [58, 371] on input "checkbox" at bounding box center [56, 375] width 9 height 9
checkbox input "false"
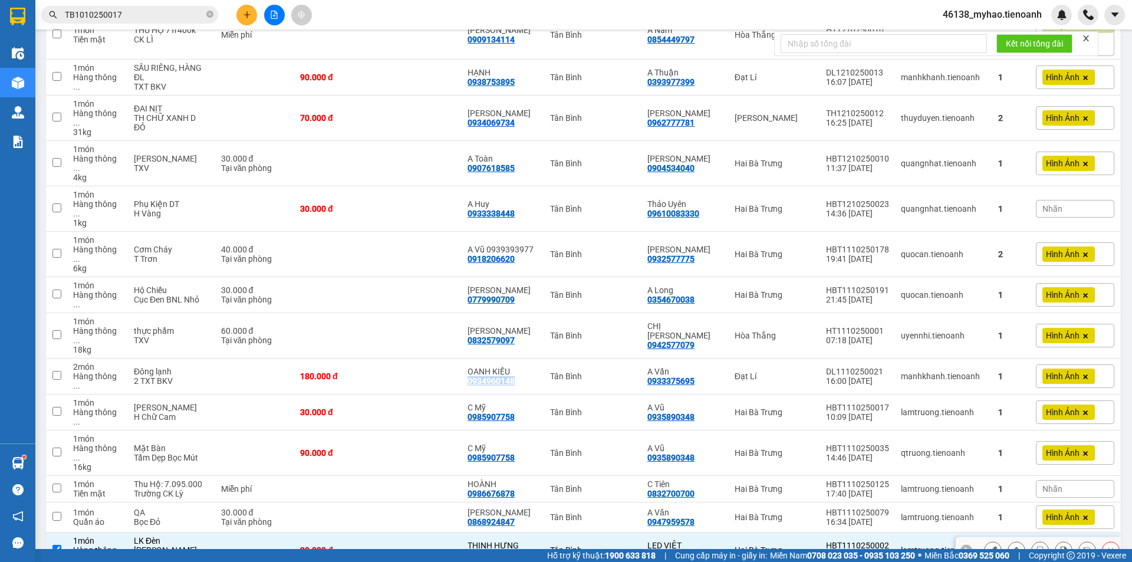
click at [56, 545] on input "checkbox" at bounding box center [56, 549] width 9 height 9
checkbox input "false"
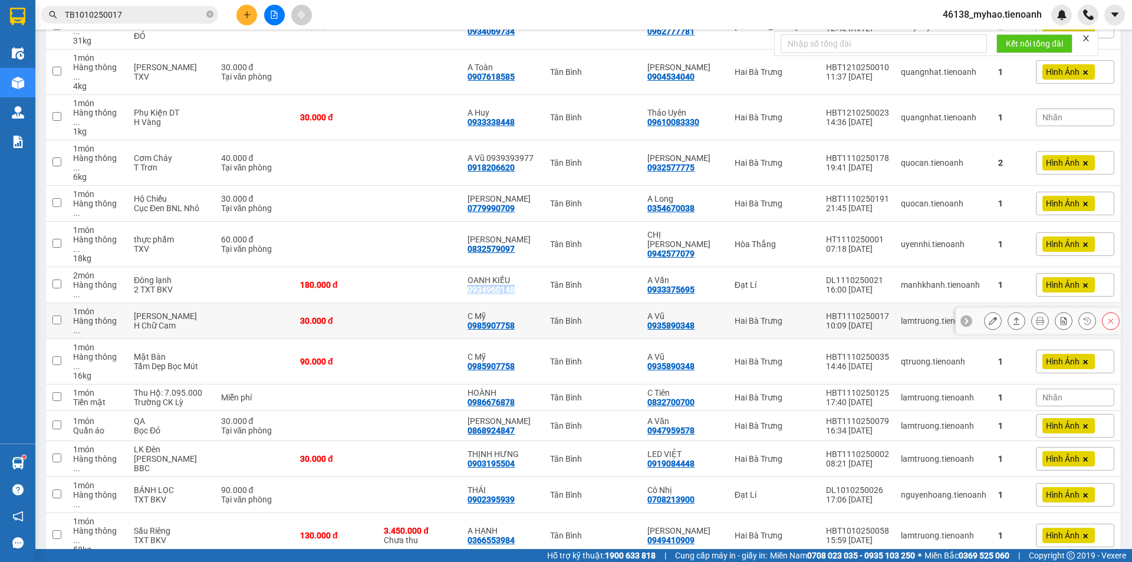
scroll to position [530, 0]
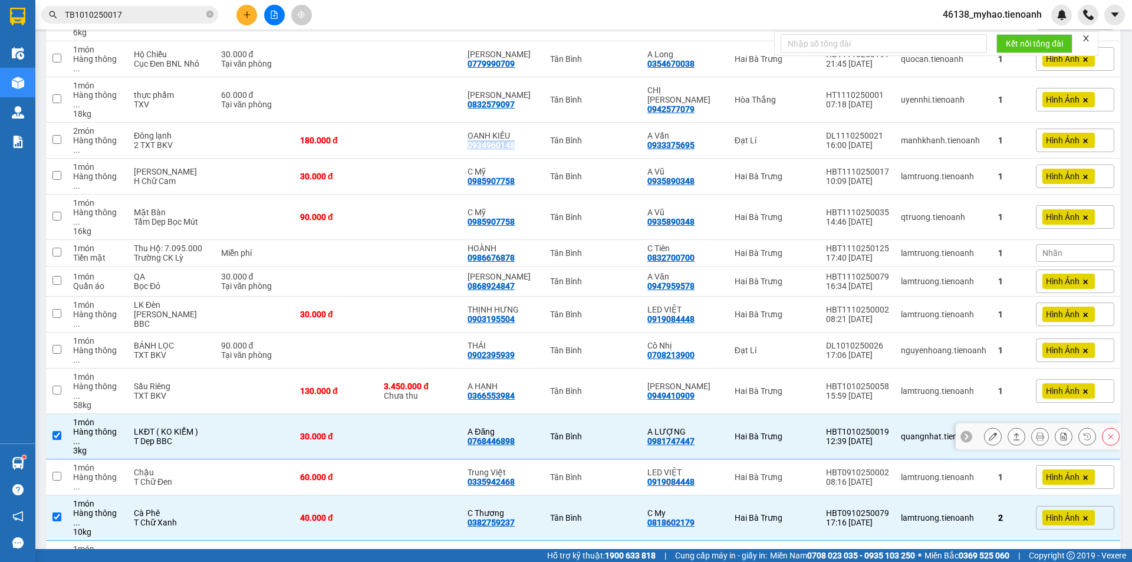
click at [58, 431] on input "checkbox" at bounding box center [56, 435] width 9 height 9
checkbox input "false"
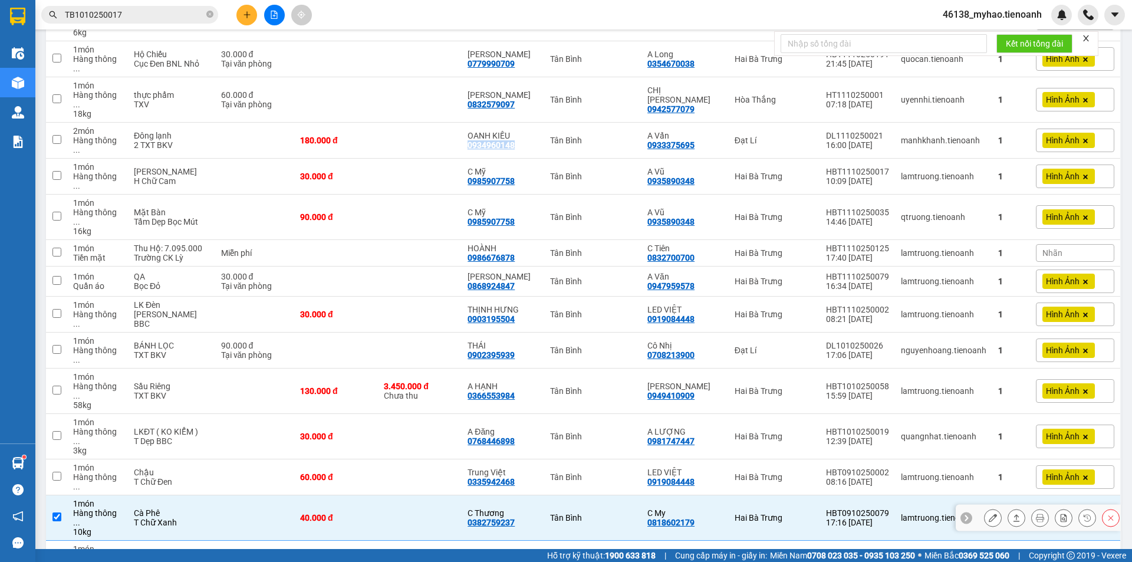
click at [59, 512] on input "checkbox" at bounding box center [56, 516] width 9 height 9
checkbox input "false"
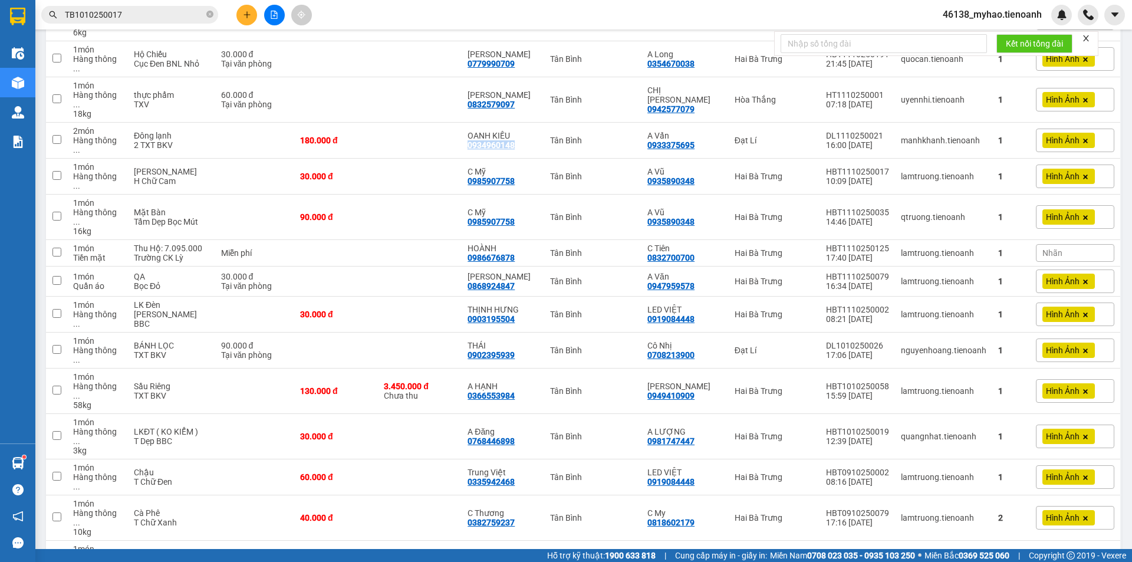
checkbox input "false"
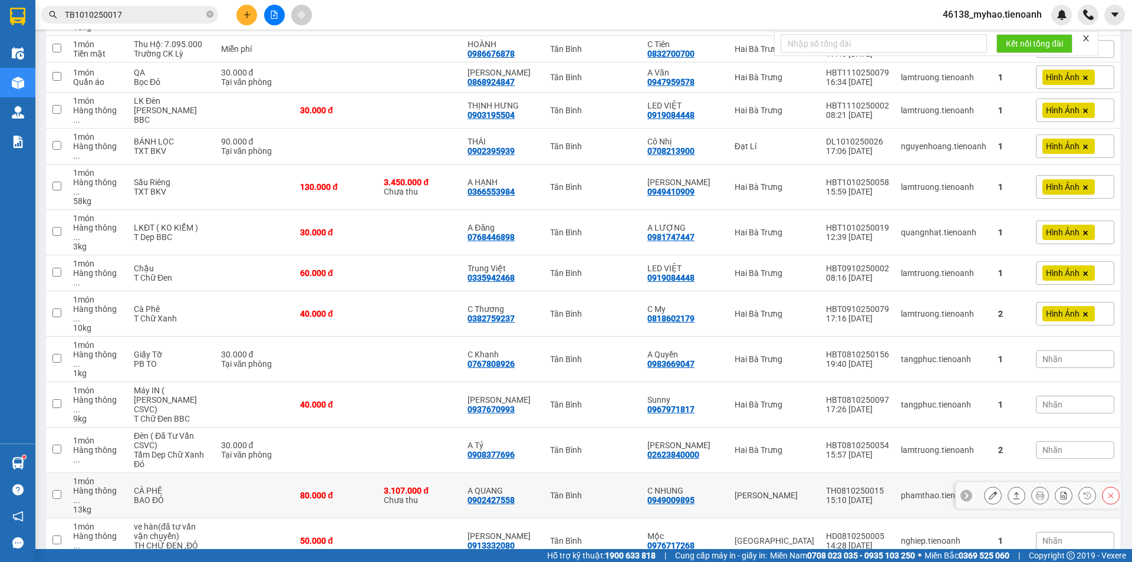
scroll to position [735, 0]
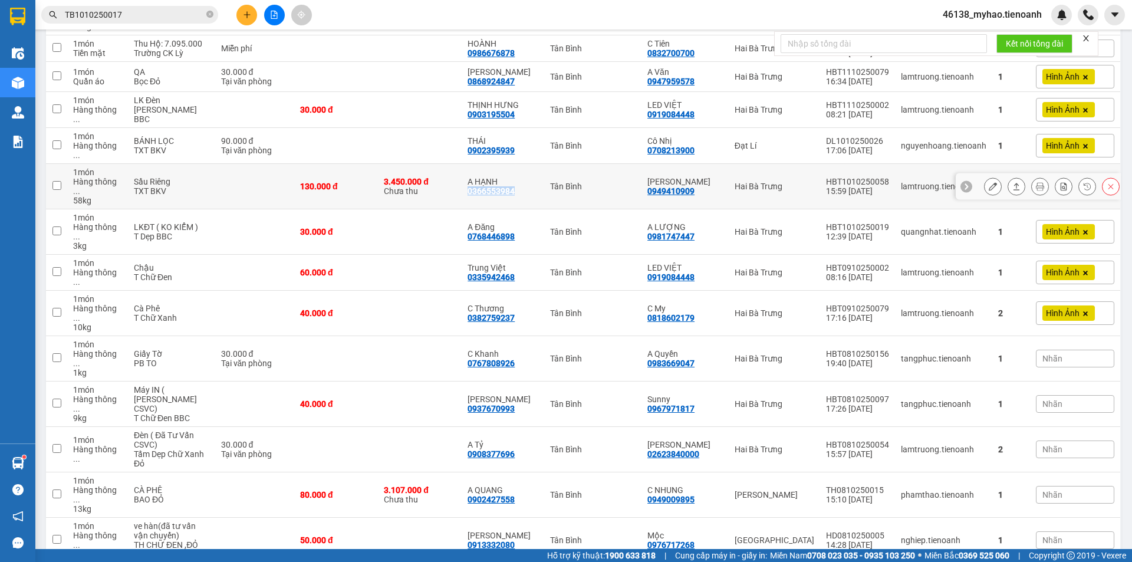
drag, startPoint x: 529, startPoint y: 96, endPoint x: 471, endPoint y: 98, distance: 57.2
click at [471, 164] on td "A HẠNH 0366553984" at bounding box center [502, 186] width 82 height 45
checkbox input "true"
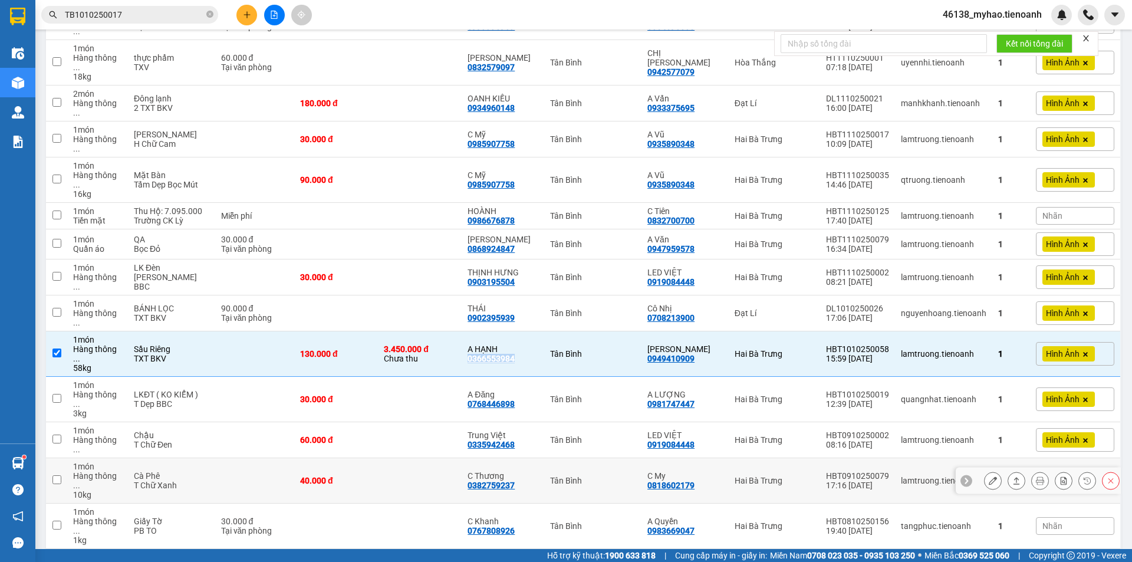
scroll to position [558, 0]
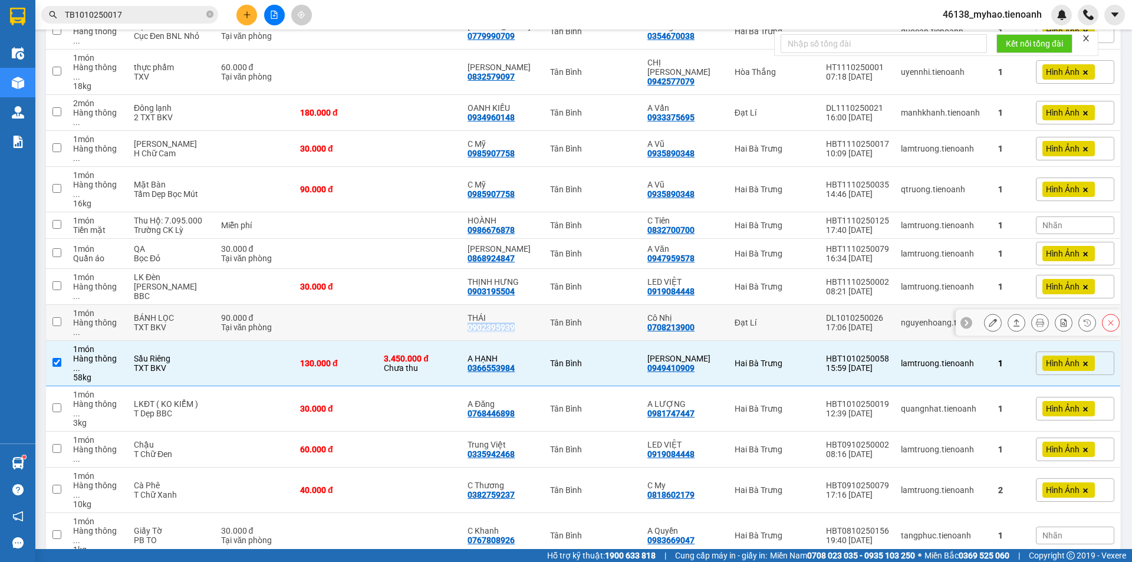
drag, startPoint x: 529, startPoint y: 239, endPoint x: 469, endPoint y: 240, distance: 60.1
click at [469, 305] on td "THÁI 0902395939" at bounding box center [502, 323] width 82 height 36
checkbox input "true"
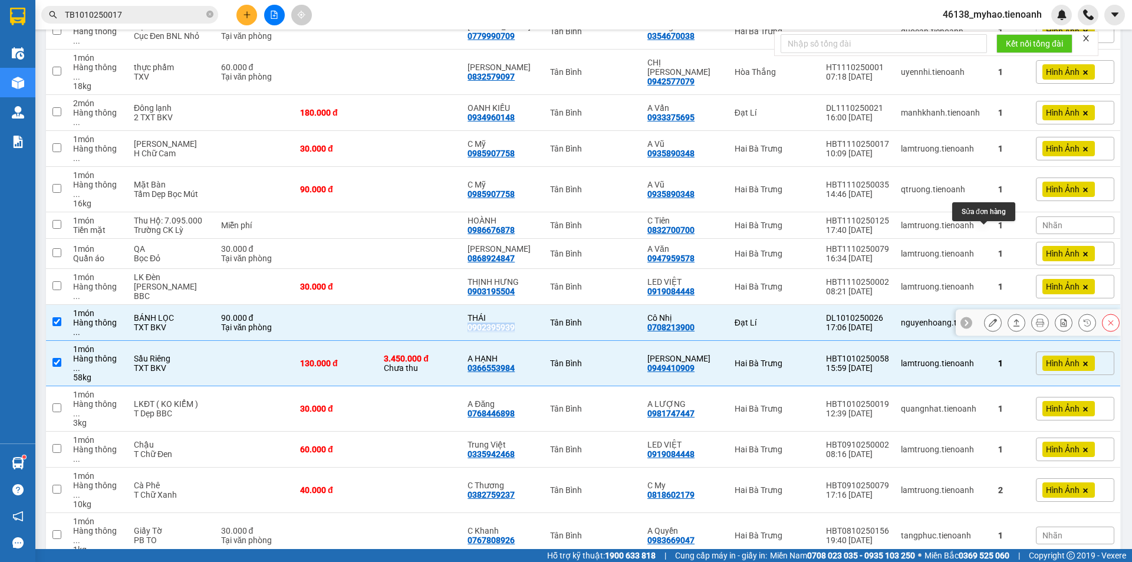
click at [991, 312] on button at bounding box center [992, 322] width 17 height 21
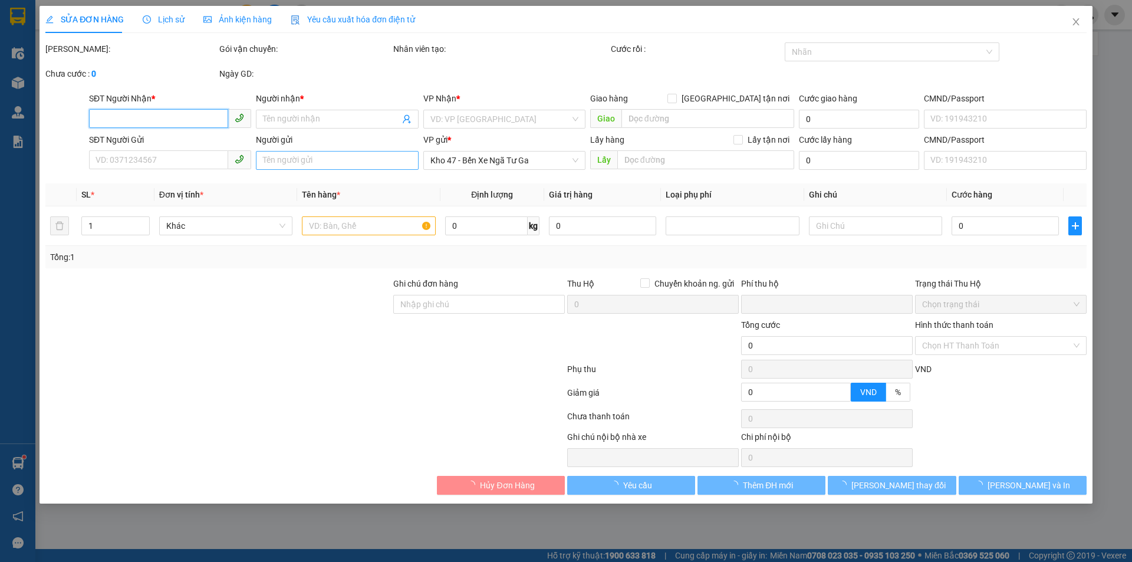
type input "0902395939"
type input "THÁI"
type input "0708213900"
type input "Cô Nhị"
type input "240936235"
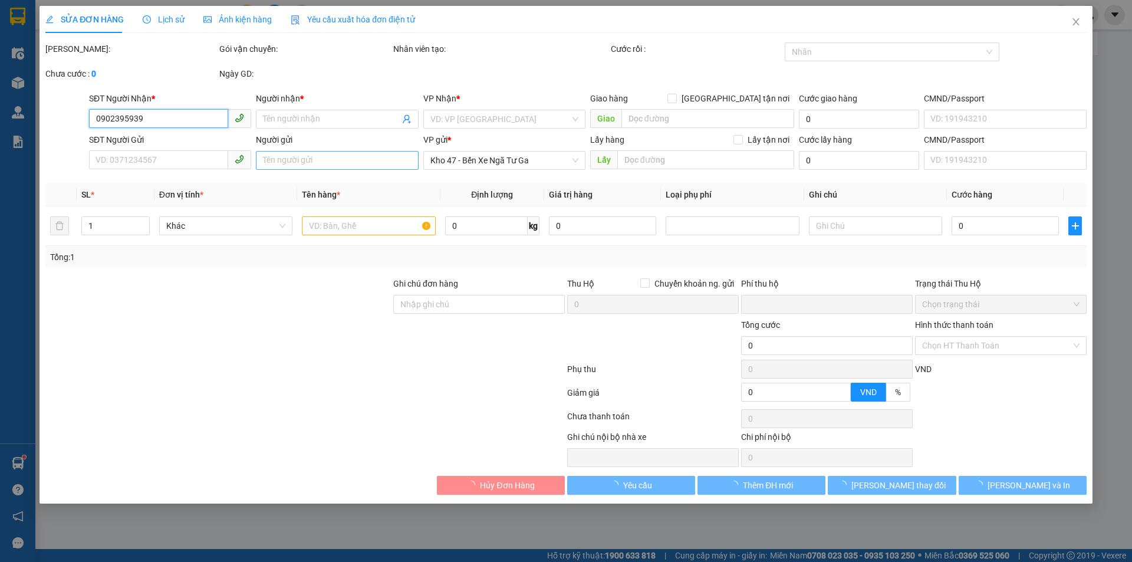
type input "0"
type input "90.000"
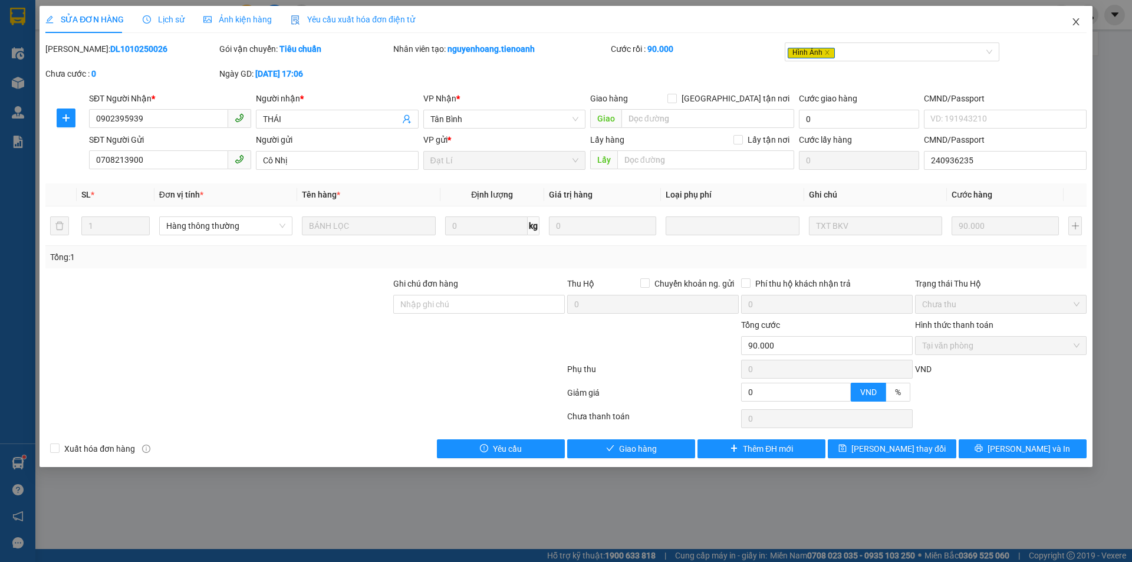
click at [1076, 22] on icon "close" at bounding box center [1075, 21] width 6 height 7
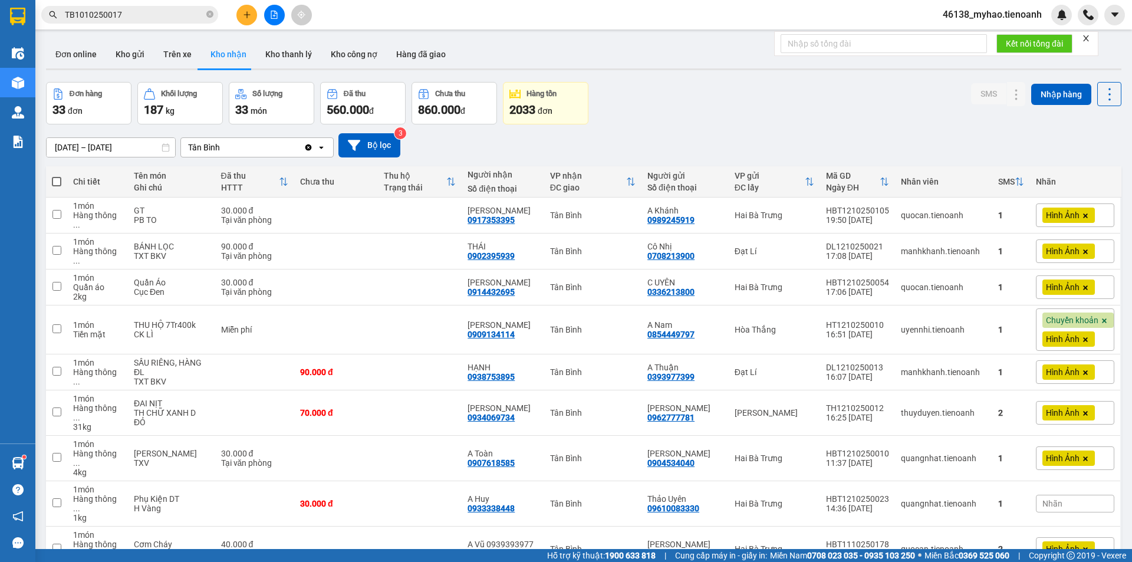
click at [642, 46] on div "Đơn online Kho gửi Trên xe Kho nhận Kho thanh lý Kho công nợ Hàng đã giao" at bounding box center [583, 55] width 1075 height 31
drag, startPoint x: 525, startPoint y: 370, endPoint x: 470, endPoint y: 371, distance: 54.8
click at [470, 371] on td "HẠNH 0938753895" at bounding box center [502, 372] width 82 height 36
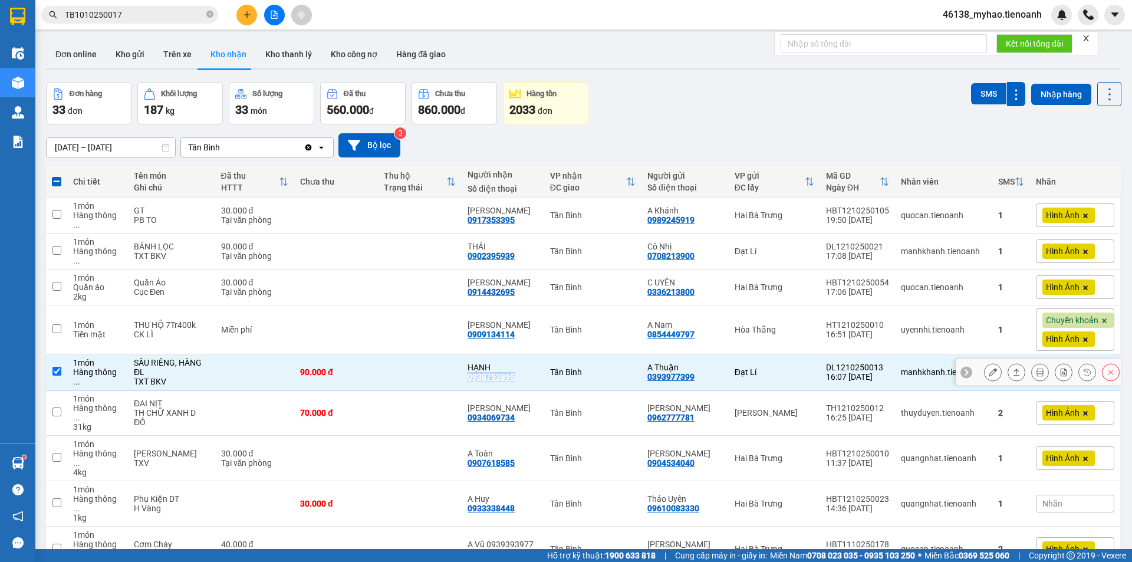
click at [58, 367] on input "checkbox" at bounding box center [56, 371] width 9 height 9
checkbox input "false"
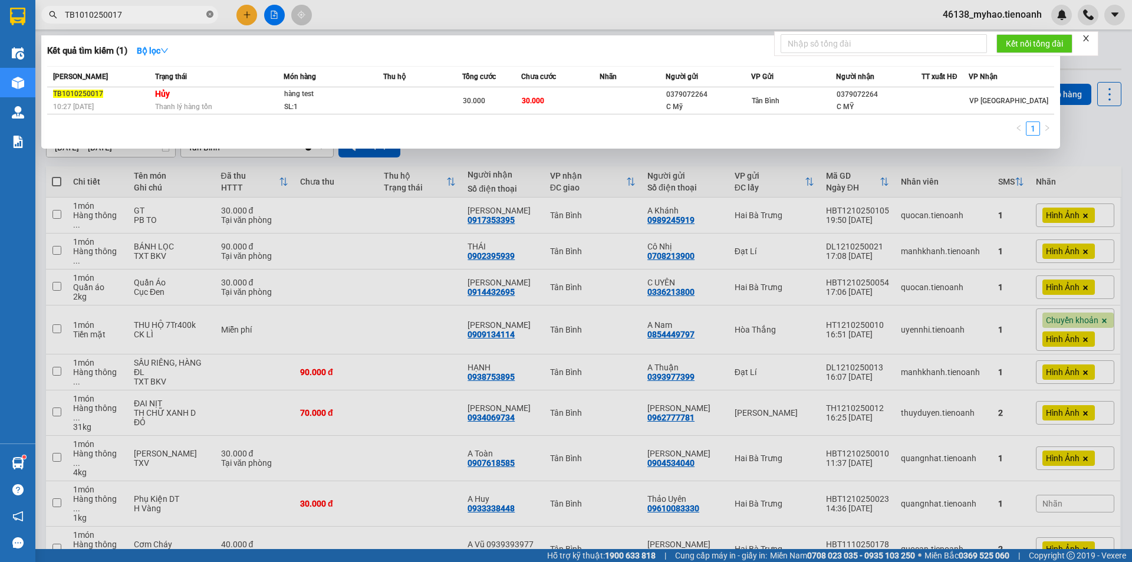
click at [207, 14] on icon "close-circle" at bounding box center [209, 14] width 7 height 7
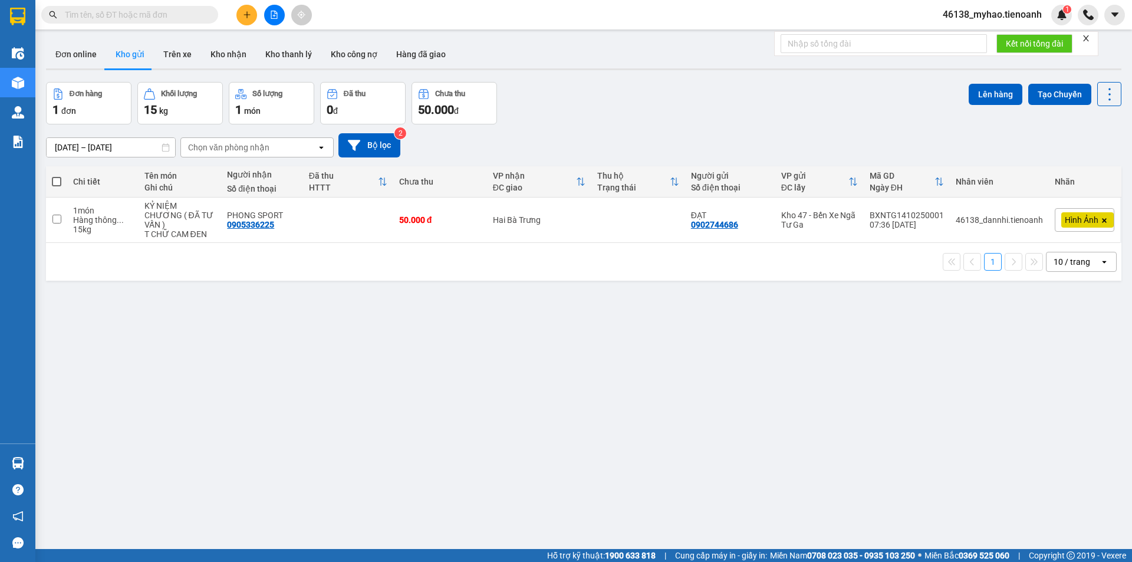
click at [134, 17] on input "text" at bounding box center [134, 14] width 139 height 13
paste input "0949009895"
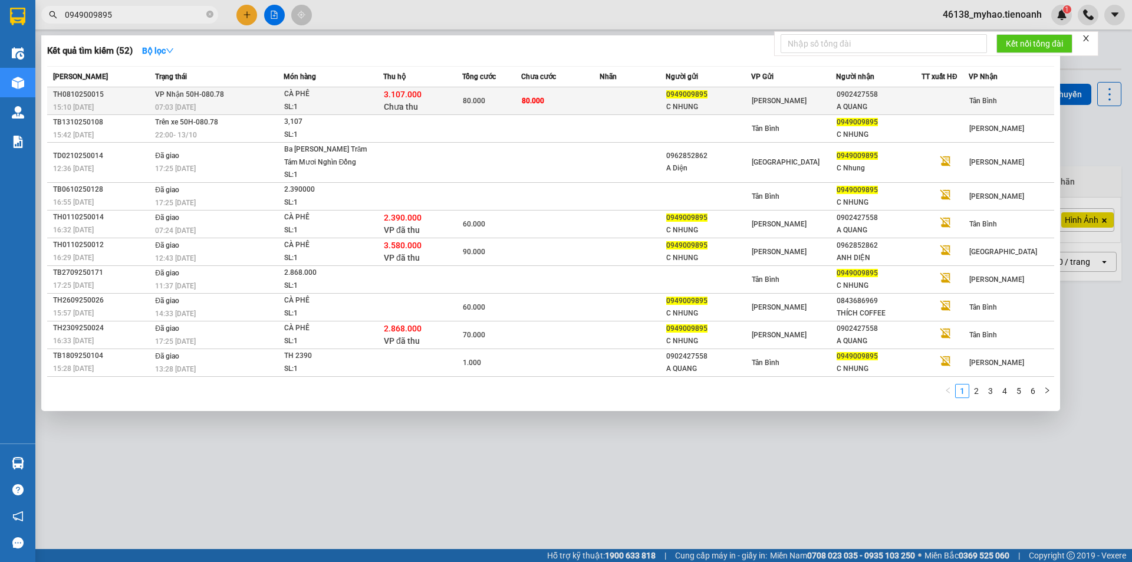
type input "0949009895"
click at [248, 97] on td "VP Nhận 50H-080.78 07:03 - 09/10" at bounding box center [217, 101] width 131 height 28
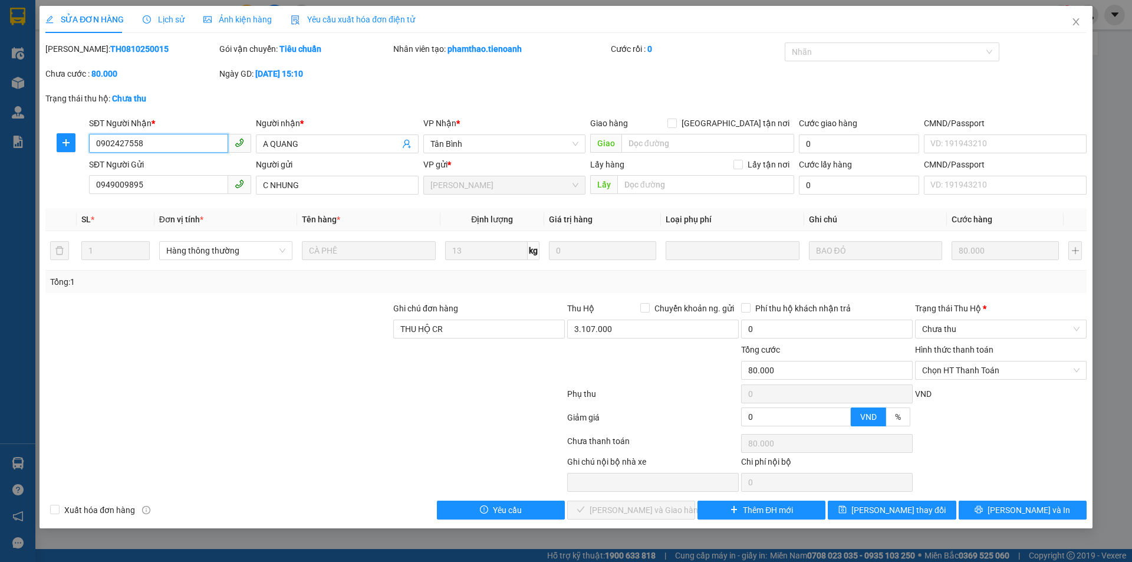
type input "0902427558"
type input "A QUANG"
type input "0949009895"
type input "C NHUNG"
type input "THU HỘ CR"
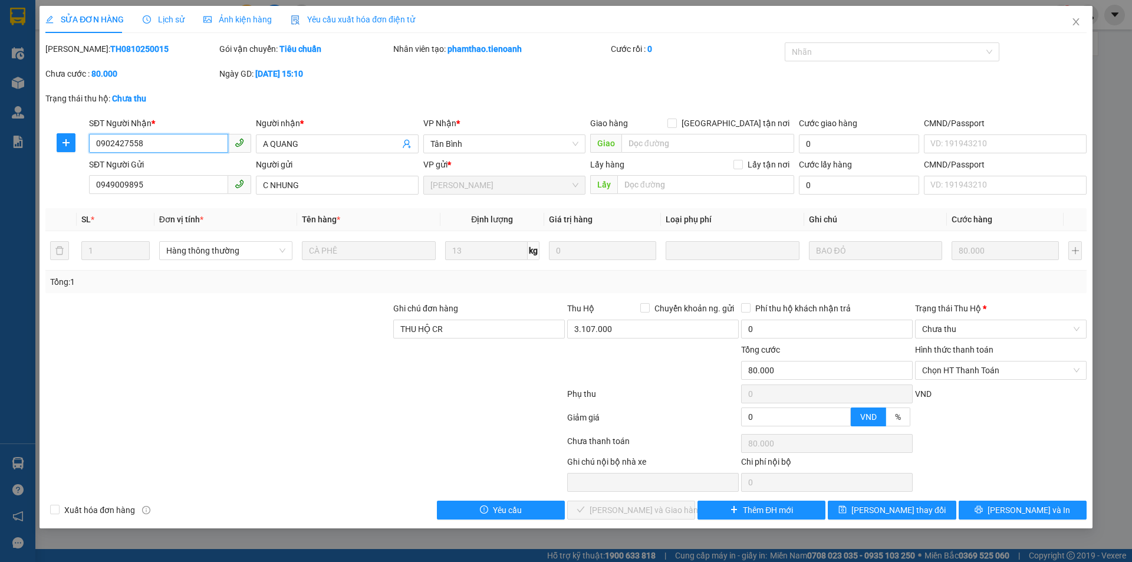
type input "80.000"
click at [457, 322] on input "THU HỘ CR" at bounding box center [478, 328] width 171 height 19
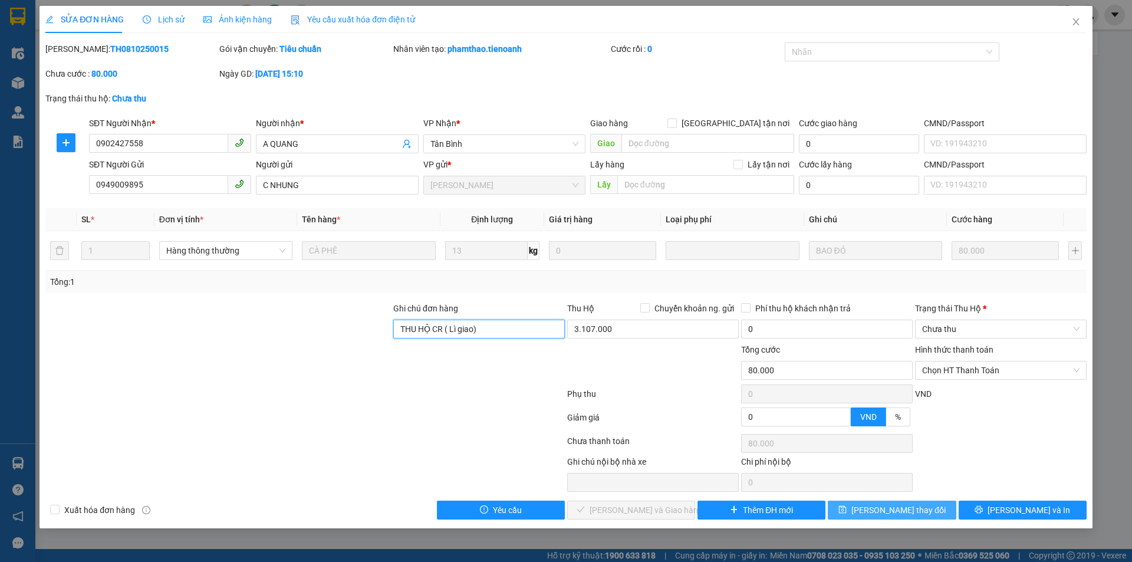
type input "THU HỘ CR ( Lì giao)"
click at [930, 514] on button "[PERSON_NAME] thay đổi" at bounding box center [891, 509] width 128 height 19
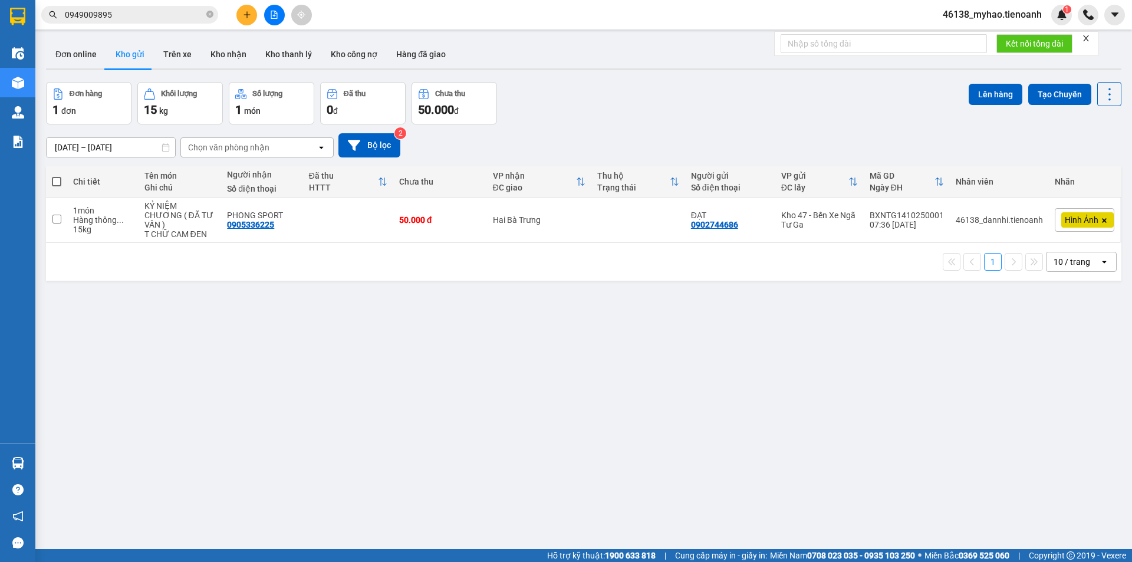
click at [365, 357] on div "ver 1.8.147 Đơn online Kho gửi Trên xe Kho nhận Kho thanh lý Kho công nợ Hàng đ…" at bounding box center [583, 316] width 1084 height 562
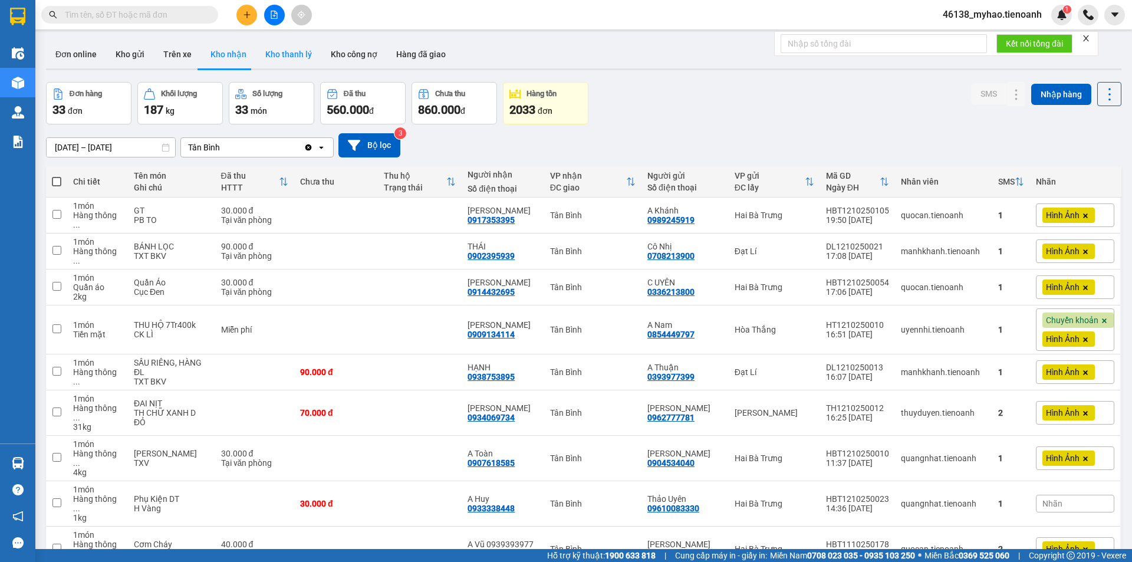
click at [293, 57] on button "Kho thanh lý" at bounding box center [288, 54] width 65 height 28
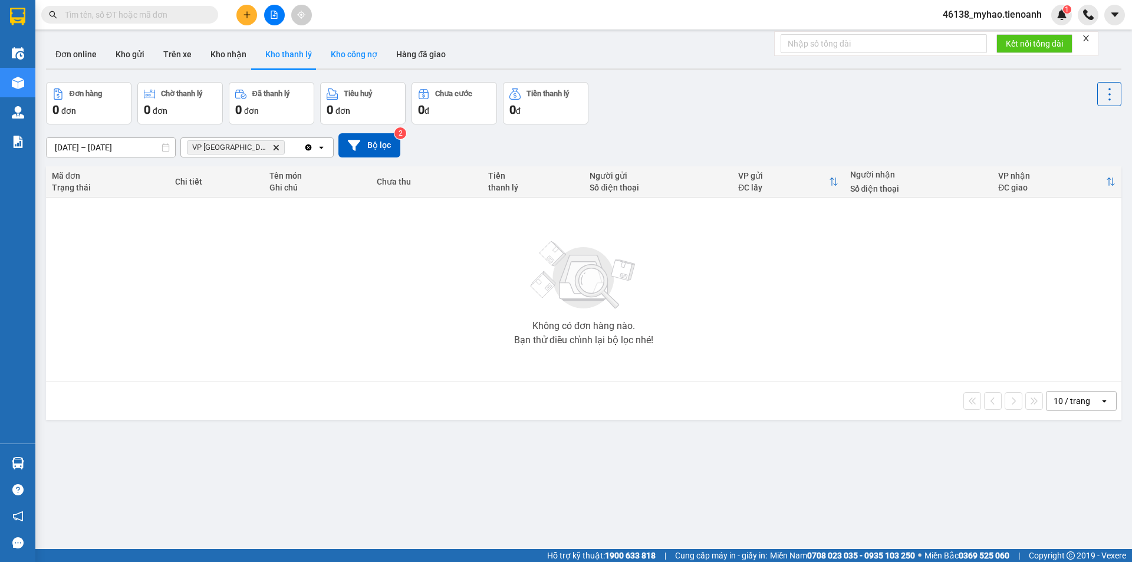
click at [338, 52] on button "Kho công nợ" at bounding box center [353, 54] width 65 height 28
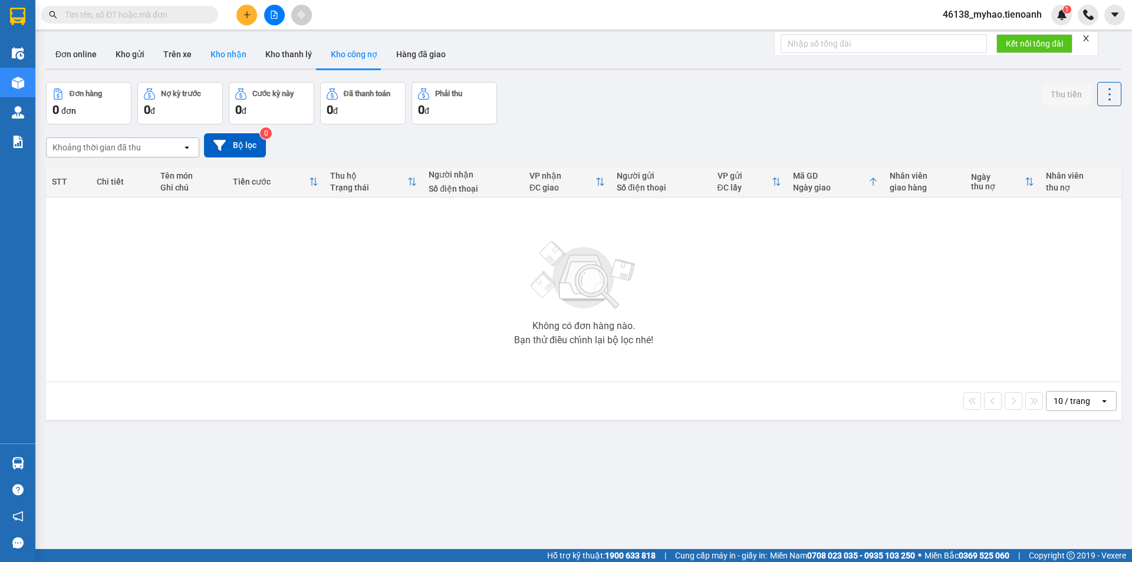
click at [232, 58] on button "Kho nhận" at bounding box center [228, 54] width 55 height 28
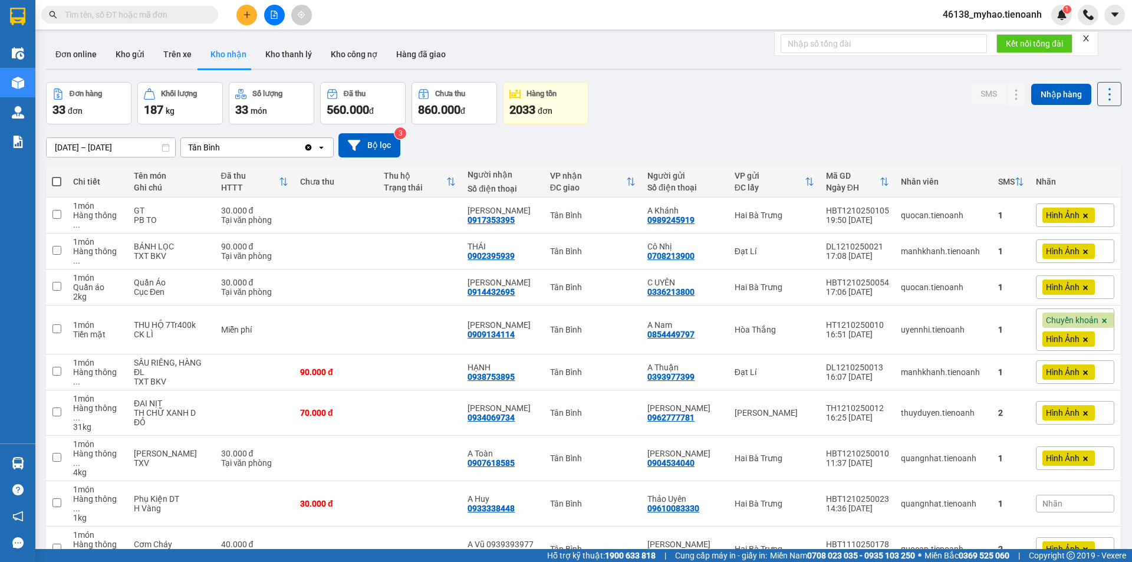
click at [83, 130] on div "01/10/2025 – 13/10/2025 Press the down arrow key to interact with the calendar …" at bounding box center [583, 145] width 1075 height 42
click at [81, 142] on input "[DATE] – [DATE]" at bounding box center [111, 147] width 128 height 19
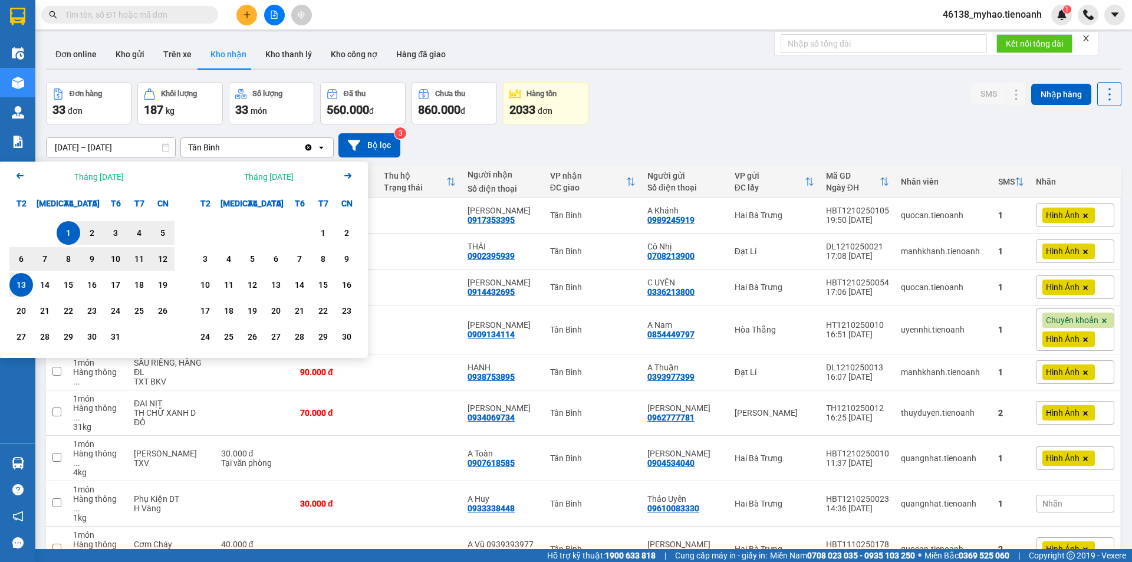
click at [15, 172] on icon "Arrow Left" at bounding box center [20, 176] width 14 height 14
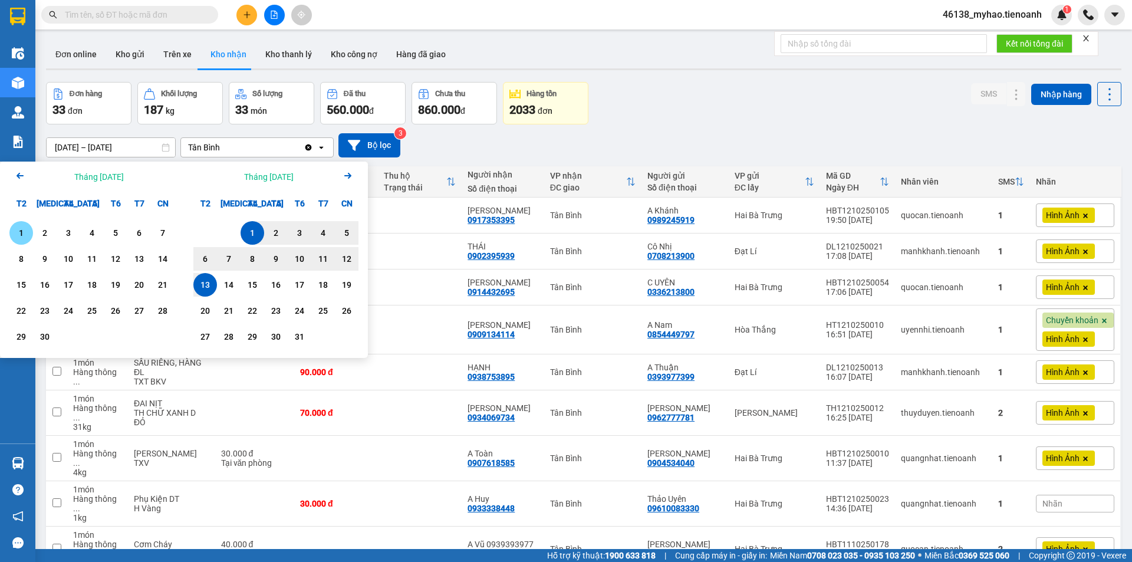
click at [27, 233] on div "1" at bounding box center [21, 233] width 17 height 14
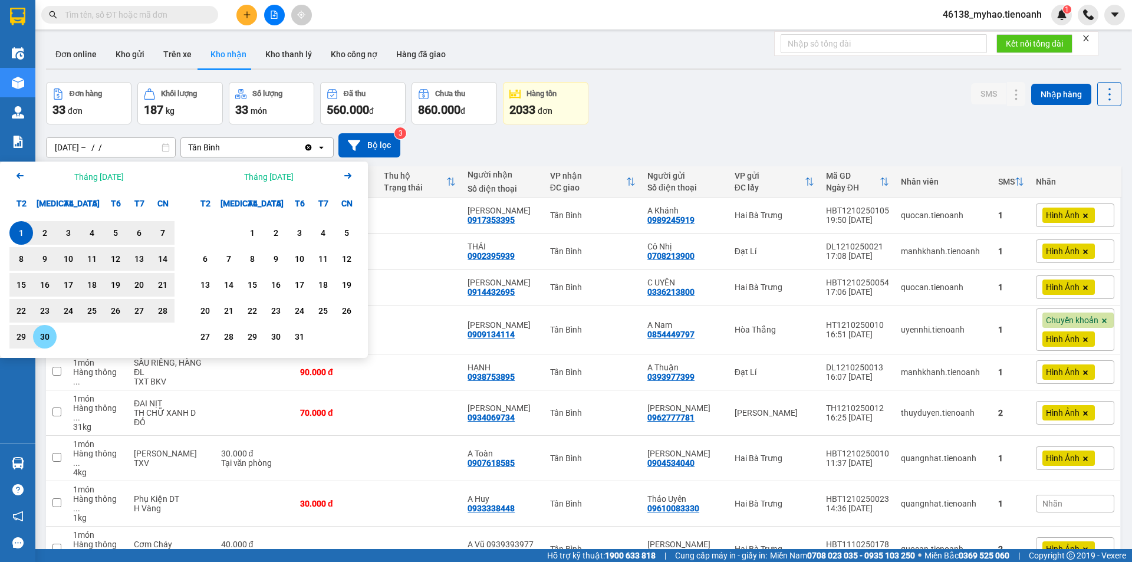
click at [45, 331] on div "30" at bounding box center [45, 336] width 17 height 14
type input "01/09/2025 – 30/09/2025"
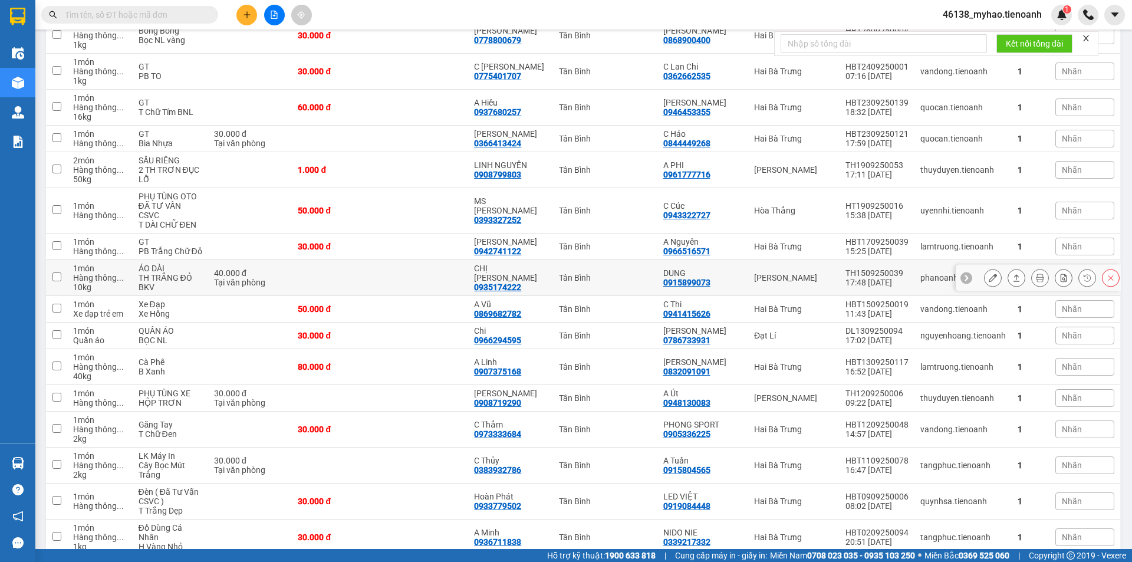
scroll to position [369, 0]
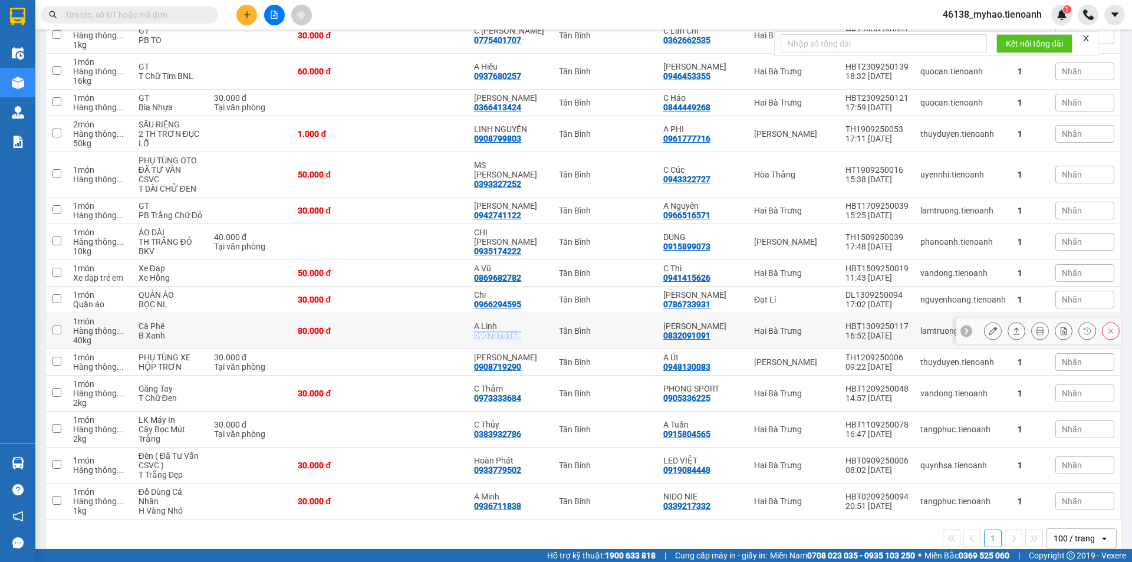
drag, startPoint x: 536, startPoint y: 314, endPoint x: 485, endPoint y: 320, distance: 51.7
click at [485, 320] on td "A Linh 0907375168" at bounding box center [510, 331] width 84 height 36
checkbox input "true"
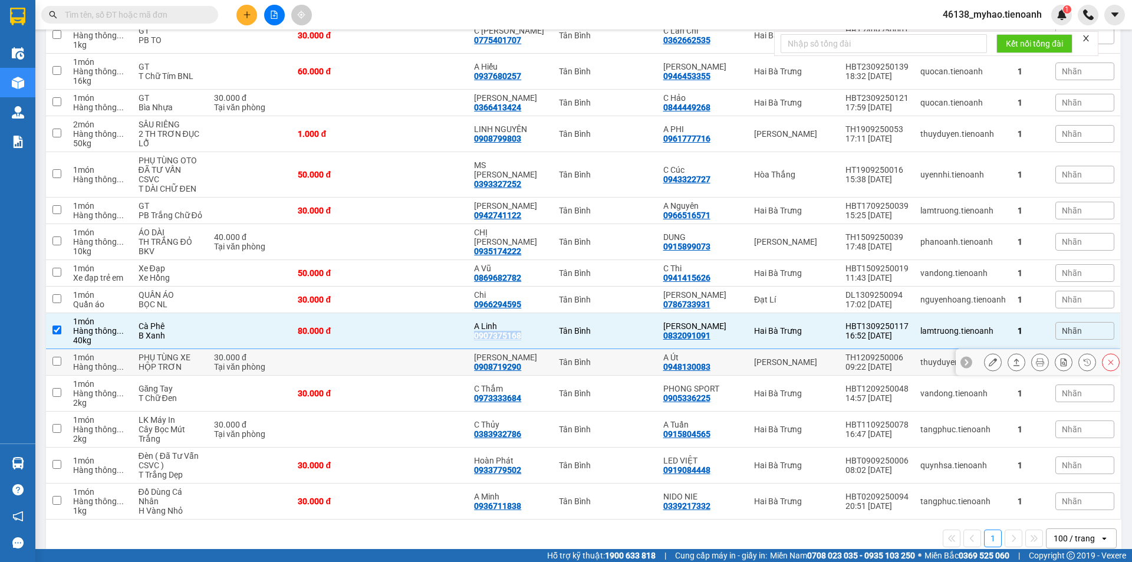
copy div "0907375168"
drag, startPoint x: 542, startPoint y: 283, endPoint x: 480, endPoint y: 288, distance: 62.1
click at [480, 288] on td "Chi 0966294595" at bounding box center [510, 299] width 84 height 27
checkbox input "true"
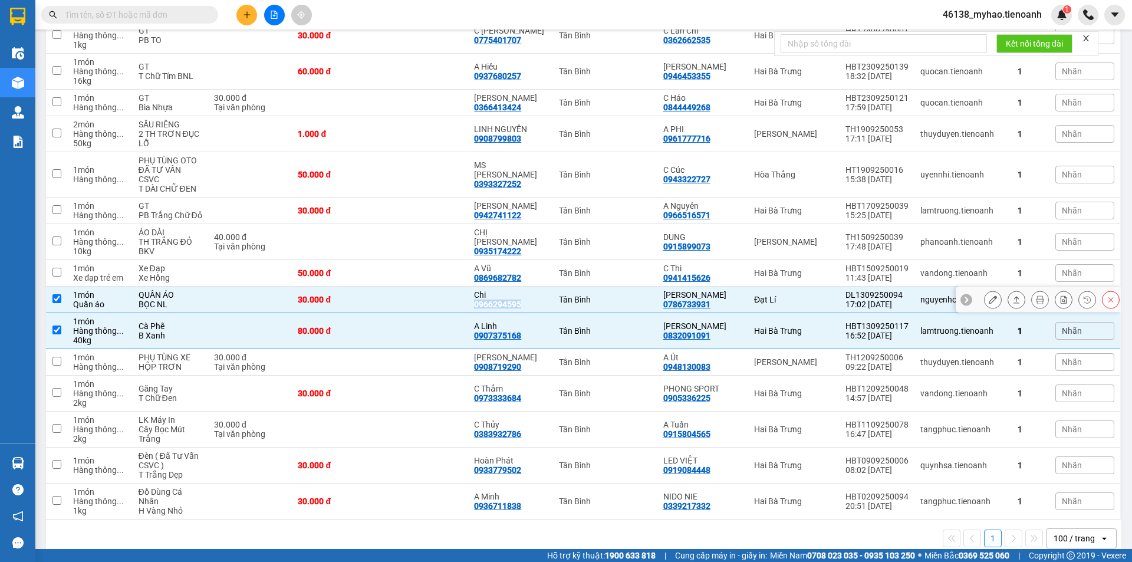
copy div "0966294595"
click at [984, 289] on button at bounding box center [992, 299] width 17 height 21
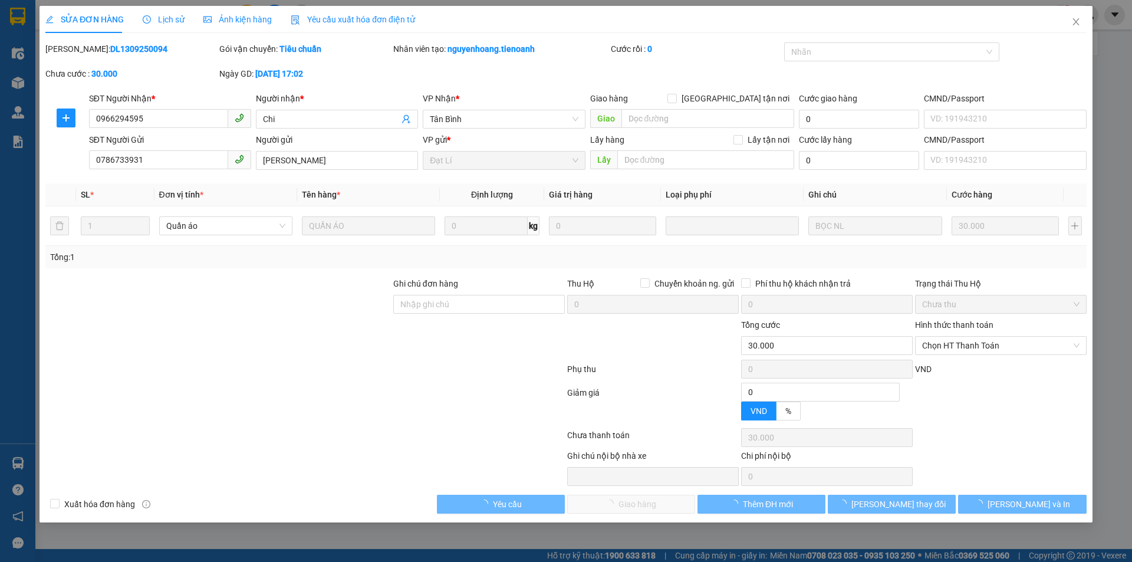
type input "0966294595"
type input "Chi"
type input "0786733931"
type input "[PERSON_NAME]"
type input "0"
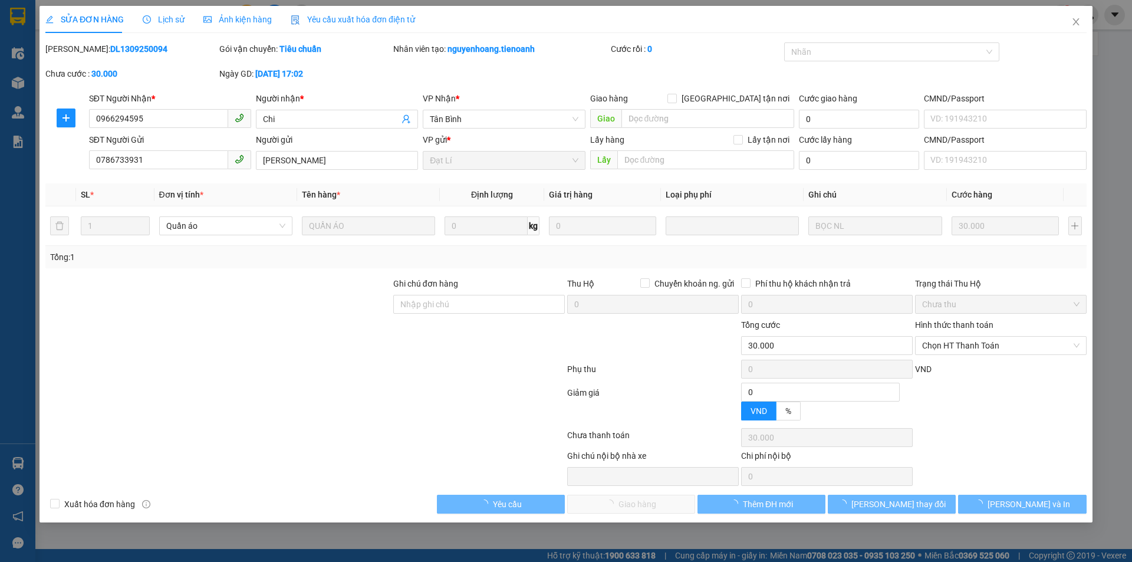
type input "30.000"
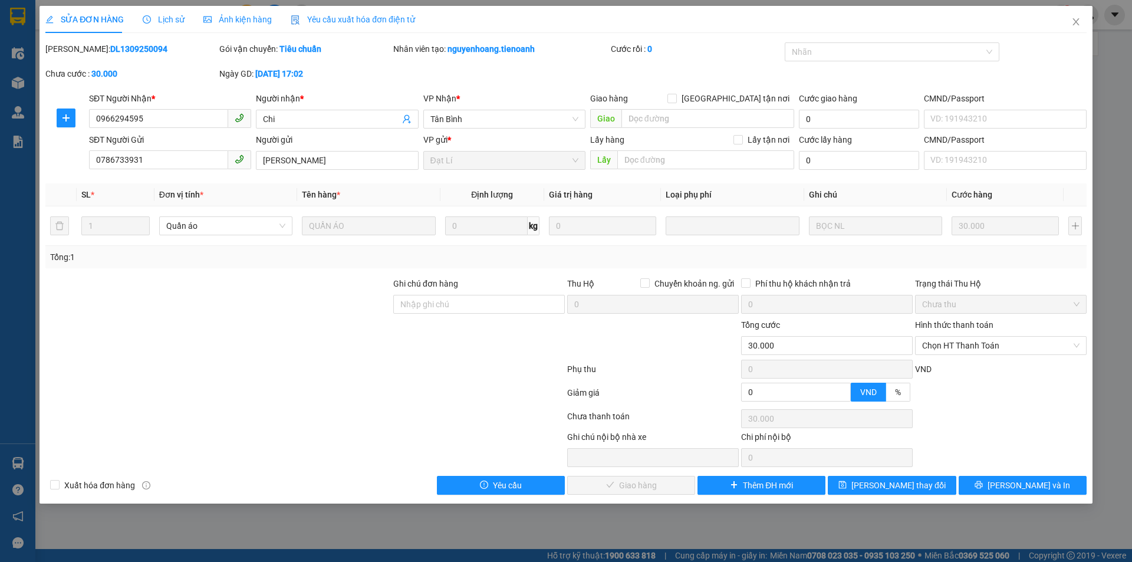
click at [180, 19] on span "Lịch sử" at bounding box center [164, 19] width 42 height 9
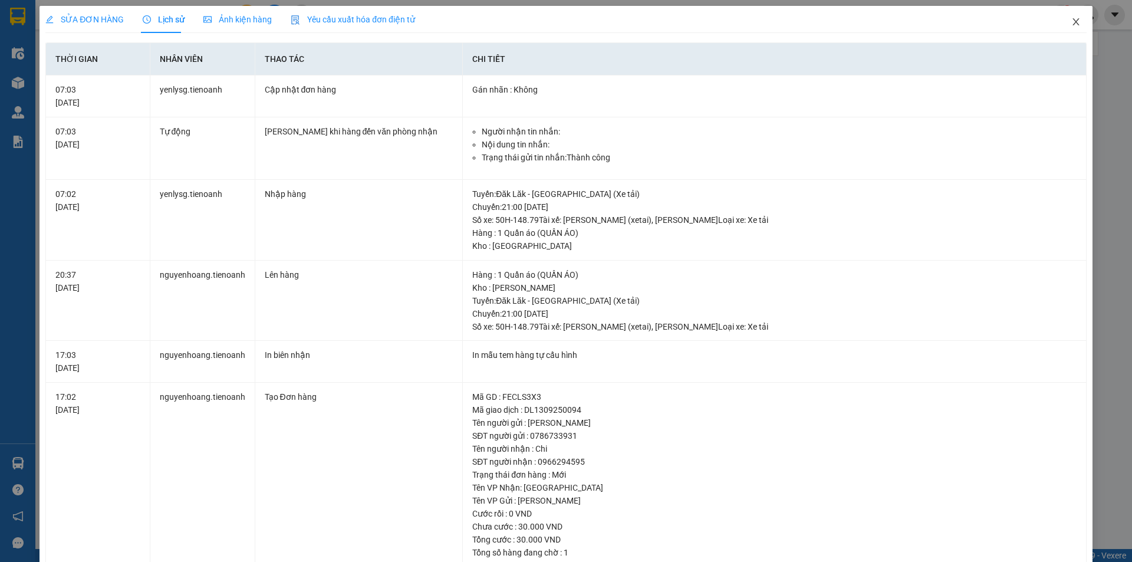
click at [1071, 24] on icon "close" at bounding box center [1075, 21] width 9 height 9
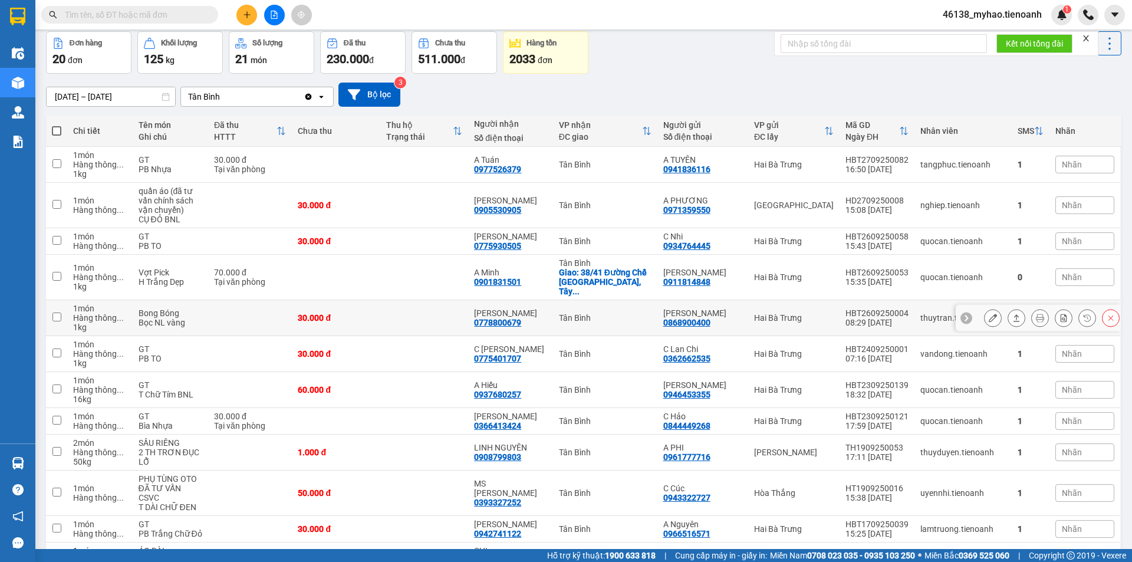
scroll to position [177, 0]
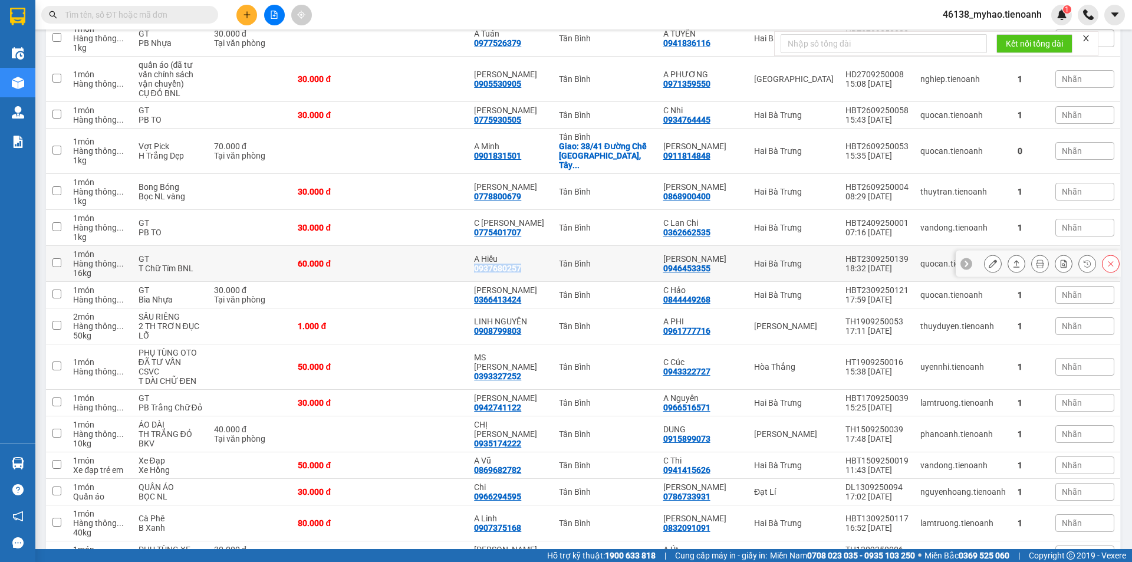
drag, startPoint x: 537, startPoint y: 256, endPoint x: 483, endPoint y: 260, distance: 54.4
click at [483, 260] on td "A Hiếu 0937680257" at bounding box center [510, 264] width 84 height 36
checkbox input "true"
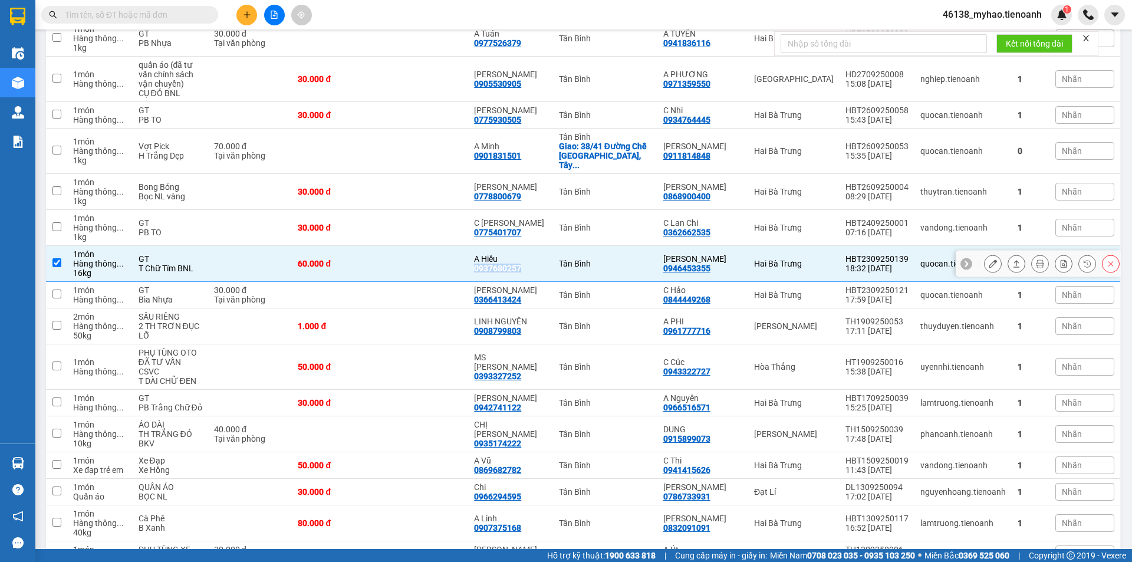
copy div "0937680257"
click at [988, 259] on icon at bounding box center [992, 263] width 8 height 8
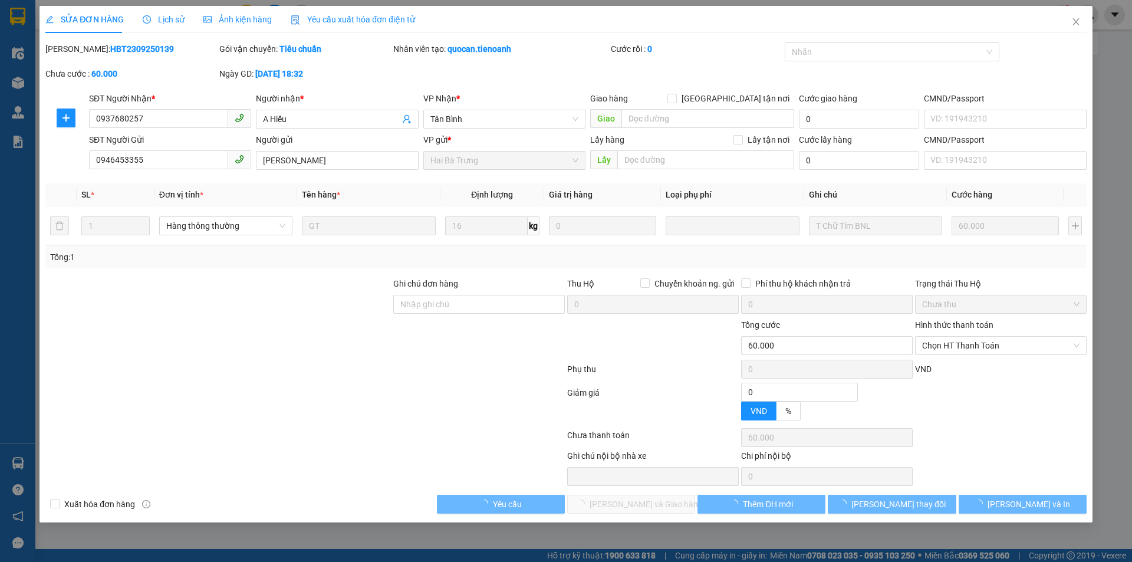
type input "0937680257"
type input "A Hiếu"
type input "0946453355"
type input "Cô Nguyện"
type input "0"
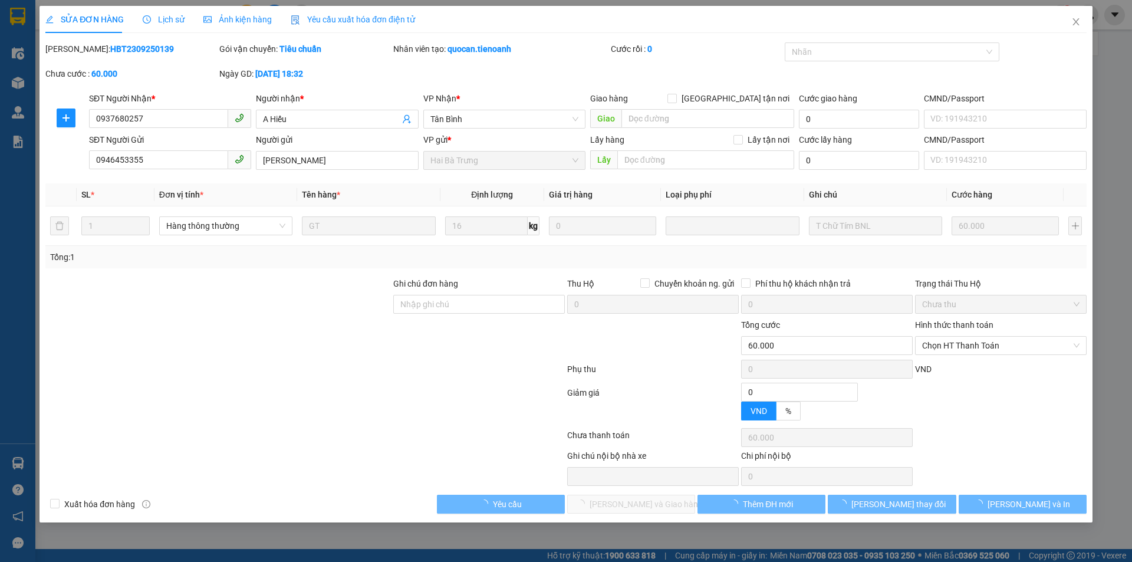
type input "60.000"
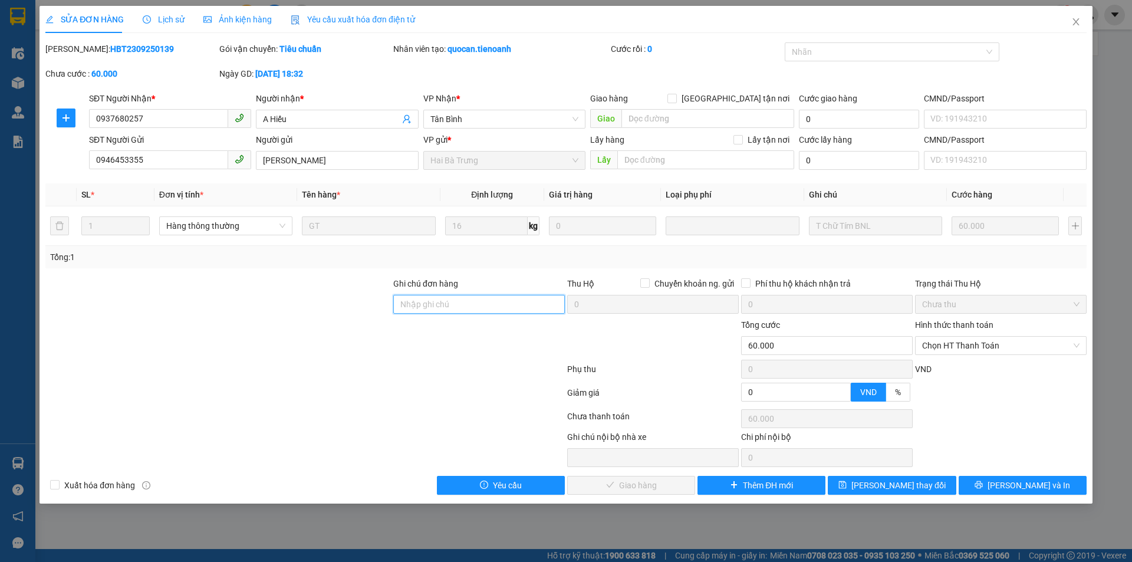
click at [438, 306] on input "Ghi chú đơn hàng" at bounding box center [478, 304] width 171 height 19
type input "xác nhận đã giao rồi"
click at [872, 480] on button "[PERSON_NAME] thay đổi" at bounding box center [891, 485] width 128 height 19
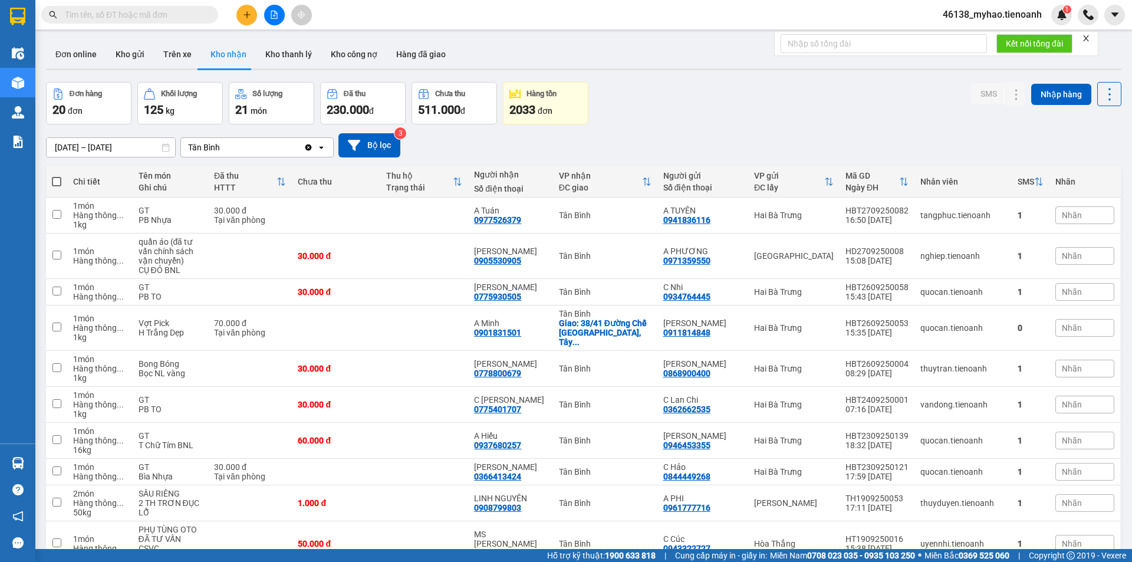
click at [93, 150] on input "01/09/2025 – 30/09/2025" at bounding box center [111, 147] width 128 height 19
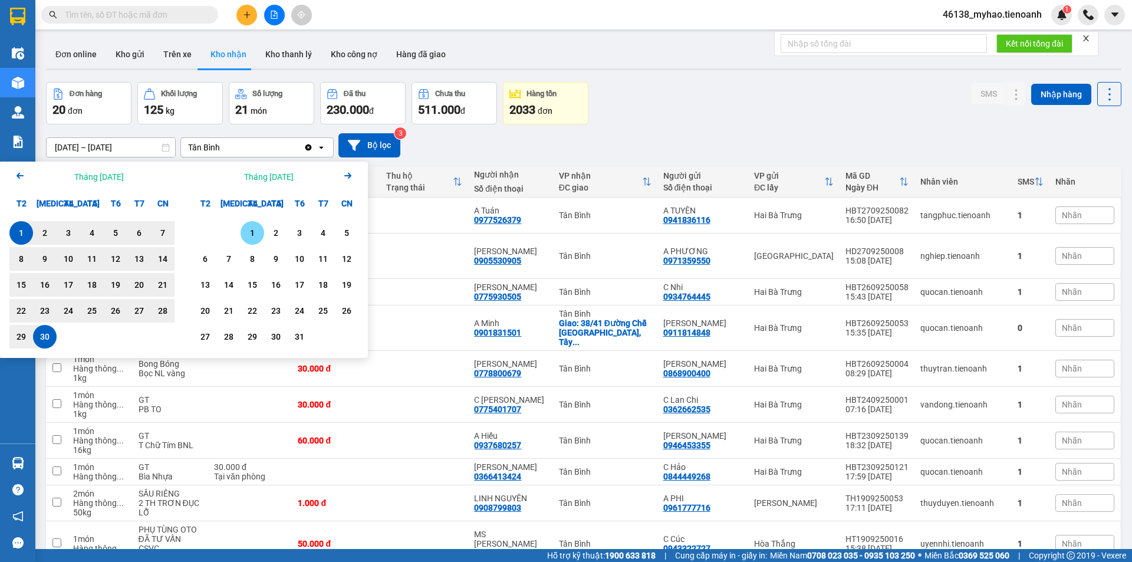
click at [248, 227] on div "1" at bounding box center [252, 233] width 17 height 14
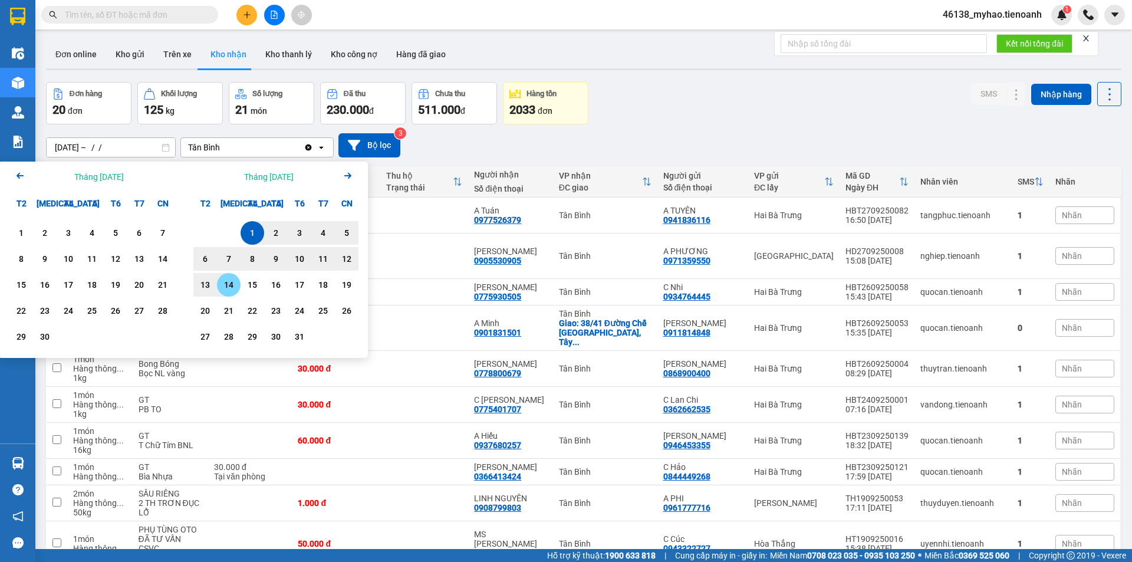
click at [230, 288] on div "14" at bounding box center [228, 285] width 17 height 14
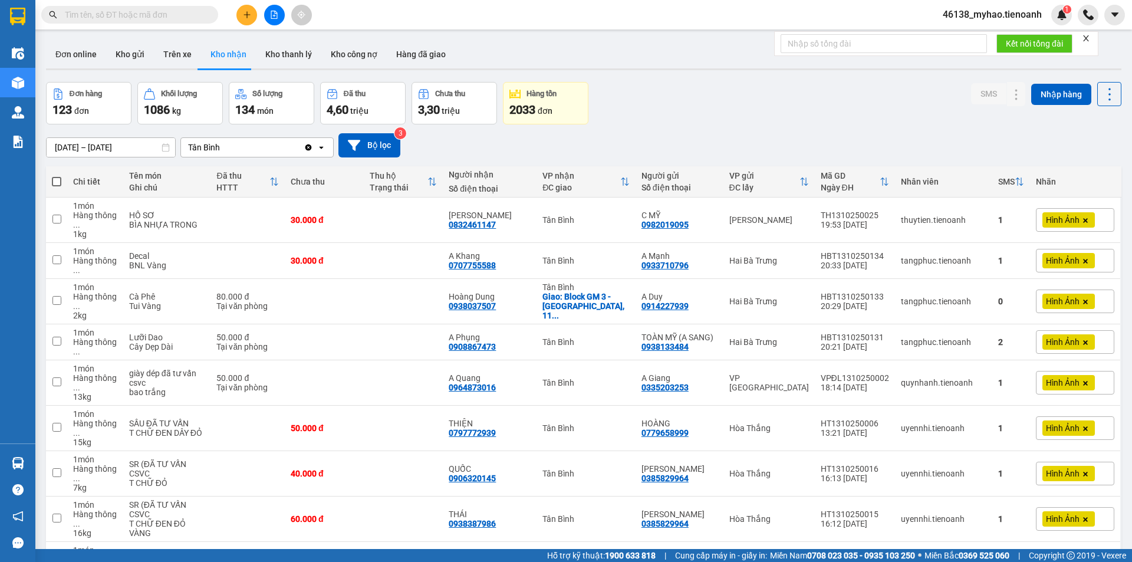
click at [124, 150] on input "[DATE] – [DATE]" at bounding box center [111, 147] width 128 height 19
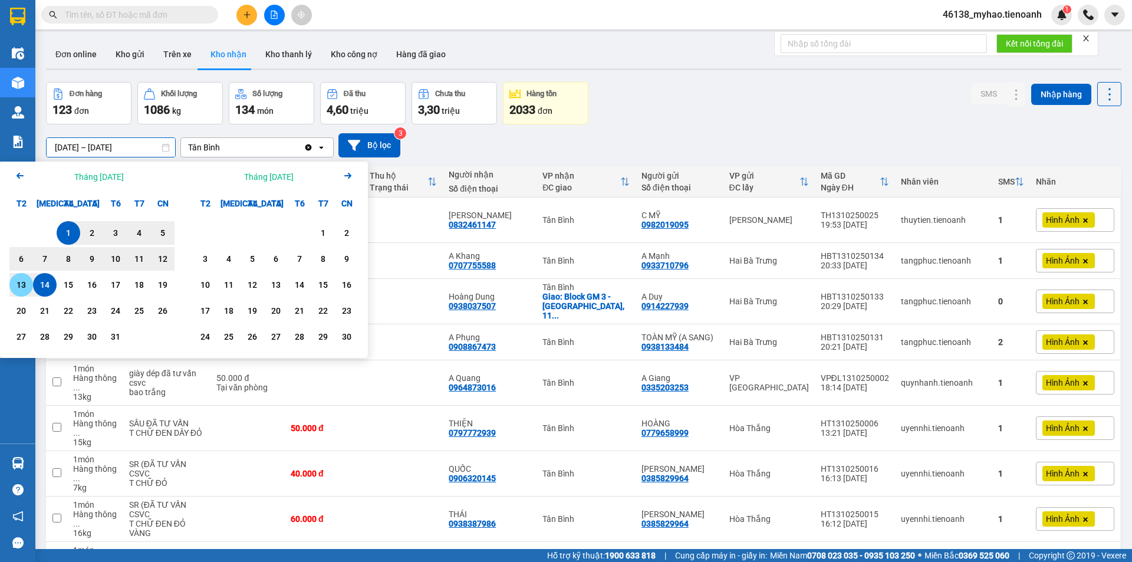
click at [11, 281] on div "13" at bounding box center [21, 285] width 24 height 24
click at [64, 233] on div "1" at bounding box center [68, 233] width 17 height 14
type input "[DATE] – [DATE]"
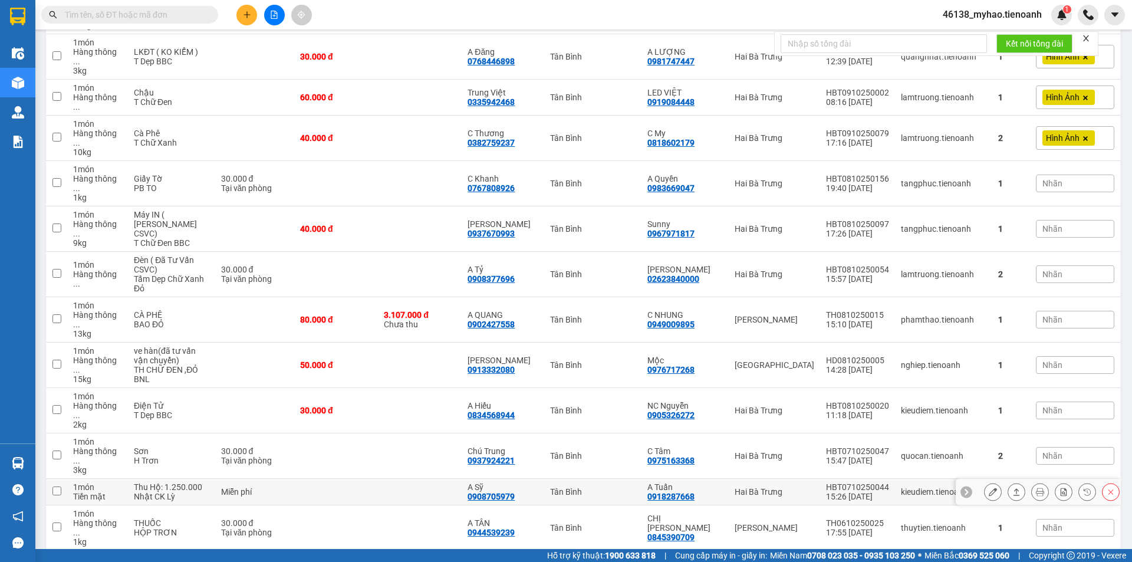
scroll to position [846, 0]
